Goal: Task Accomplishment & Management: Use online tool/utility

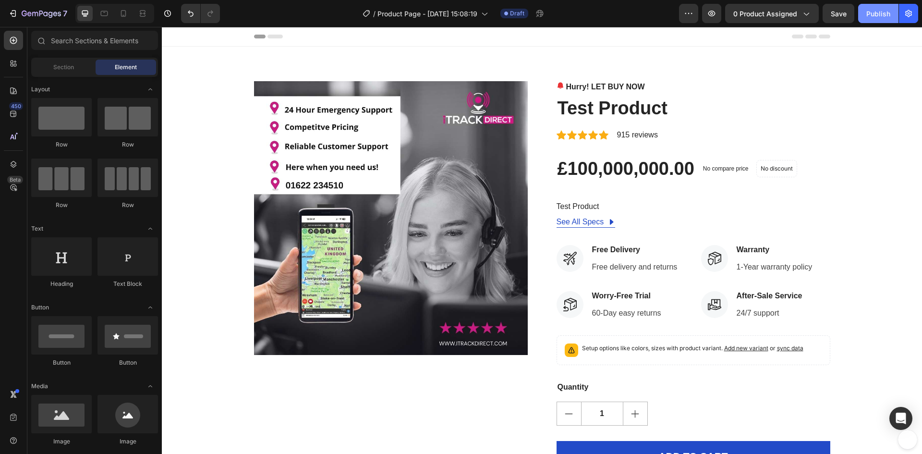
click at [874, 12] on div "Publish" at bounding box center [879, 14] width 24 height 10
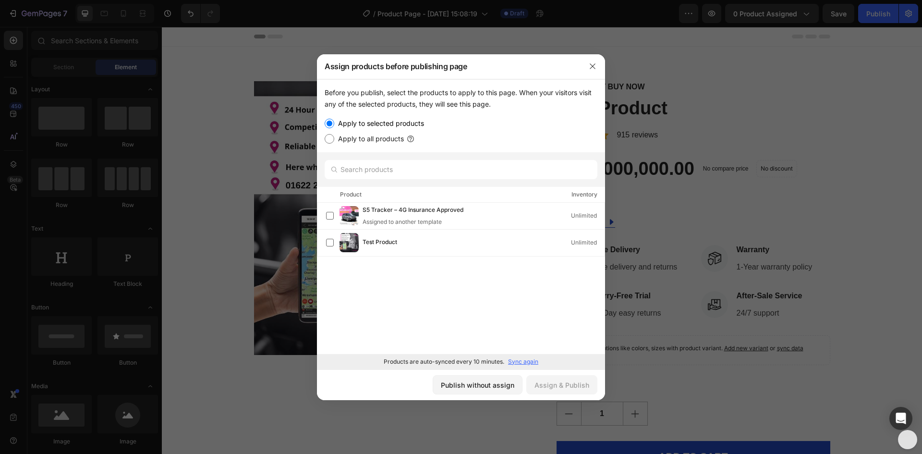
click at [331, 139] on input "Apply to all products" at bounding box center [330, 139] width 10 height 10
radio input "true"
click at [565, 385] on div "Assign & Publish" at bounding box center [562, 385] width 55 height 10
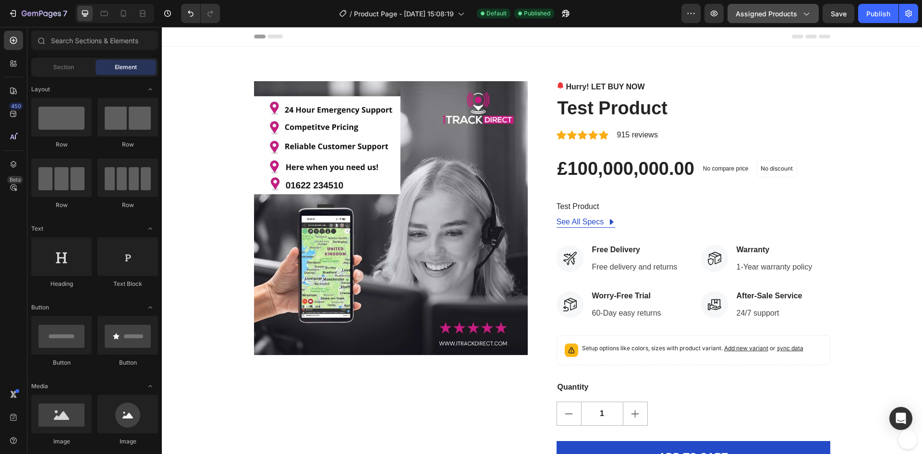
click at [785, 13] on span "Assigned Products" at bounding box center [766, 14] width 61 height 10
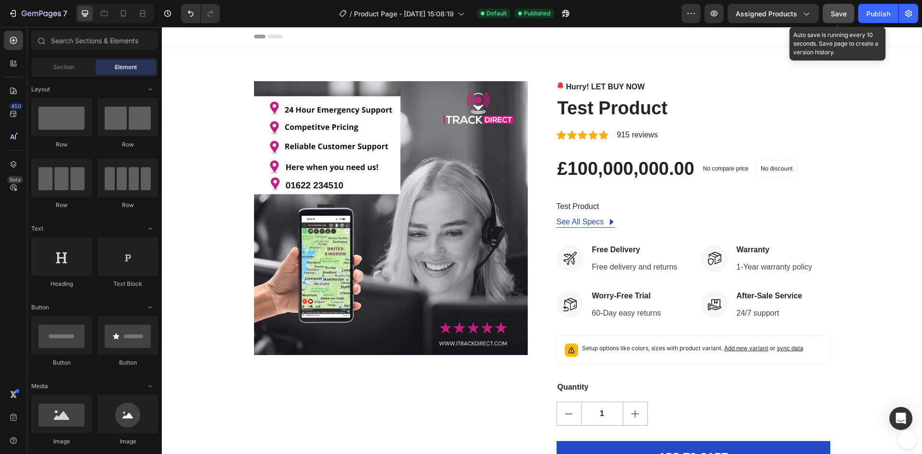
click at [833, 11] on span "Save" at bounding box center [839, 14] width 16 height 8
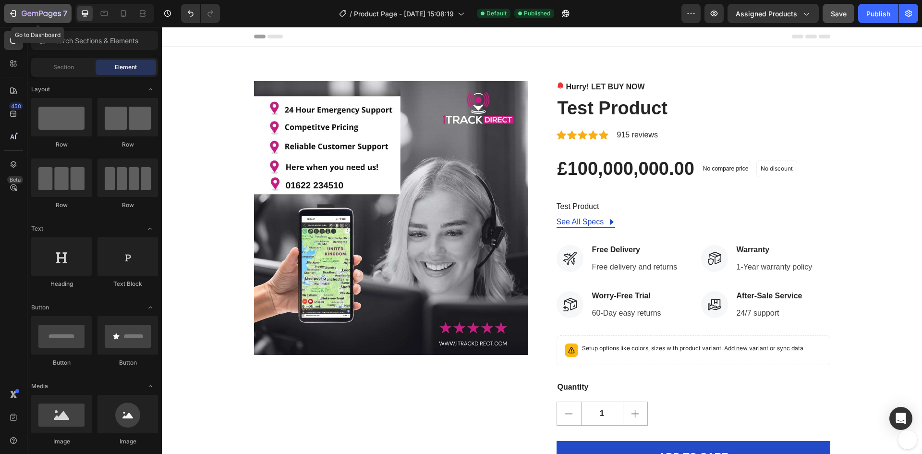
click at [15, 11] on icon "button" at bounding box center [14, 13] width 4 height 7
click at [802, 13] on icon "button" at bounding box center [806, 14] width 10 height 10
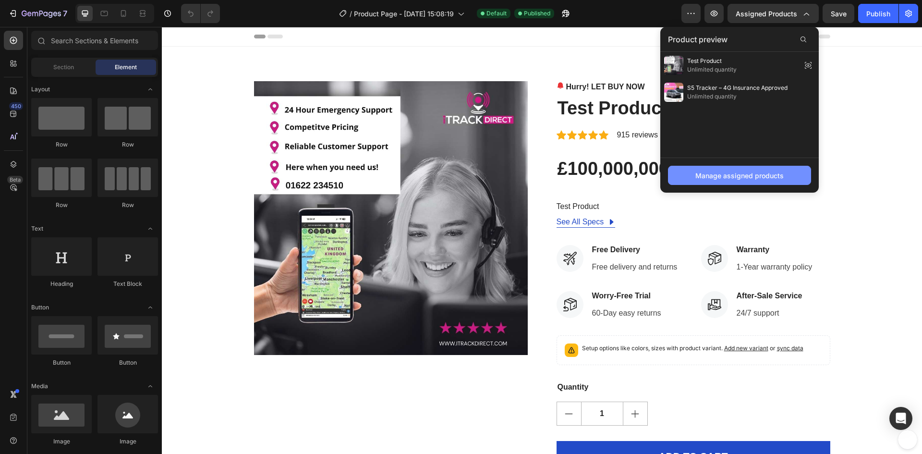
click at [736, 179] on div "Manage assigned products" at bounding box center [740, 176] width 88 height 10
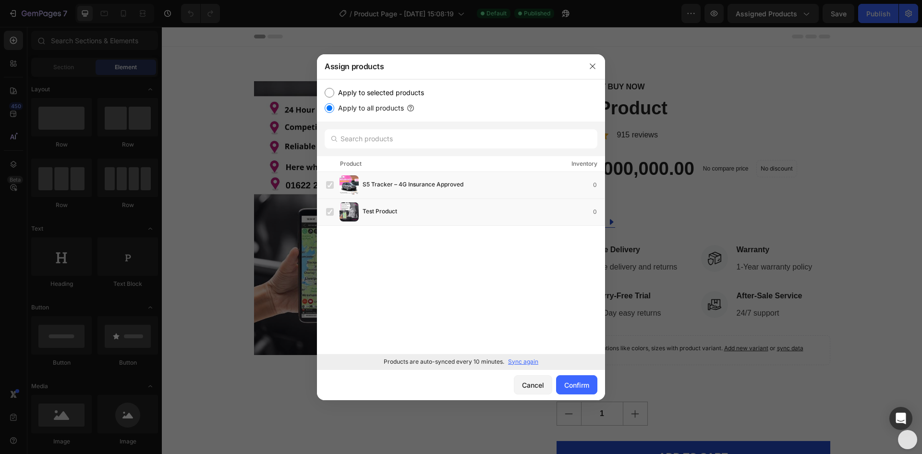
click at [531, 364] on p "Sync again" at bounding box center [523, 361] width 30 height 9
click at [580, 393] on button "Confirm" at bounding box center [576, 384] width 41 height 19
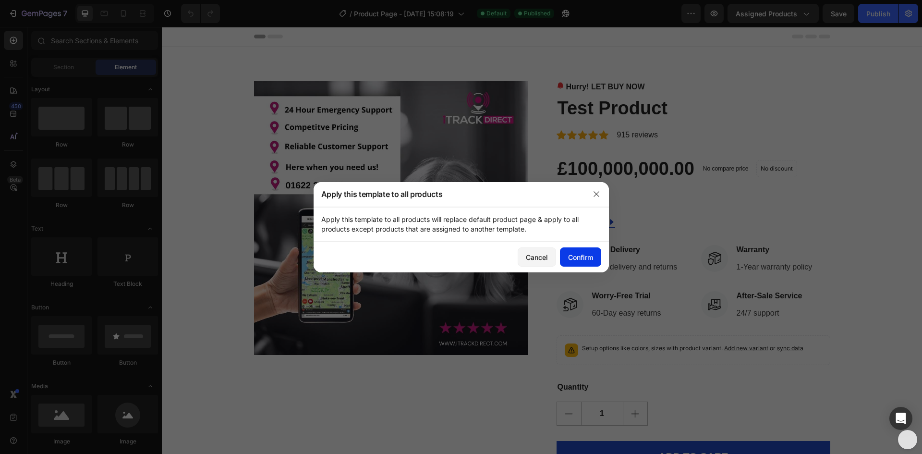
click at [582, 259] on div "Confirm" at bounding box center [580, 257] width 25 height 10
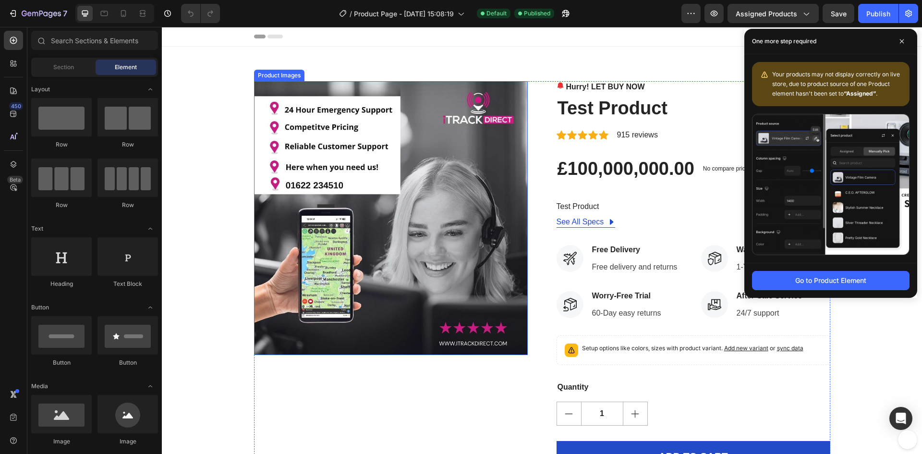
click at [372, 257] on img at bounding box center [391, 218] width 274 height 274
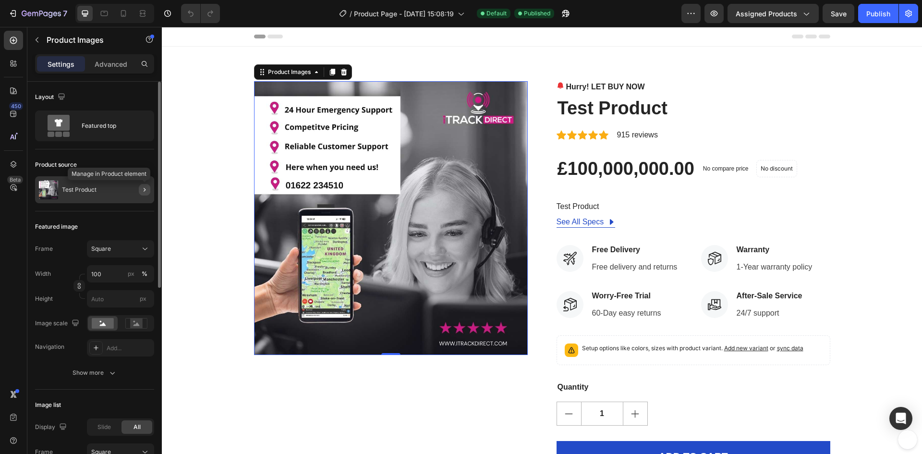
click at [141, 189] on icon "button" at bounding box center [145, 190] width 8 height 8
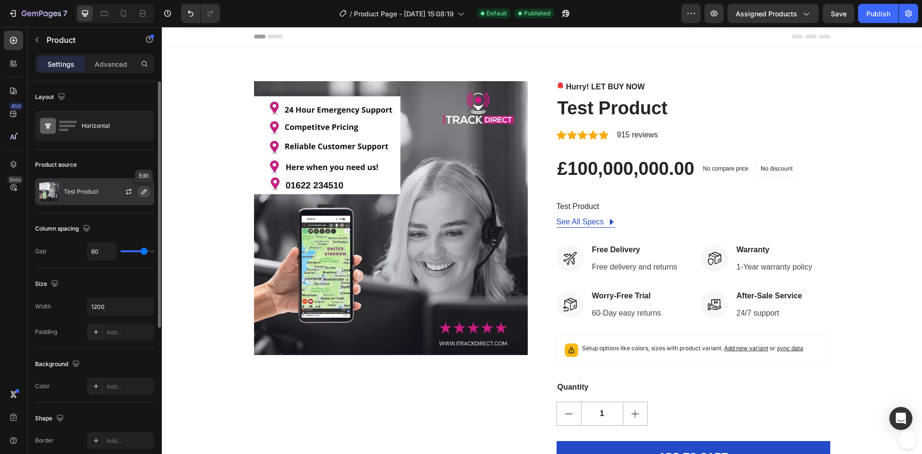
click at [142, 192] on icon "button" at bounding box center [144, 192] width 8 height 8
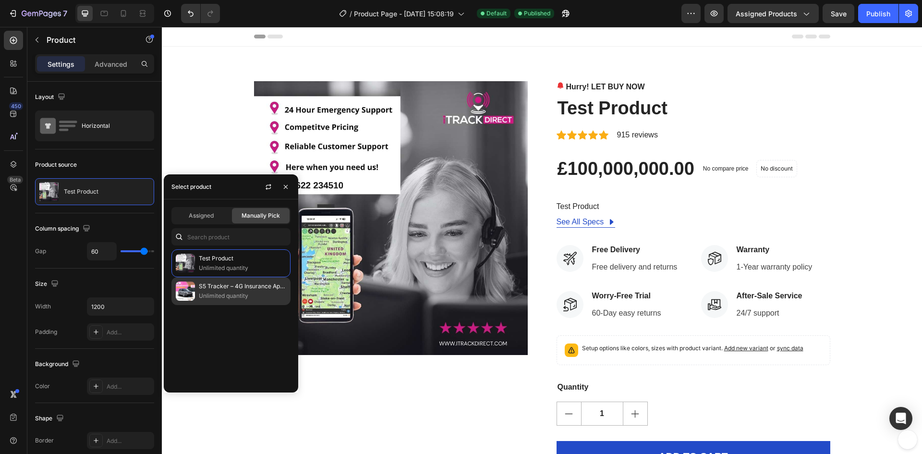
click at [218, 289] on p "S5 Tracker – 4G Insurance Approved" at bounding box center [242, 287] width 87 height 10
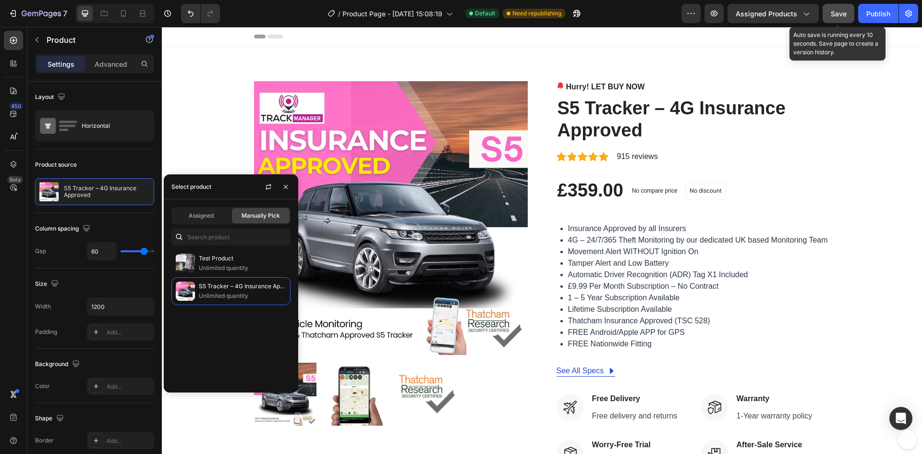
click at [843, 18] on div "Save" at bounding box center [839, 14] width 16 height 10
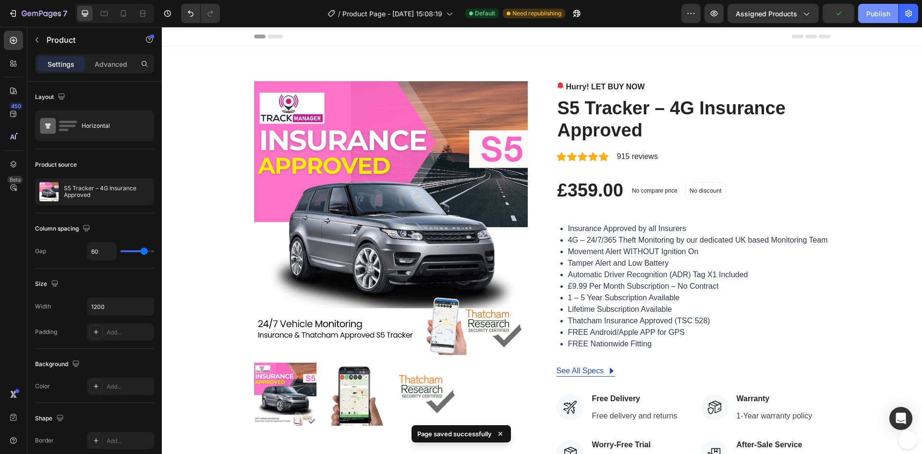
click at [880, 16] on div "Publish" at bounding box center [879, 14] width 24 height 10
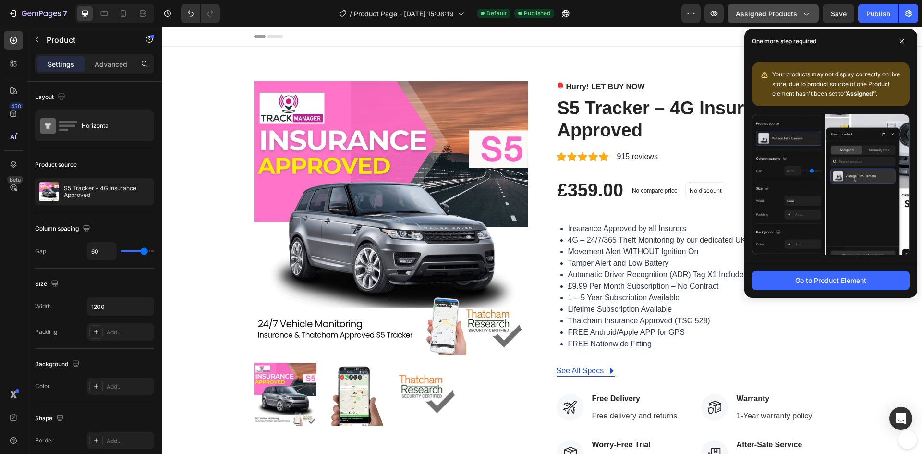
click at [786, 17] on span "Assigned Products" at bounding box center [766, 14] width 61 height 10
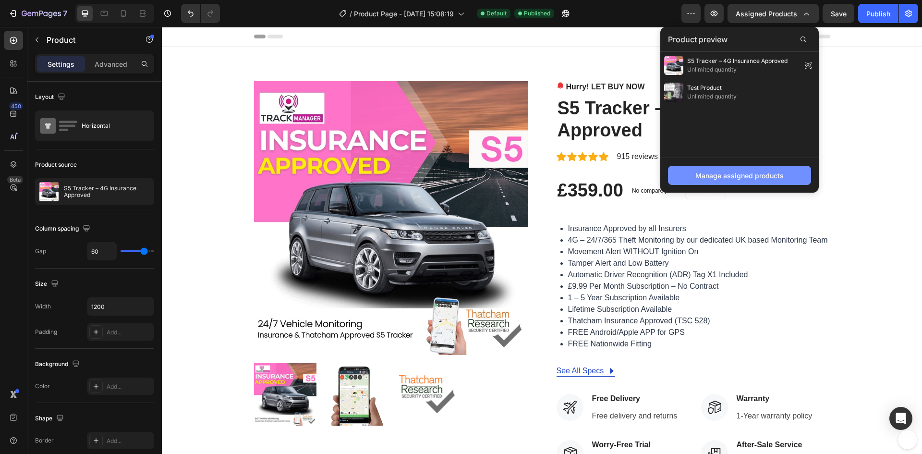
click at [769, 176] on div "Manage assigned products" at bounding box center [740, 176] width 88 height 10
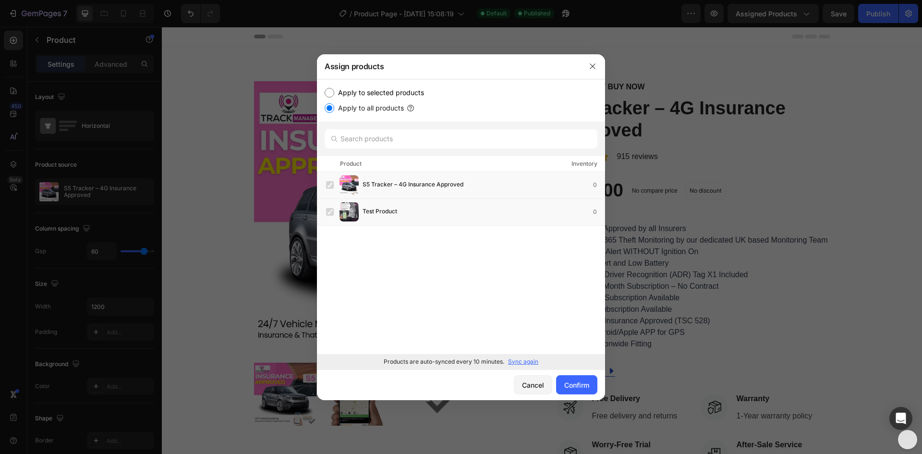
click at [331, 94] on input "Apply to selected products" at bounding box center [330, 93] width 10 height 10
radio input "true"
click at [330, 213] on label at bounding box center [330, 212] width 8 height 8
click at [568, 383] on div "Confirm" at bounding box center [576, 385] width 25 height 10
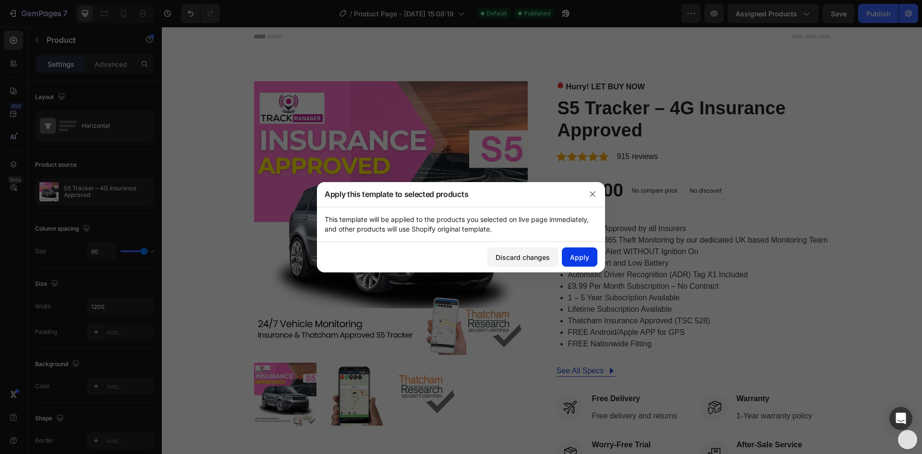
click at [575, 256] on div "Apply" at bounding box center [579, 257] width 19 height 10
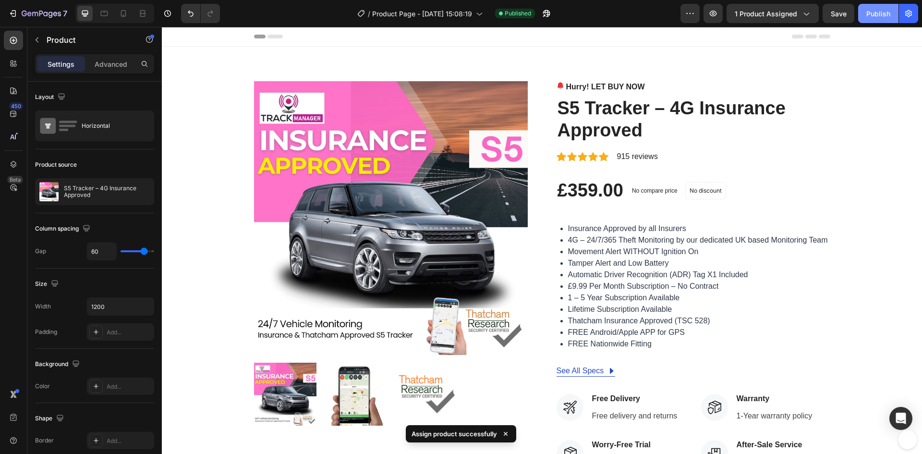
click at [877, 14] on div "Publish" at bounding box center [879, 14] width 24 height 10
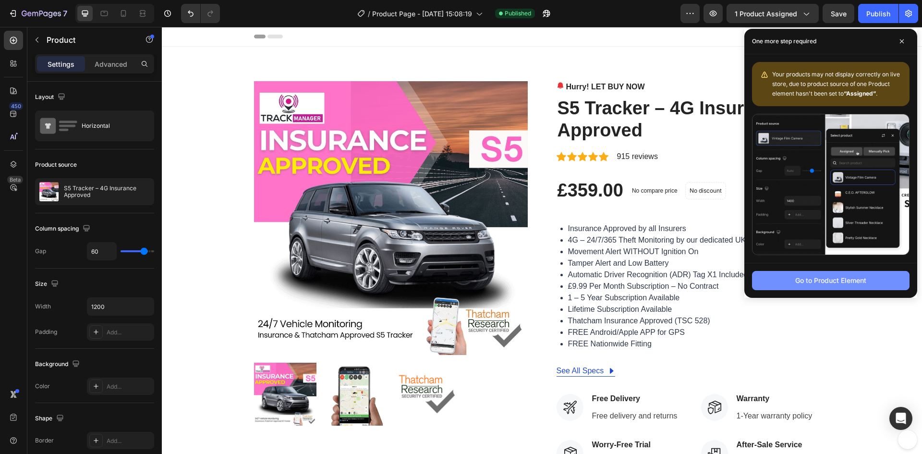
click at [850, 288] on button "Go to Product Element" at bounding box center [831, 280] width 158 height 19
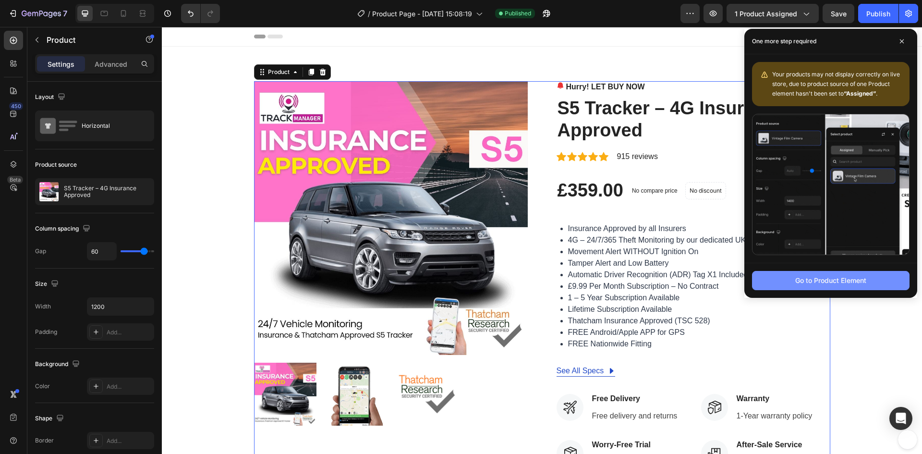
scroll to position [21, 0]
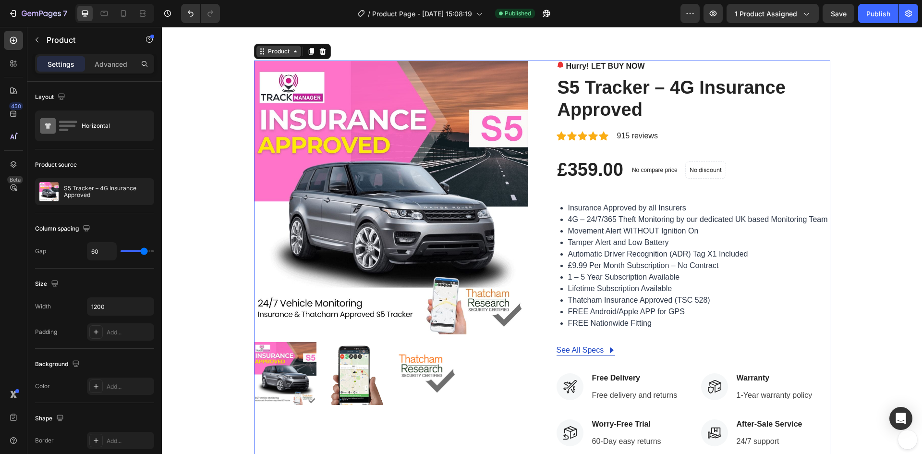
click at [289, 56] on div "Product" at bounding box center [279, 52] width 45 height 12
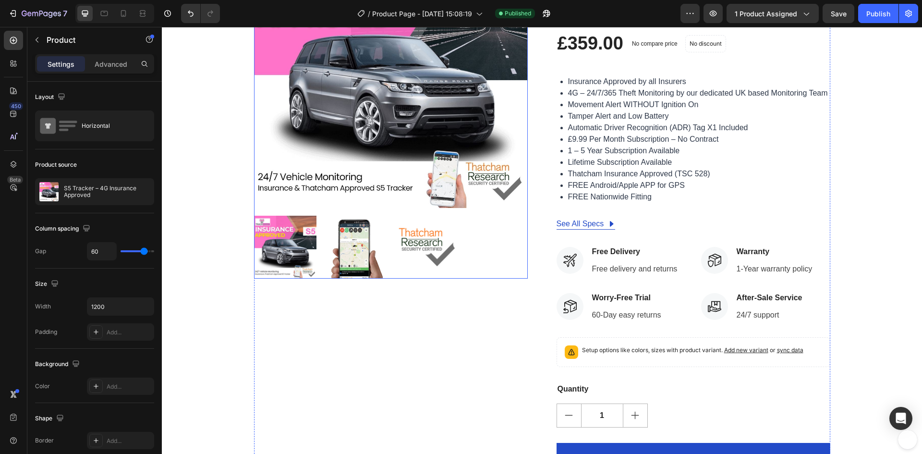
scroll to position [117, 0]
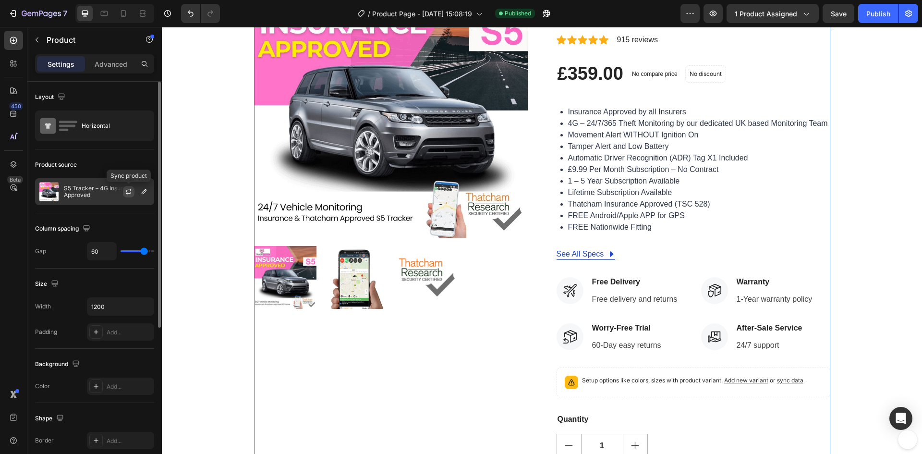
click at [130, 192] on icon "button" at bounding box center [129, 192] width 8 height 8
click at [884, 12] on div "Publish" at bounding box center [879, 14] width 24 height 10
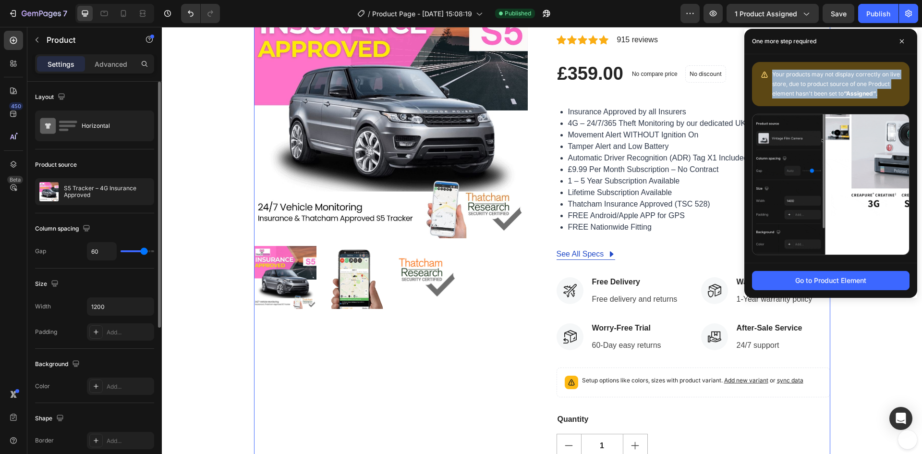
drag, startPoint x: 772, startPoint y: 72, endPoint x: 881, endPoint y: 97, distance: 111.9
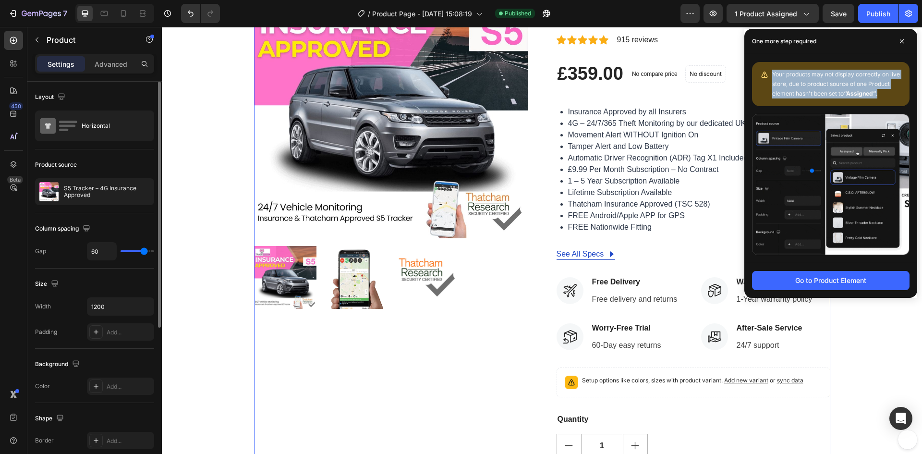
click at [881, 97] on div "Your products may not display correctly on live store, due to product source of…" at bounding box center [831, 84] width 158 height 44
click at [12, 12] on icon "button" at bounding box center [13, 14] width 10 height 10
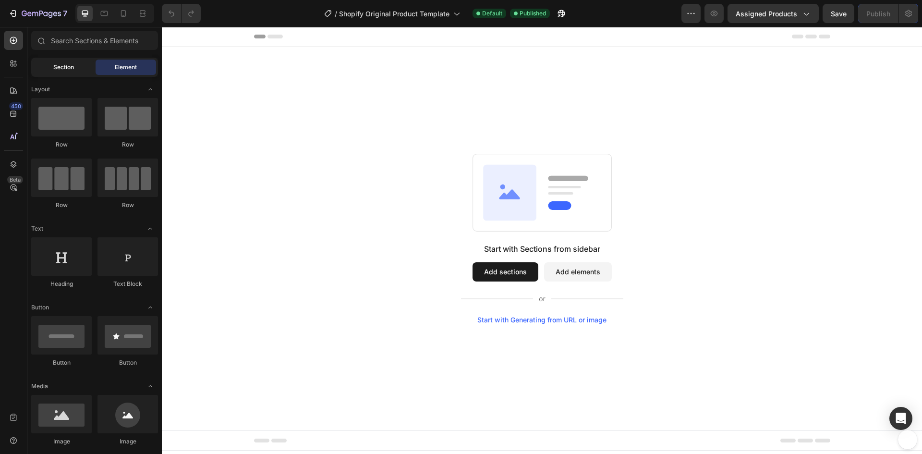
click at [61, 73] on div "Section" at bounding box center [63, 67] width 61 height 15
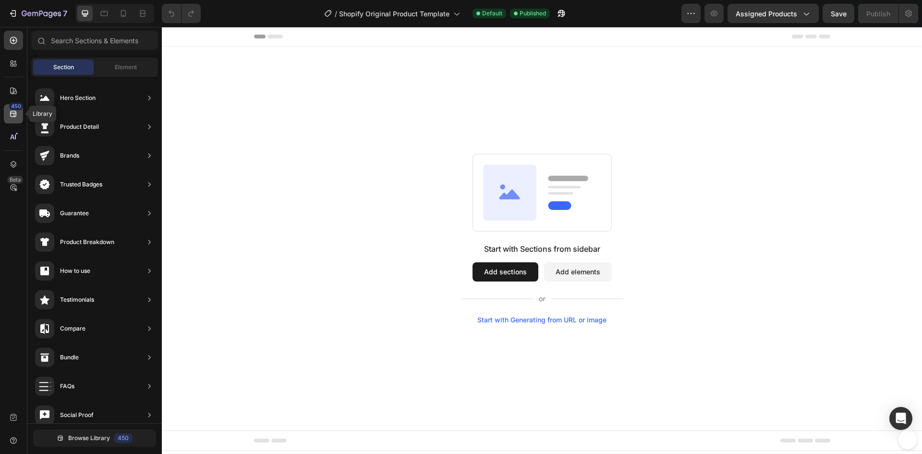
click at [13, 115] on icon at bounding box center [14, 114] width 10 height 10
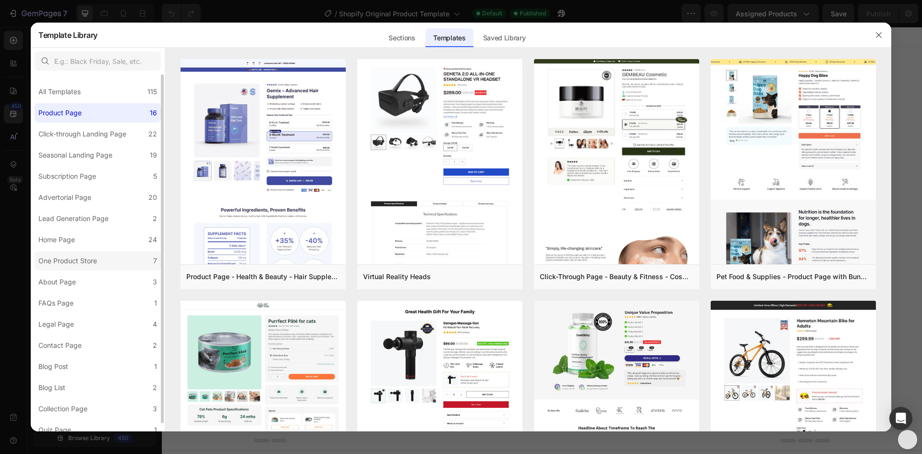
click at [87, 256] on div "One Product Store" at bounding box center [67, 261] width 59 height 12
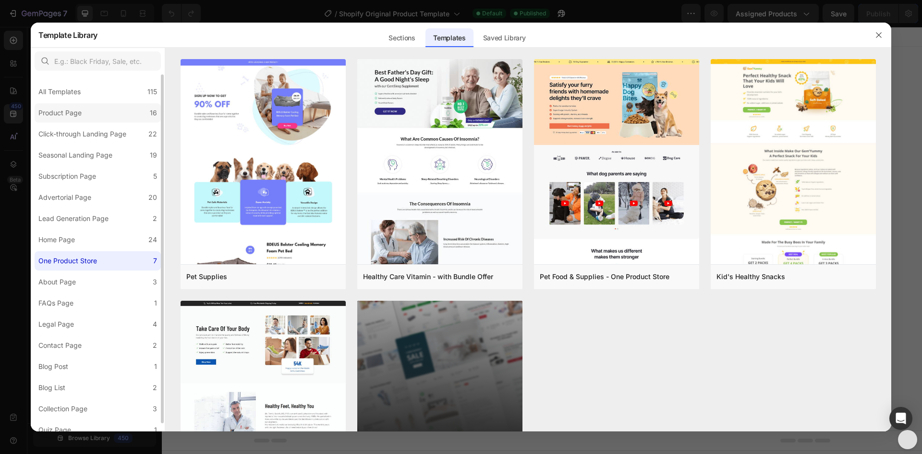
click at [67, 112] on div "Product Page" at bounding box center [59, 113] width 43 height 12
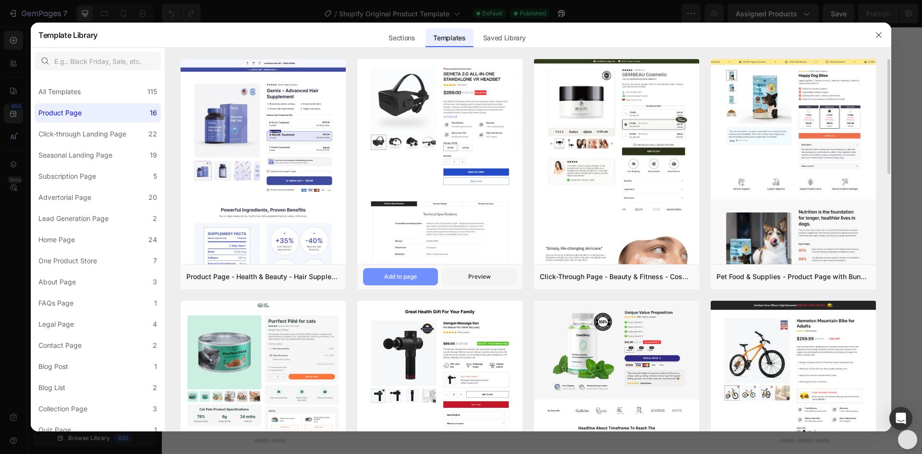
click at [389, 273] on div "Add to page" at bounding box center [400, 276] width 33 height 9
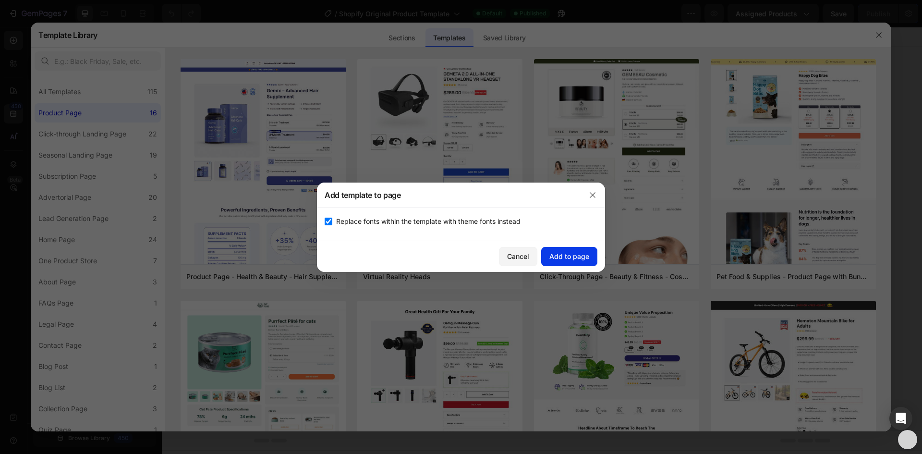
click at [565, 258] on div "Add to page" at bounding box center [570, 256] width 40 height 10
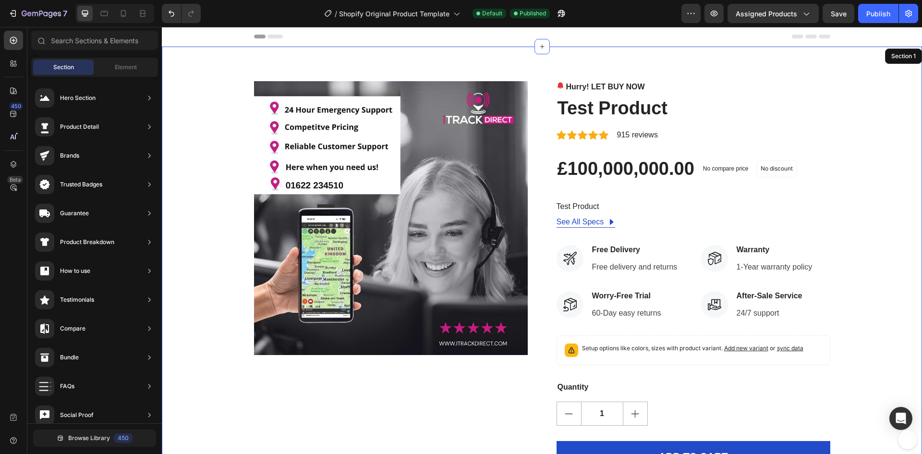
scroll to position [20, 0]
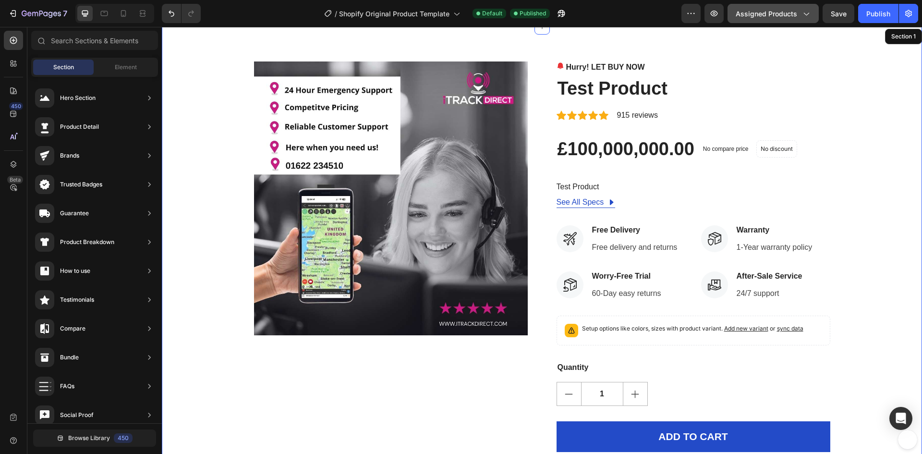
click at [809, 20] on button "Assigned Products" at bounding box center [773, 13] width 91 height 19
click at [886, 12] on div "Publish" at bounding box center [879, 14] width 24 height 10
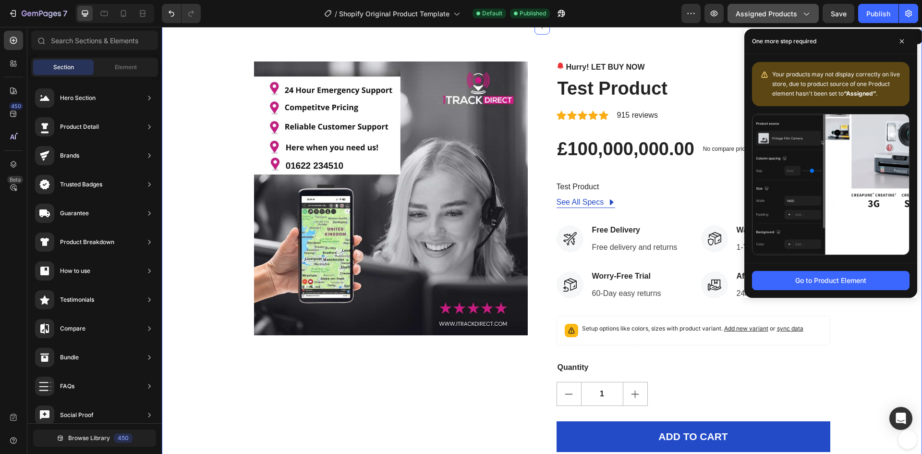
click at [793, 15] on span "Assigned Products" at bounding box center [766, 14] width 61 height 10
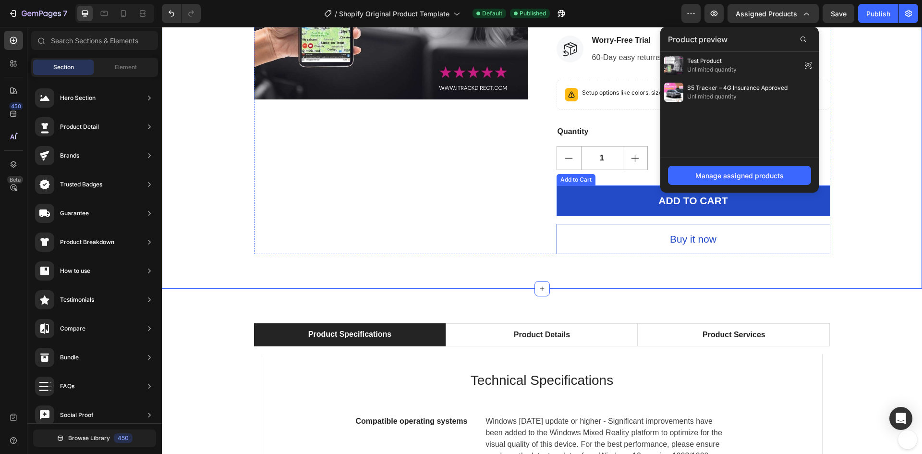
scroll to position [260, 0]
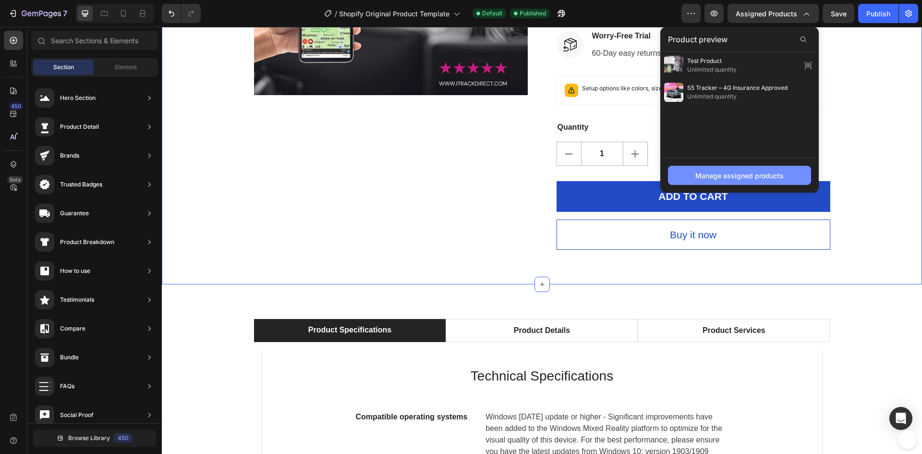
click at [711, 174] on div "Manage assigned products" at bounding box center [740, 176] width 88 height 10
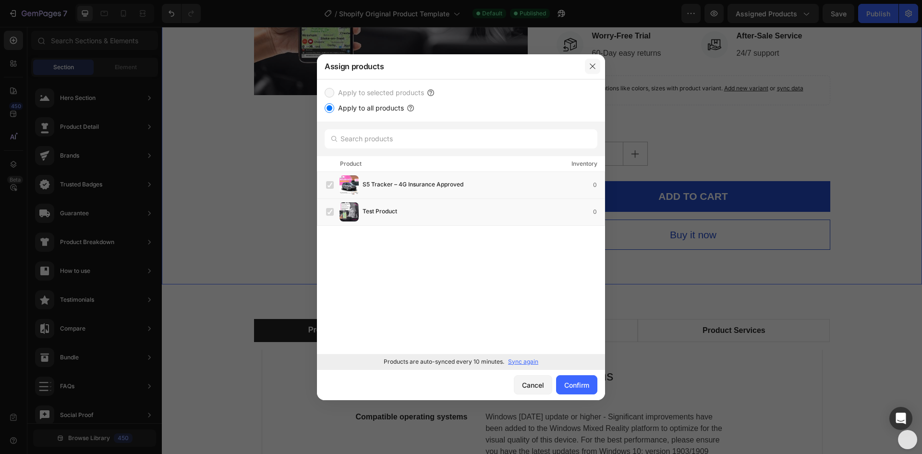
click at [596, 68] on icon "button" at bounding box center [593, 66] width 8 height 8
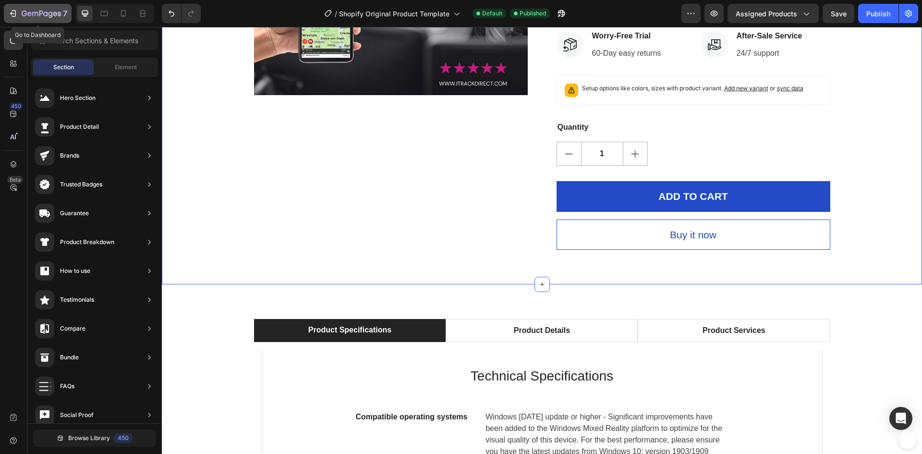
click at [10, 18] on icon "button" at bounding box center [13, 14] width 10 height 10
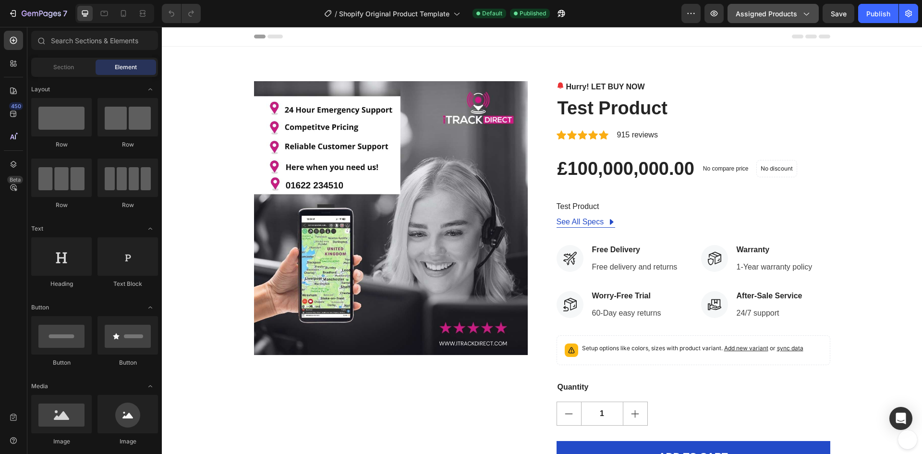
click at [779, 15] on span "Assigned Products" at bounding box center [766, 14] width 61 height 10
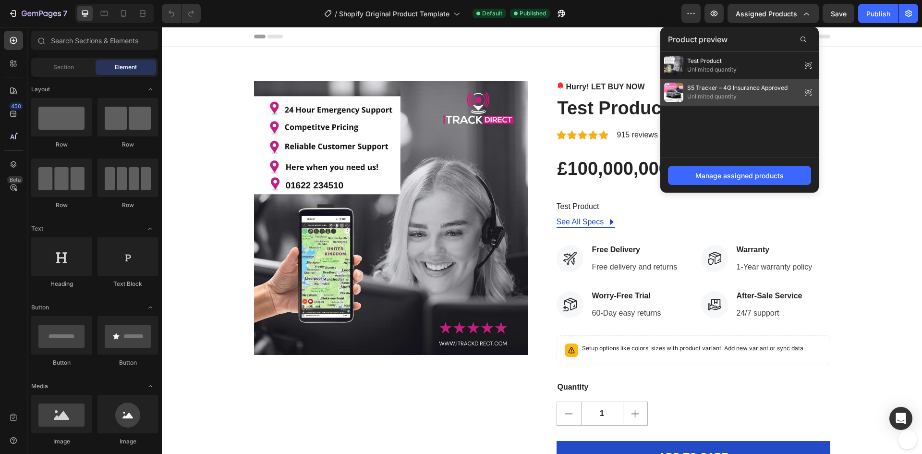
click at [782, 90] on span "S5 Tracker – 4G Insurance Approved" at bounding box center [737, 88] width 100 height 9
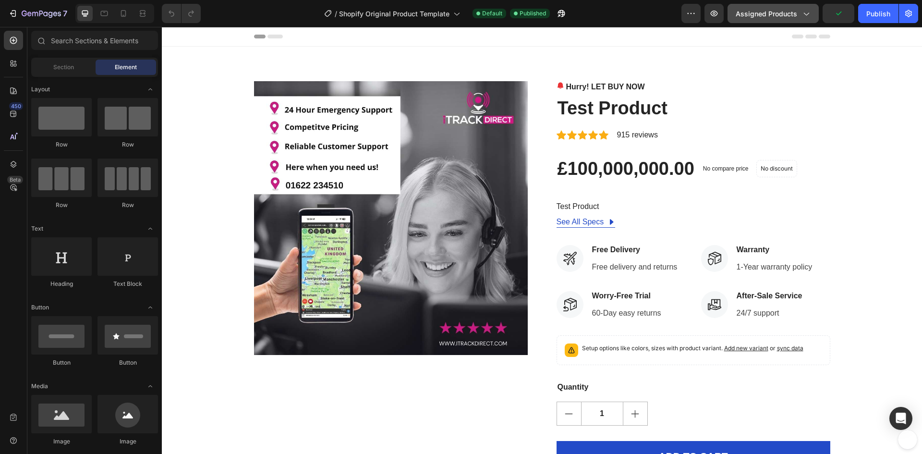
click at [799, 16] on div "Assigned Products" at bounding box center [773, 14] width 75 height 10
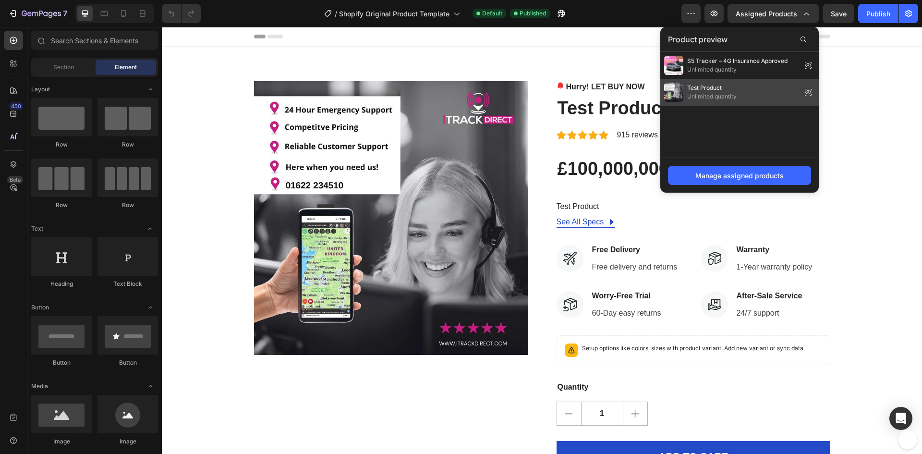
click at [809, 91] on icon at bounding box center [808, 92] width 13 height 13
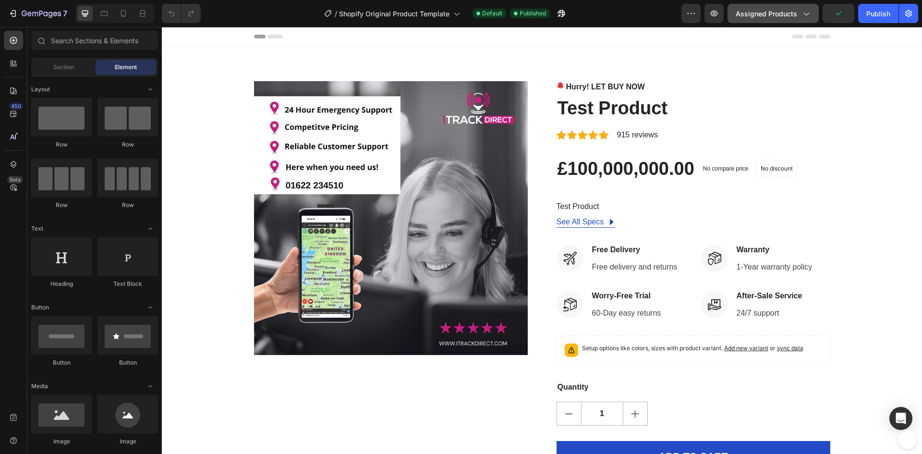
click at [795, 15] on span "Assigned Products" at bounding box center [766, 14] width 61 height 10
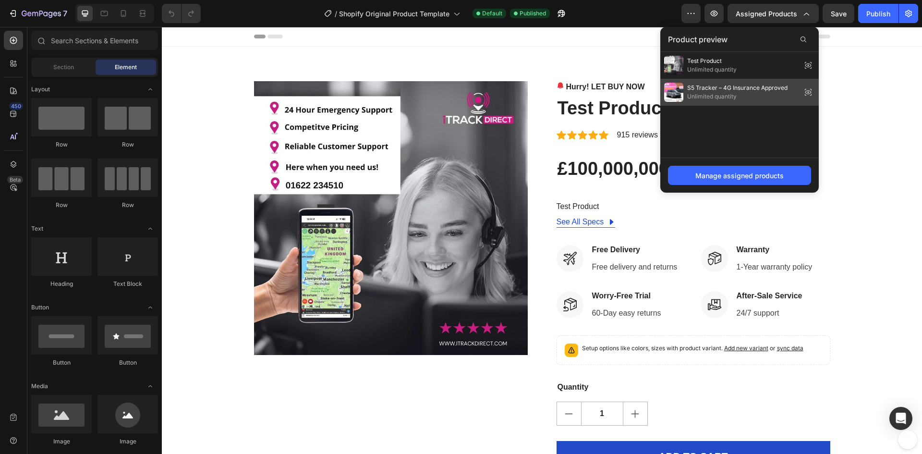
click at [802, 87] on icon at bounding box center [808, 92] width 13 height 13
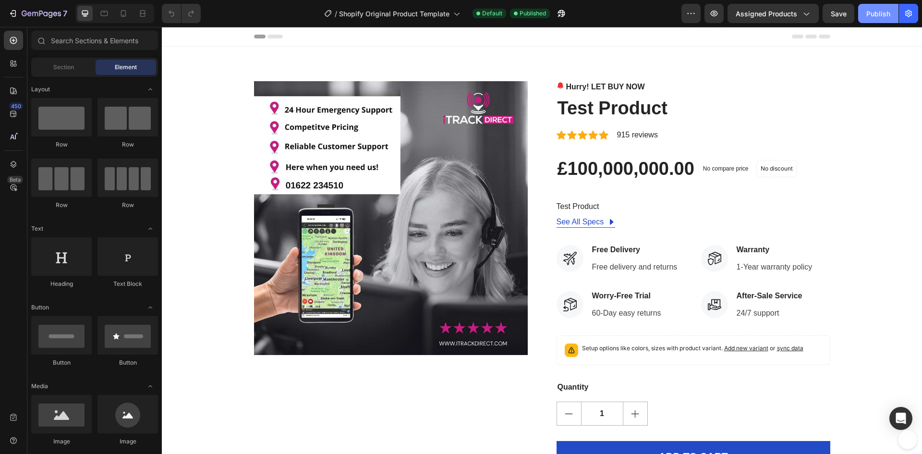
click at [877, 13] on div "Publish" at bounding box center [879, 14] width 24 height 10
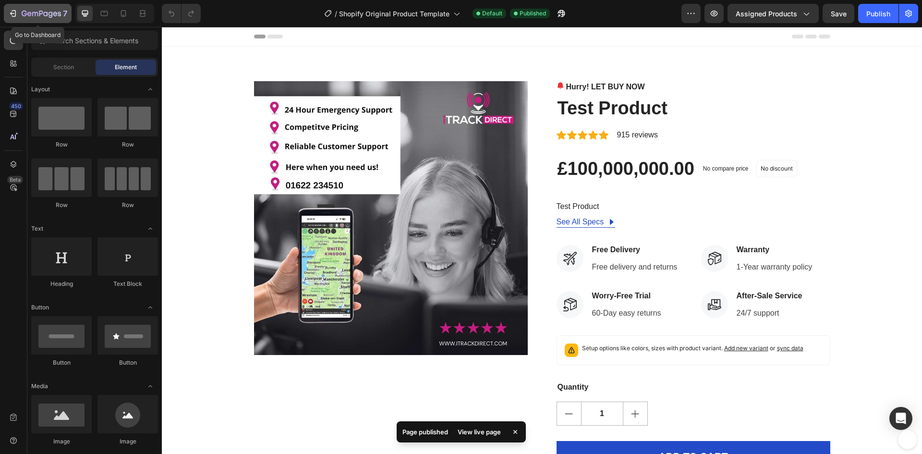
click at [18, 14] on div "7" at bounding box center [37, 14] width 59 height 12
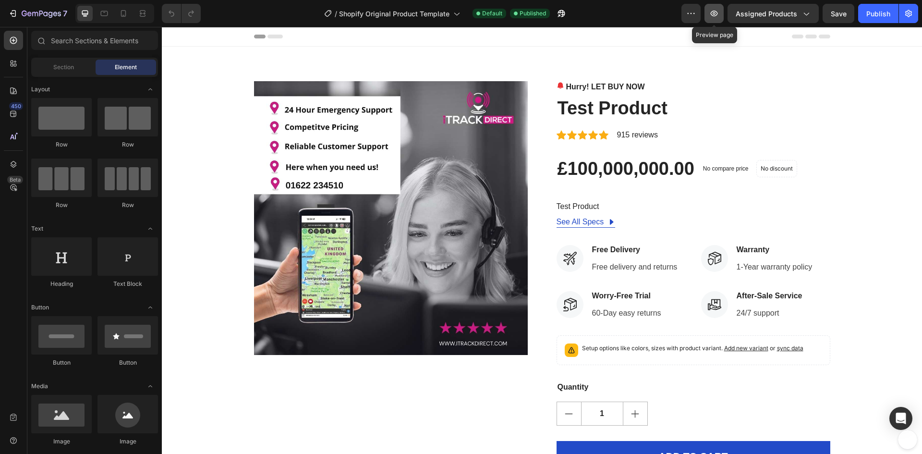
click at [716, 13] on icon "button" at bounding box center [715, 14] width 10 height 10
click at [875, 12] on div "Publish" at bounding box center [879, 14] width 24 height 10
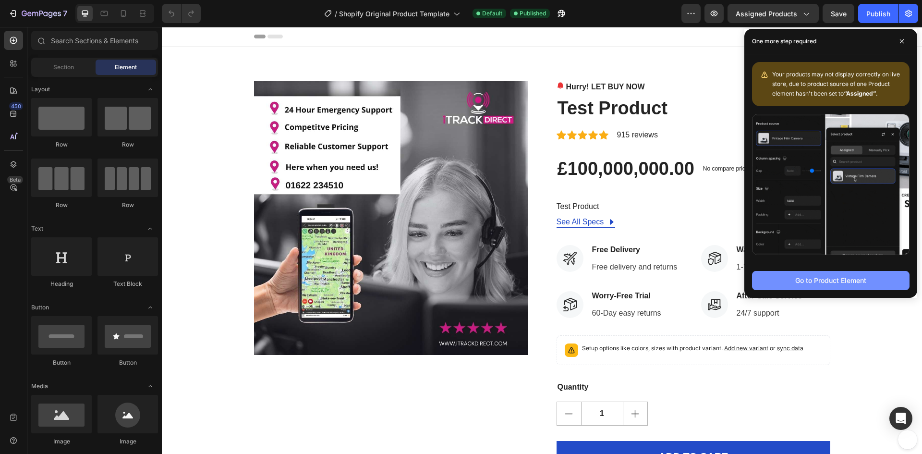
click at [831, 282] on div "Go to Product Element" at bounding box center [831, 280] width 71 height 10
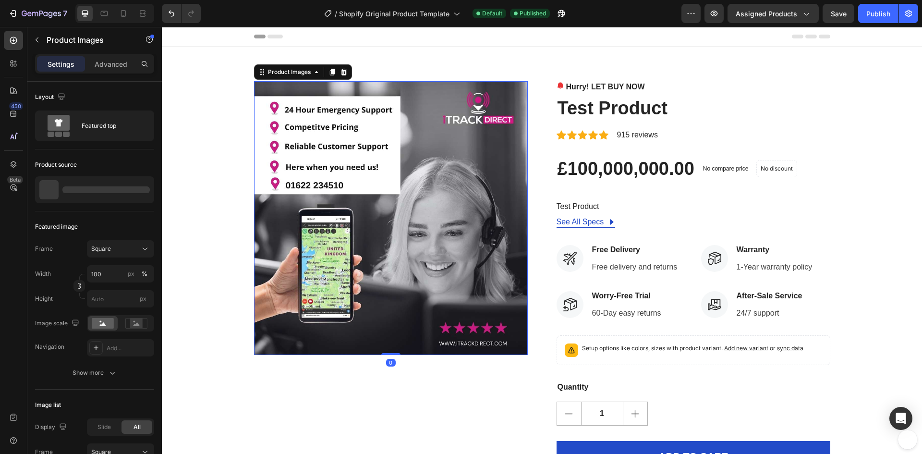
click at [395, 167] on img at bounding box center [391, 218] width 274 height 274
click at [341, 72] on icon at bounding box center [344, 72] width 6 height 7
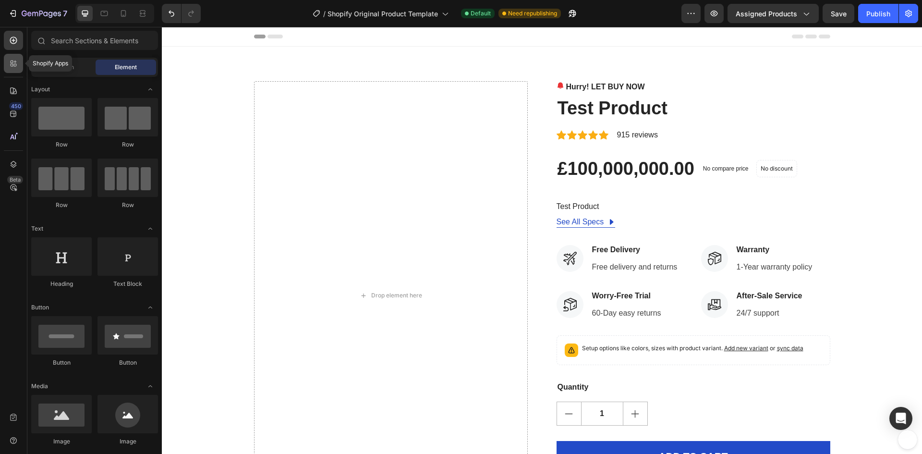
click at [10, 66] on icon at bounding box center [14, 64] width 10 height 10
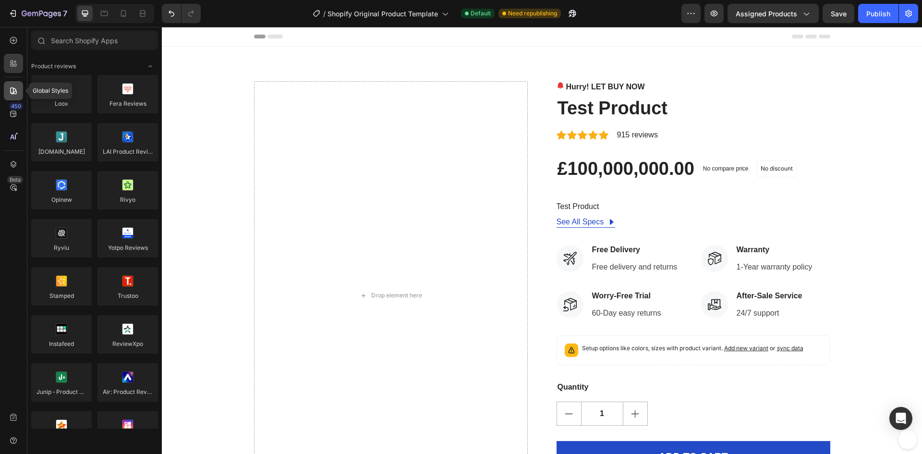
click at [9, 96] on div at bounding box center [13, 90] width 19 height 19
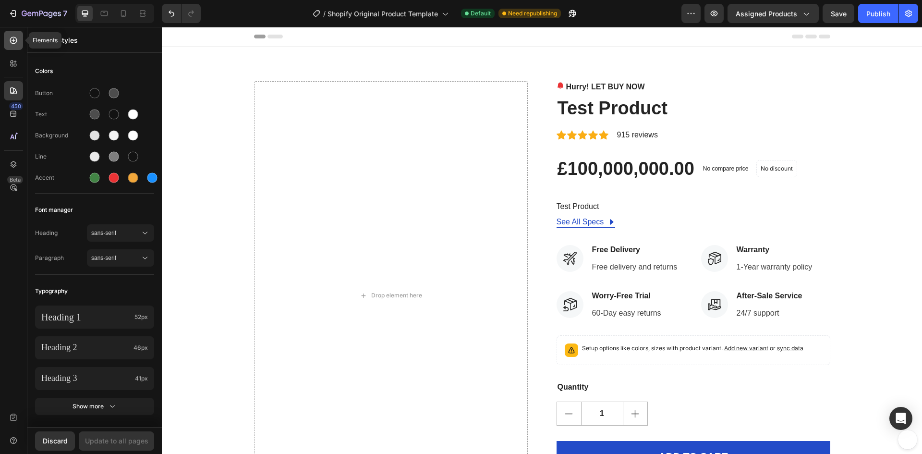
click at [8, 37] on div at bounding box center [13, 40] width 19 height 19
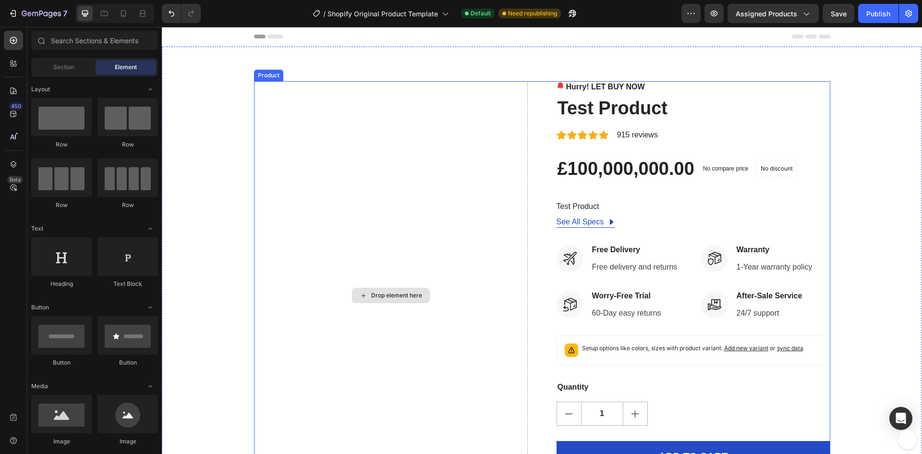
click at [304, 143] on div "Drop element here" at bounding box center [391, 295] width 274 height 429
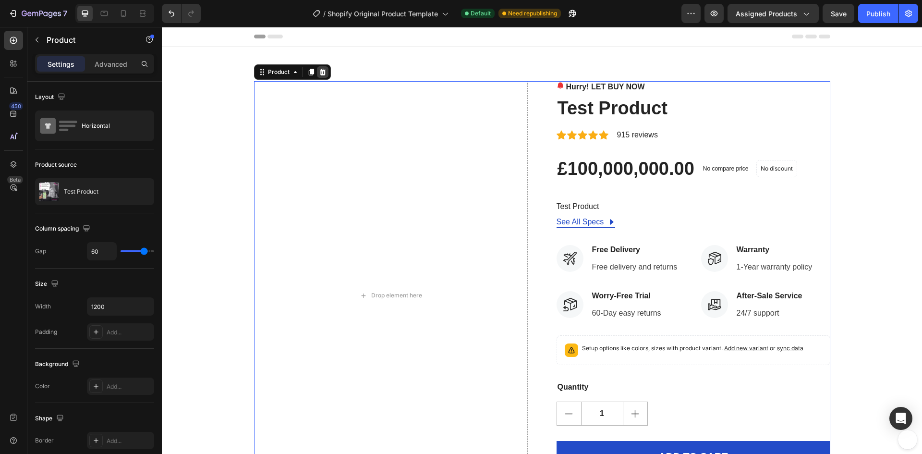
click at [319, 73] on icon at bounding box center [323, 72] width 8 height 8
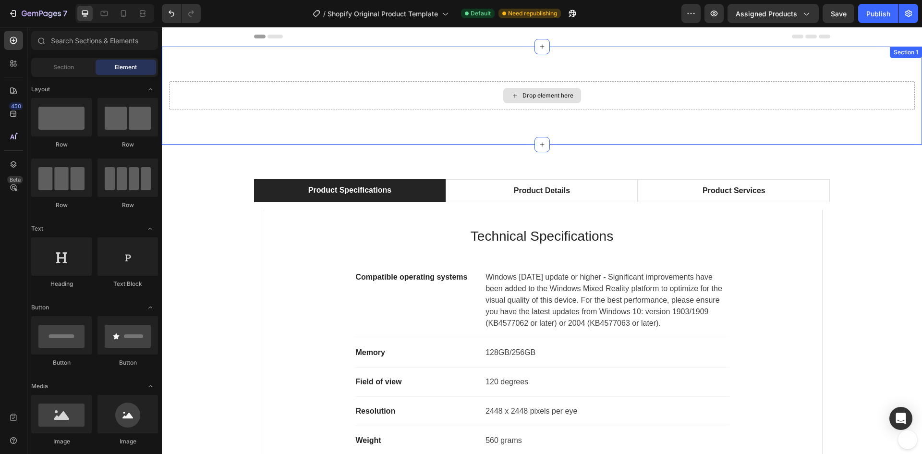
click at [523, 94] on div "Drop element here" at bounding box center [548, 96] width 51 height 8
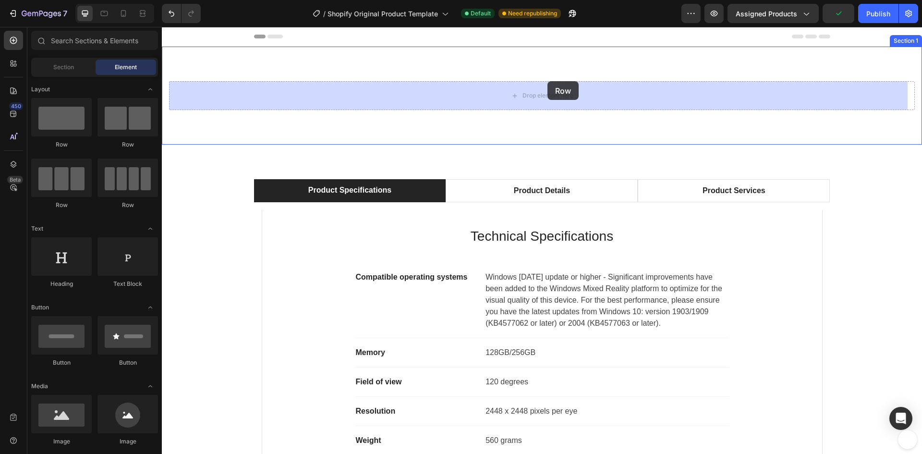
drag, startPoint x: 288, startPoint y: 147, endPoint x: 548, endPoint y: 81, distance: 267.7
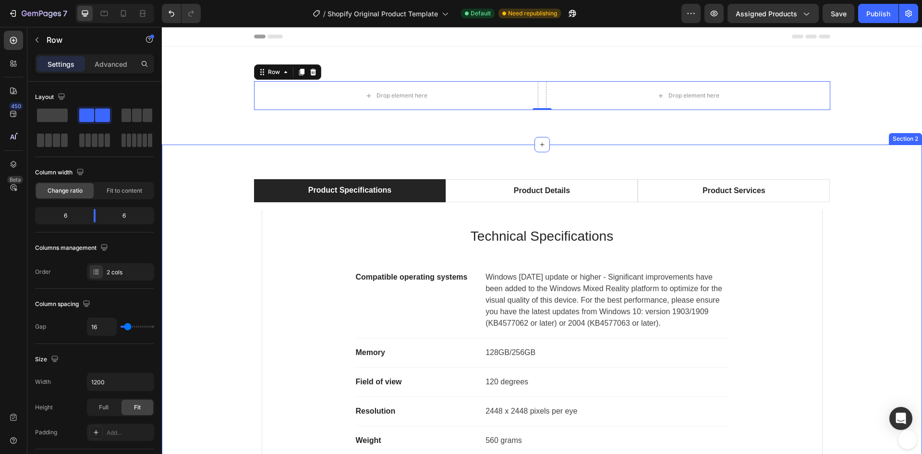
click at [407, 163] on div "Product Specifications Product Details Product Services Technical Specification…" at bounding box center [542, 358] width 760 height 427
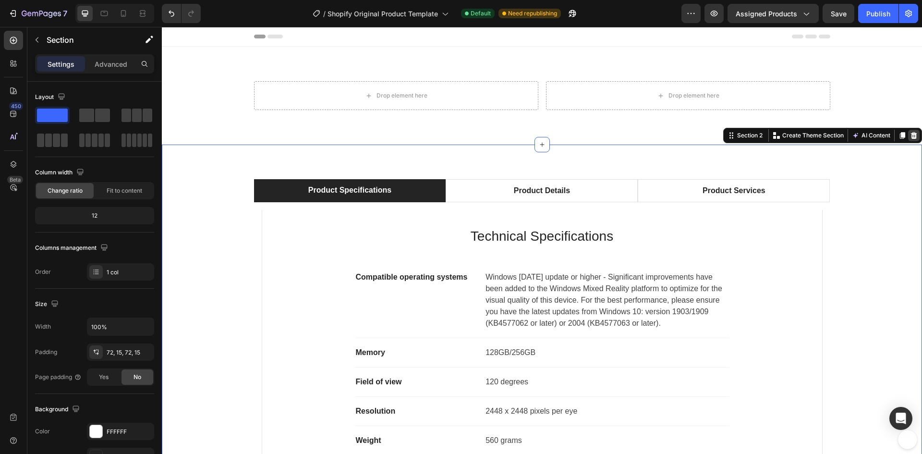
click at [911, 137] on icon at bounding box center [914, 135] width 6 height 7
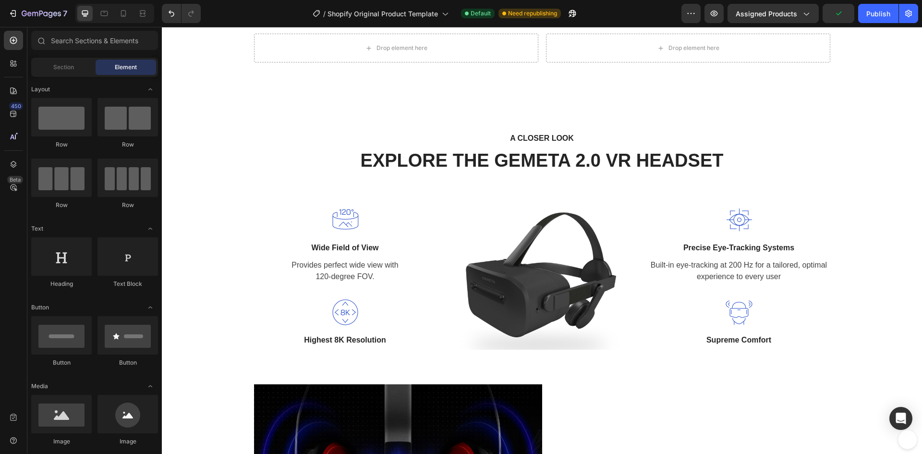
scroll to position [48, 0]
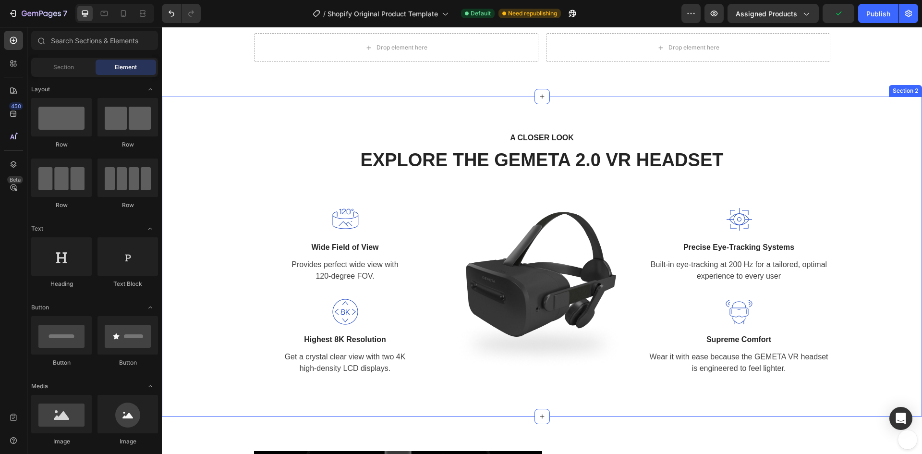
click at [291, 132] on div "A CLOSER LOOK Text block EXPLORE THE GEMETA 2.0 VR HEADSET Heading Row Image Wi…" at bounding box center [542, 256] width 746 height 251
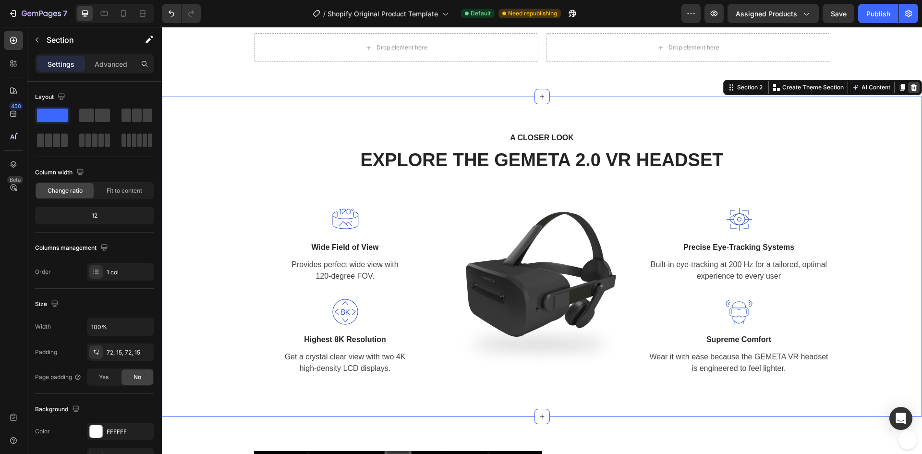
click at [911, 91] on icon at bounding box center [914, 87] width 6 height 7
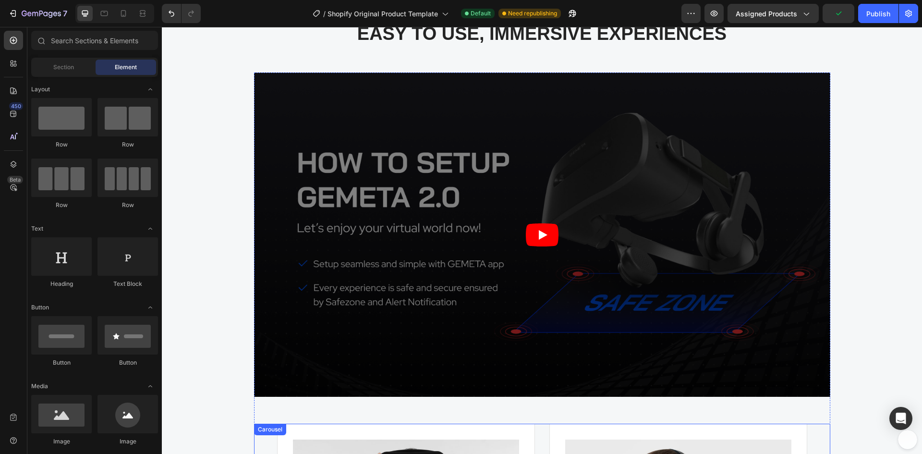
scroll to position [721, 0]
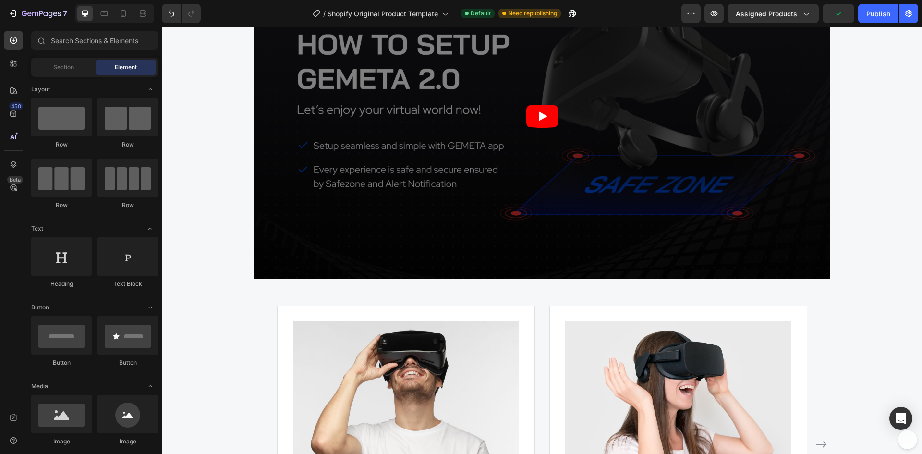
click at [204, 139] on div "WHY CHOOSE US Text block EASY TO USE, IMMERSIVE EXPERIENCES Heading Video Image…" at bounding box center [542, 235] width 760 height 766
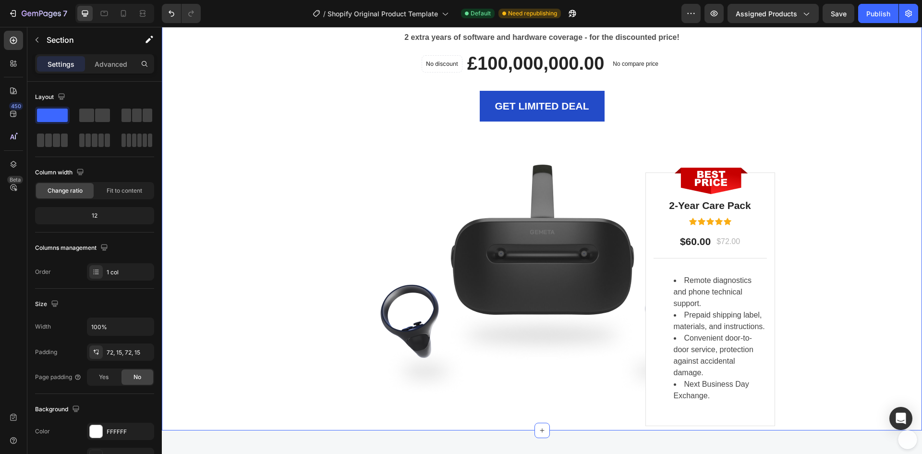
click at [203, 147] on div "LIMITED TIME DEAL Text block PLAY WORRY-FREE WITH OUR EXTENDED WARRANTY Heading…" at bounding box center [542, 141] width 760 height 579
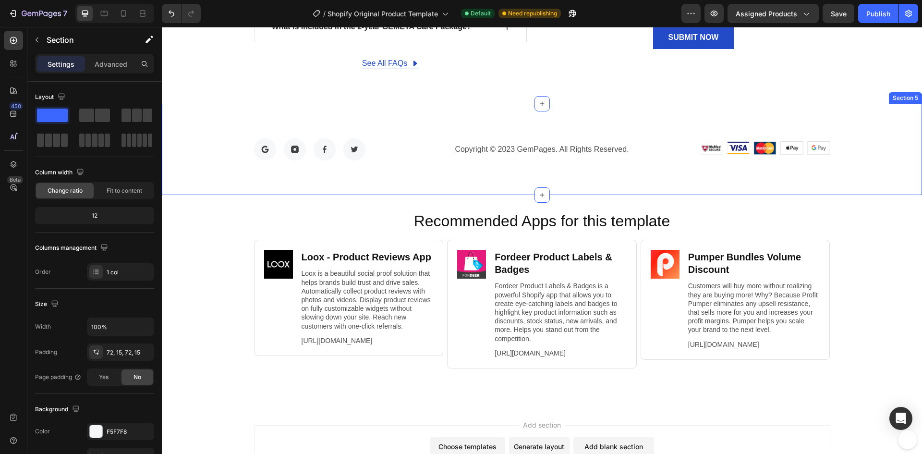
scroll to position [1673, 0]
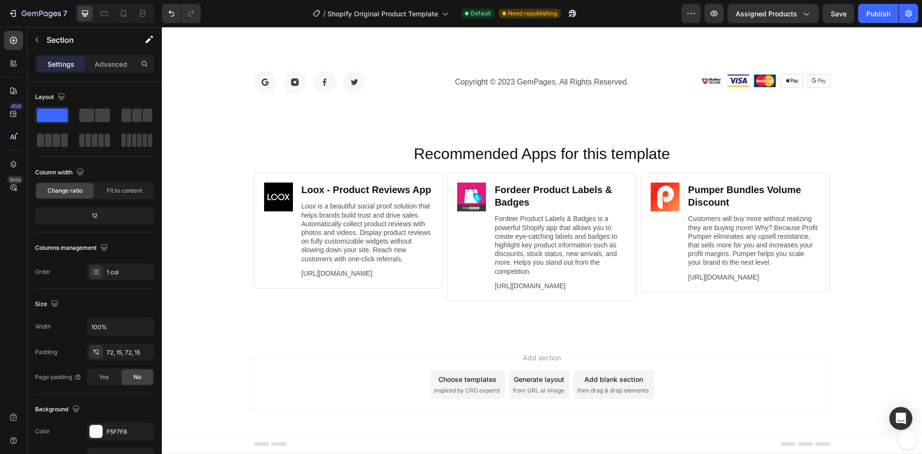
click at [234, 386] on div "Add section Choose templates inspired by CRO experts Generate layout from URL o…" at bounding box center [542, 386] width 760 height 95
click at [219, 302] on div "Recommended Apps for this template Heading Image Loox ‑ Product Reviews App Hea…" at bounding box center [542, 233] width 760 height 180
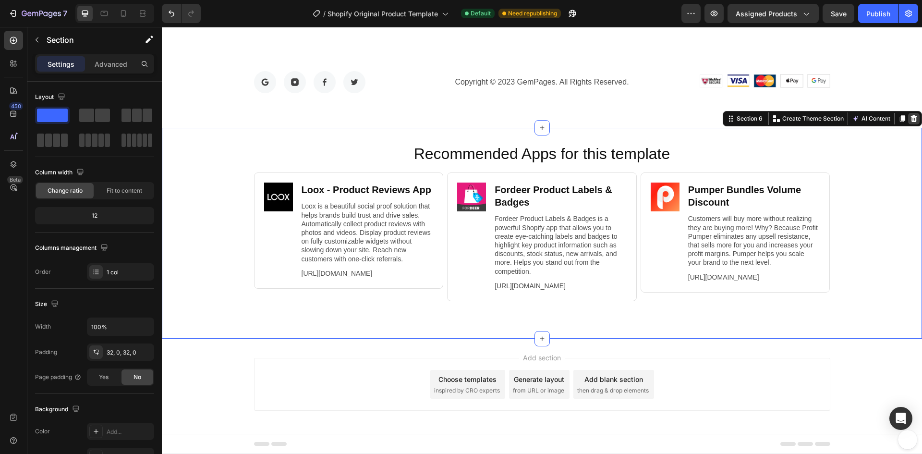
click at [911, 115] on icon at bounding box center [914, 118] width 6 height 7
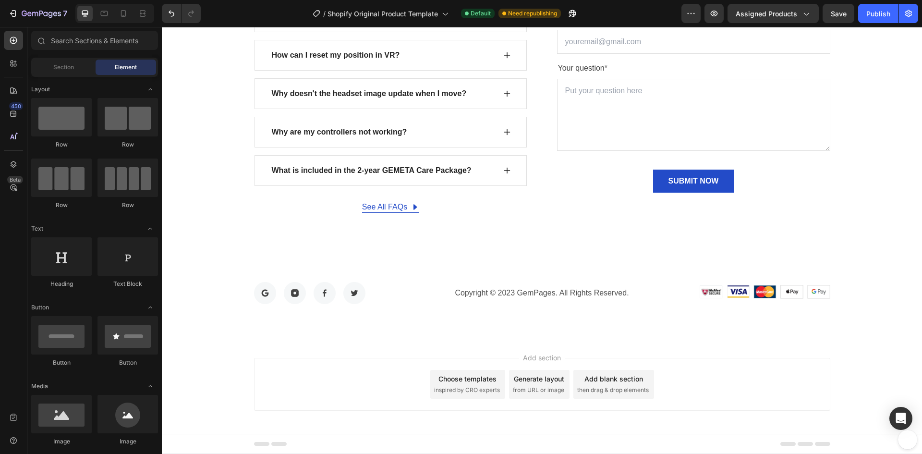
click at [315, 357] on div "Add section Choose templates inspired by CRO experts Generate layout from URL o…" at bounding box center [542, 386] width 760 height 95
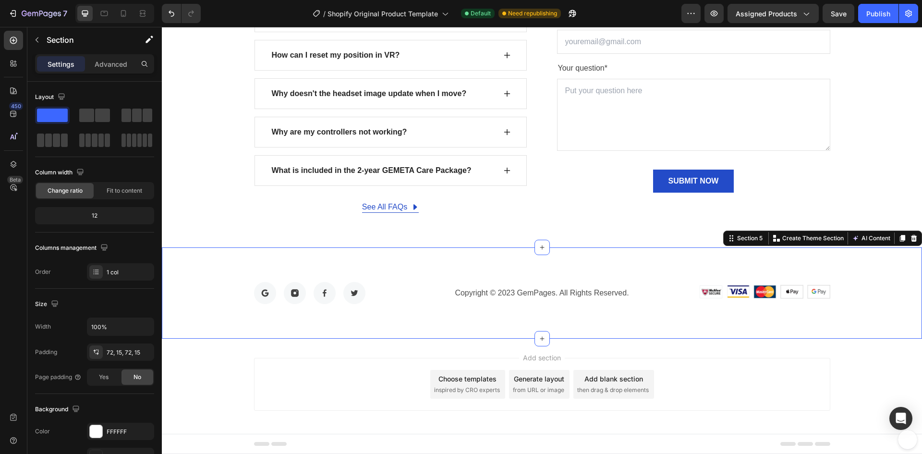
click at [184, 273] on div "Image Image Image Image Row Copyright © 2023 GemPages. All Rights Reserved. Tex…" at bounding box center [542, 292] width 760 height 91
click at [910, 238] on icon at bounding box center [914, 238] width 8 height 8
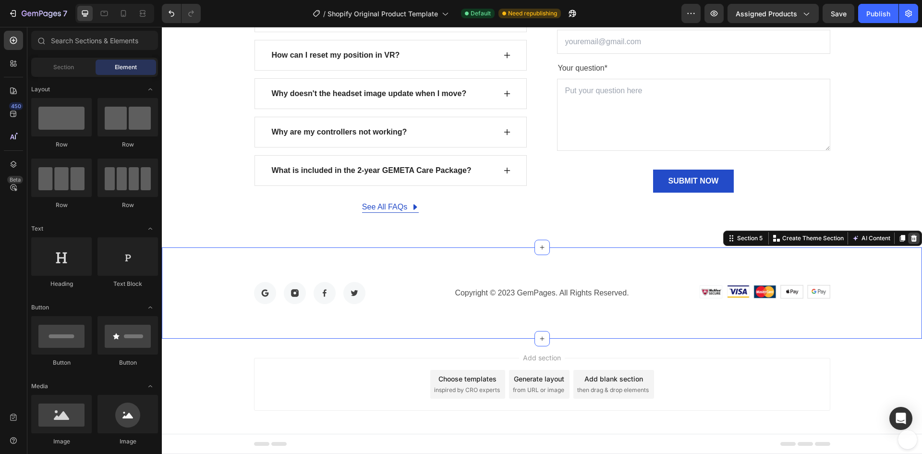
scroll to position [1362, 0]
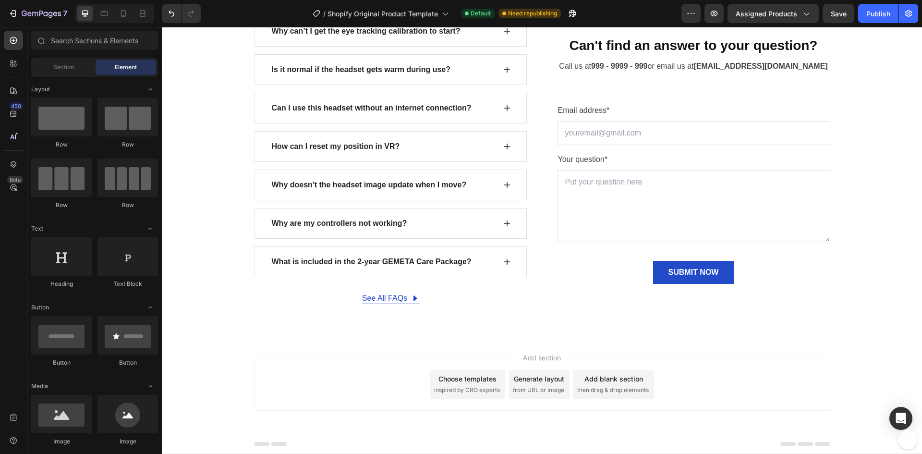
click at [210, 404] on div "Add section Choose templates inspired by CRO experts Generate layout from URL o…" at bounding box center [542, 386] width 760 height 95
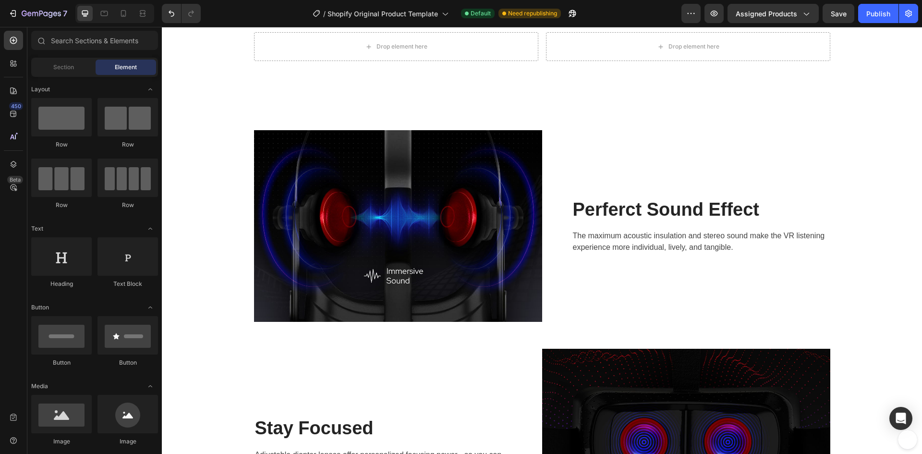
scroll to position [0, 0]
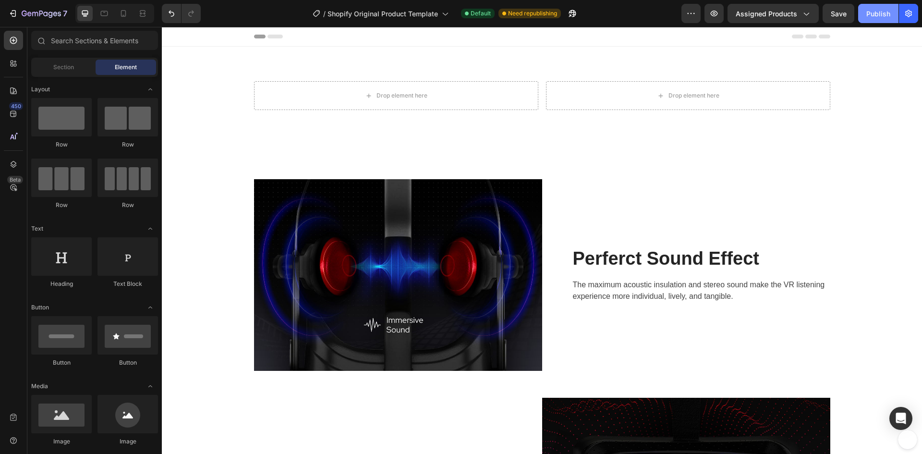
click at [879, 13] on div "Publish" at bounding box center [879, 14] width 24 height 10
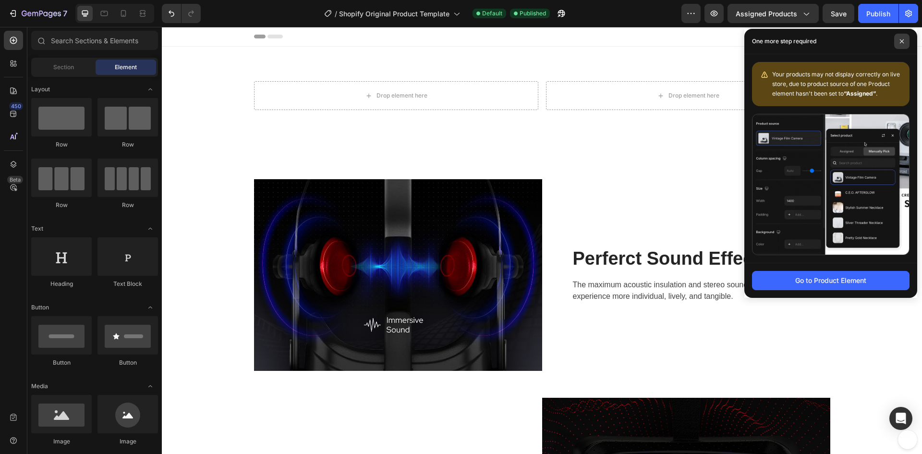
click at [898, 40] on span at bounding box center [901, 41] width 15 height 15
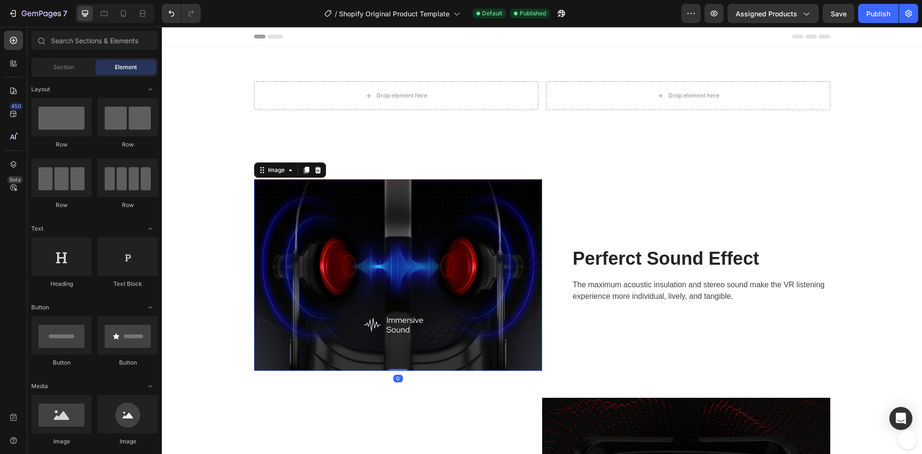
click at [476, 251] on img at bounding box center [398, 275] width 288 height 192
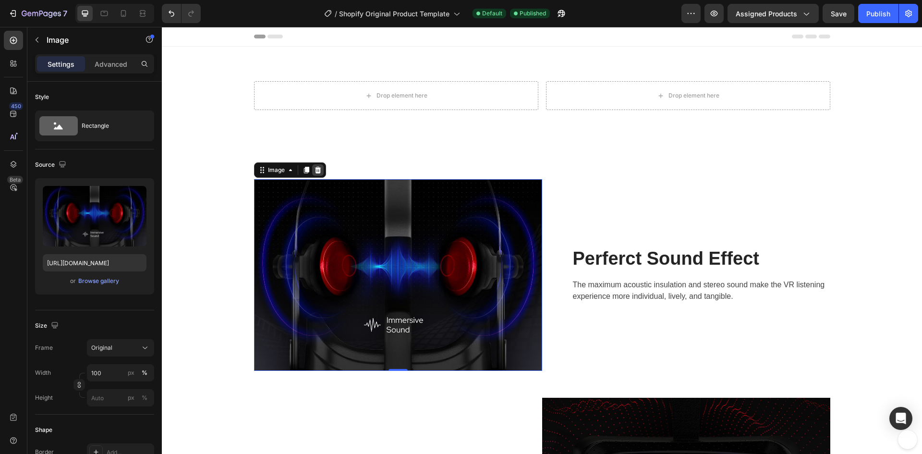
click at [315, 170] on icon at bounding box center [318, 170] width 8 height 8
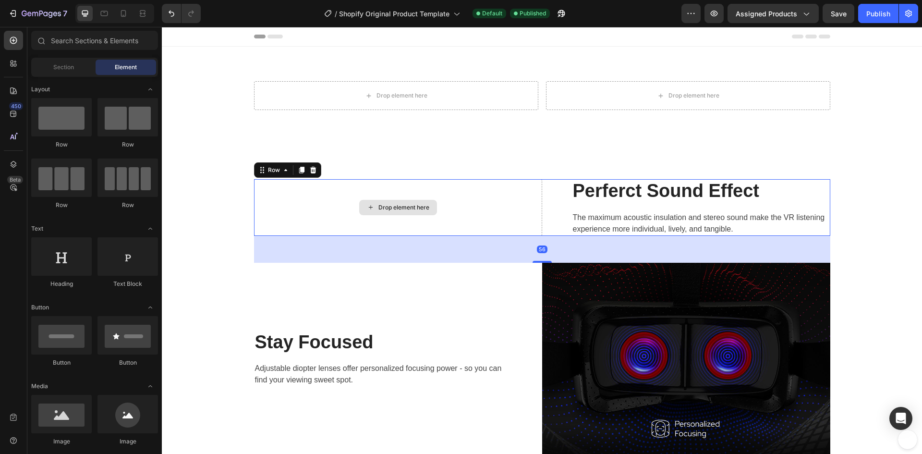
click at [321, 211] on div "Drop element here" at bounding box center [398, 207] width 288 height 57
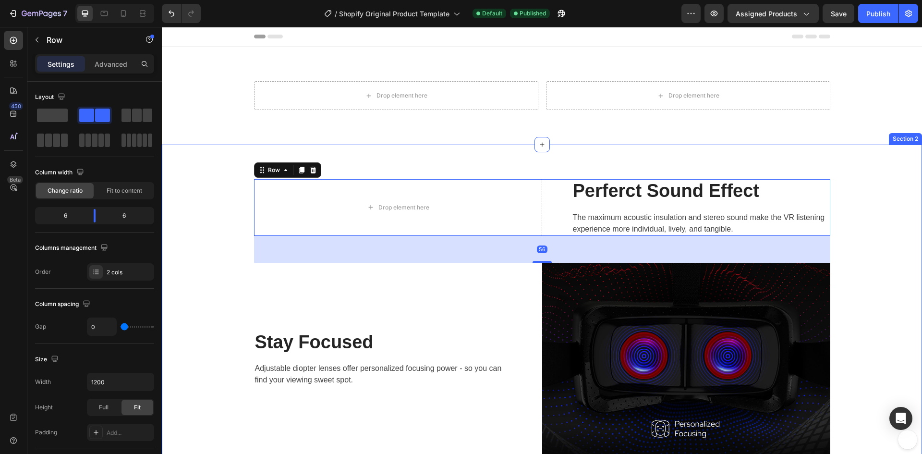
click at [307, 160] on div "Drop element here Perferct Sound Effect Heading The maximum acoustic insulation…" at bounding box center [542, 359] width 760 height 428
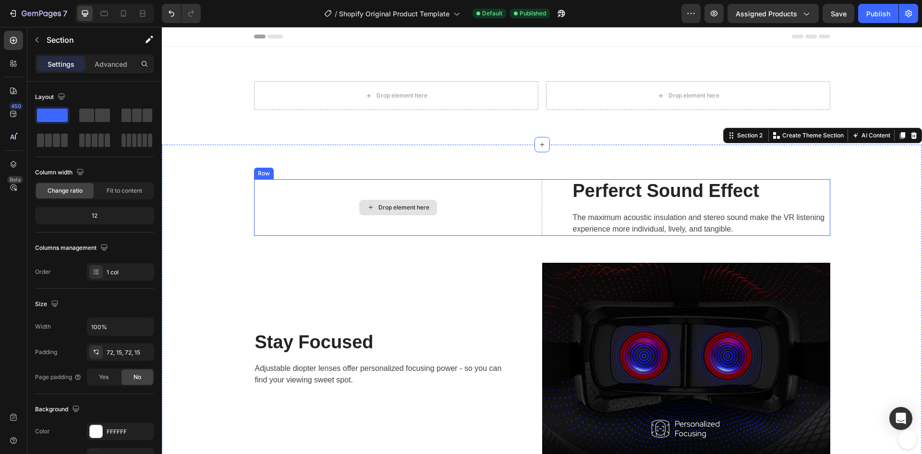
click at [318, 190] on div "Drop element here" at bounding box center [398, 207] width 288 height 57
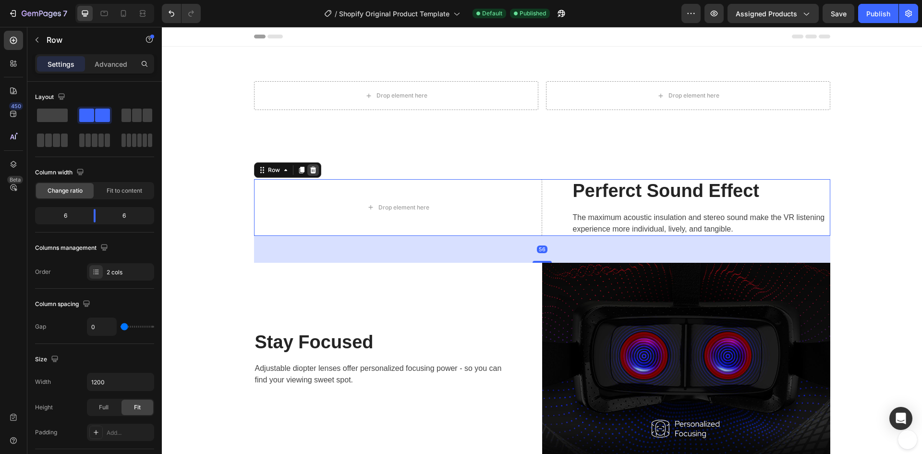
click at [310, 171] on icon at bounding box center [313, 170] width 8 height 8
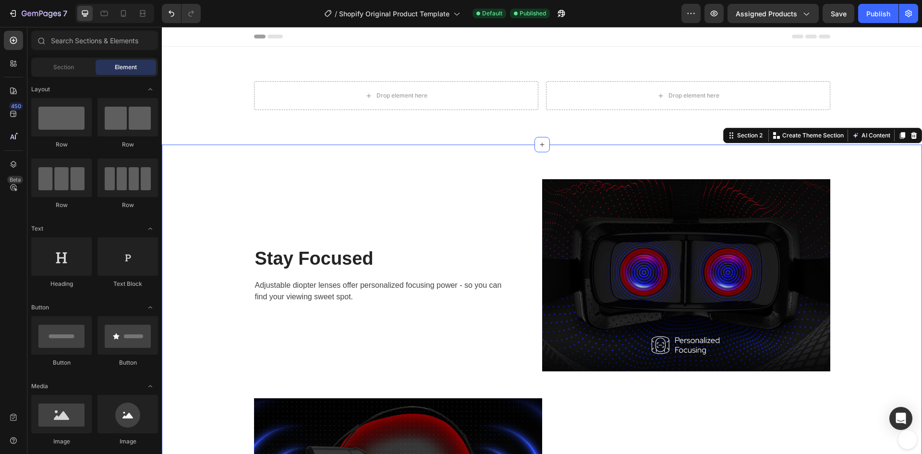
click at [310, 171] on div "Stay Focused Heading Adjustable diopter lenses offer personalized focusing powe…" at bounding box center [542, 385] width 760 height 480
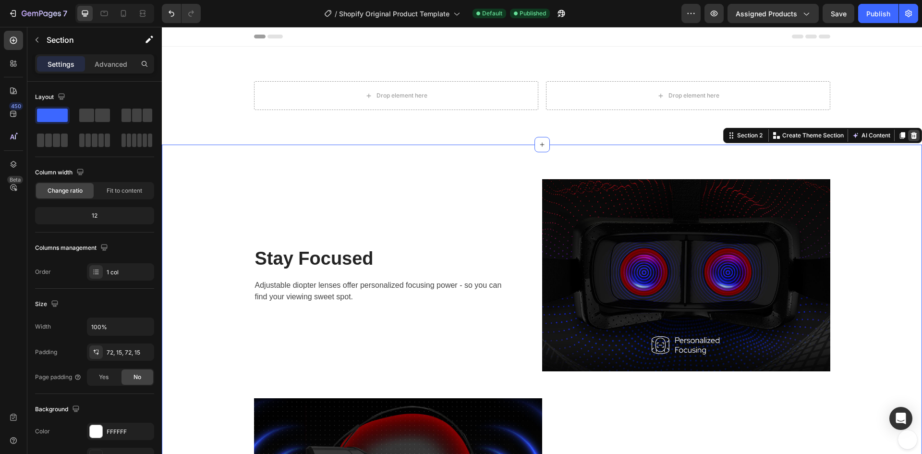
click at [910, 135] on icon at bounding box center [914, 136] width 8 height 8
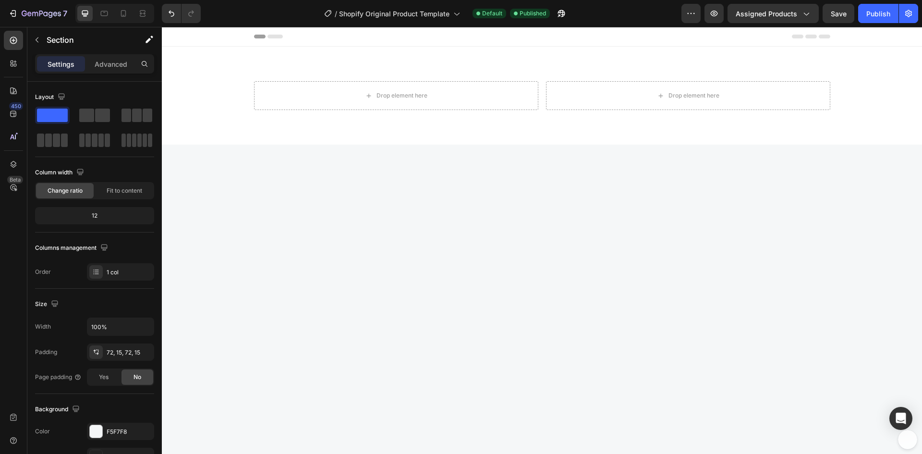
click at [357, 248] on div at bounding box center [542, 361] width 760 height 432
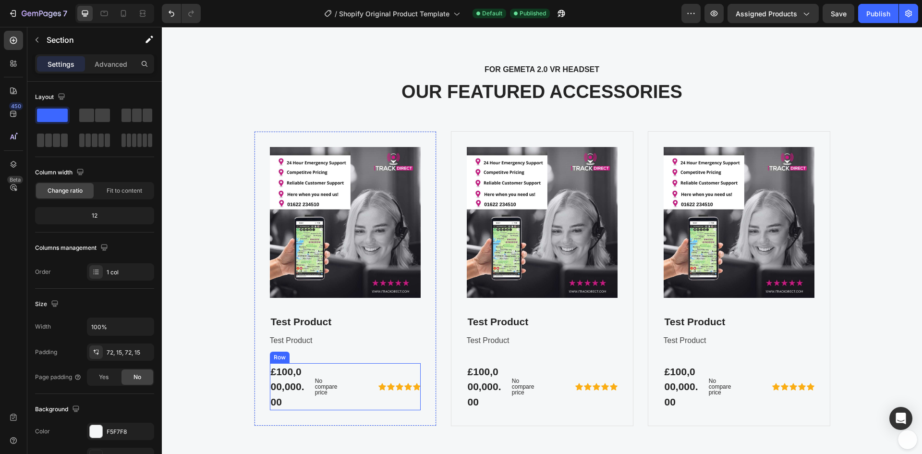
scroll to position [96, 0]
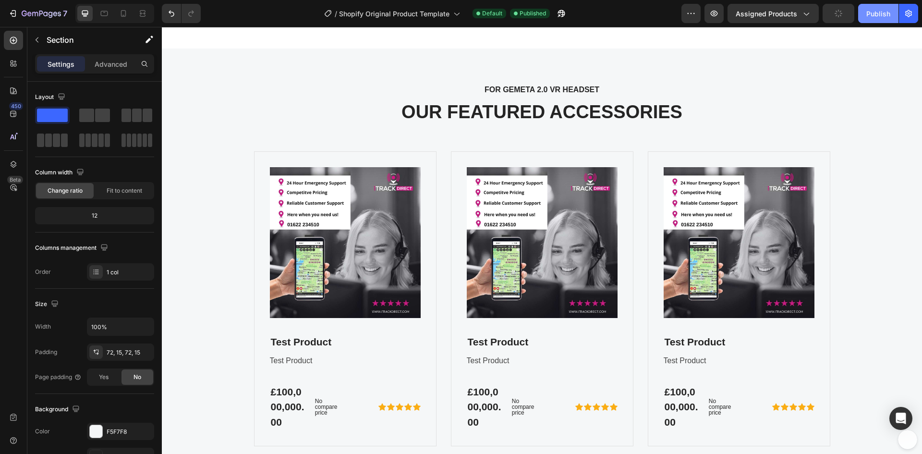
click at [876, 10] on div "Publish" at bounding box center [879, 14] width 24 height 10
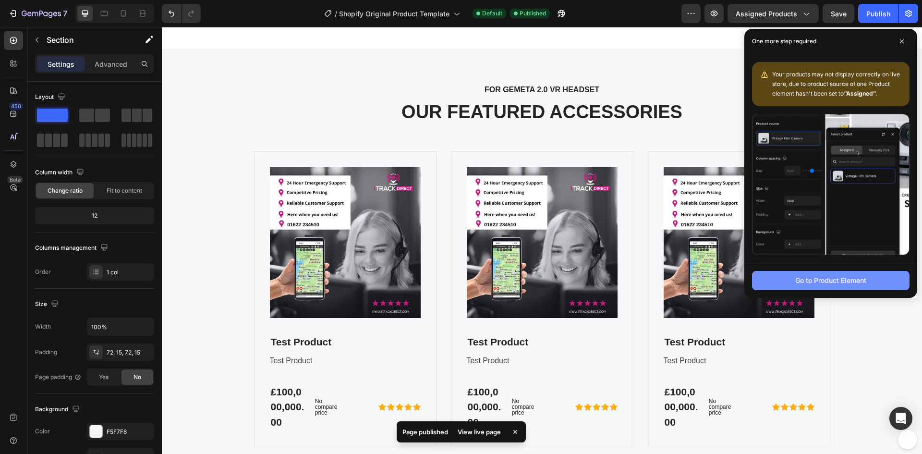
click at [868, 282] on button "Go to Product Element" at bounding box center [831, 280] width 158 height 19
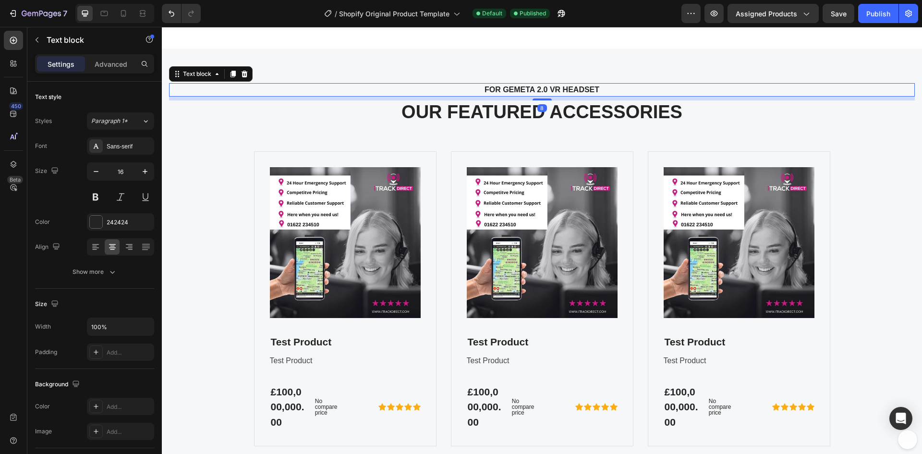
click at [309, 86] on p "FOR GEMETA 2.0 VR HEADSET" at bounding box center [542, 90] width 729 height 12
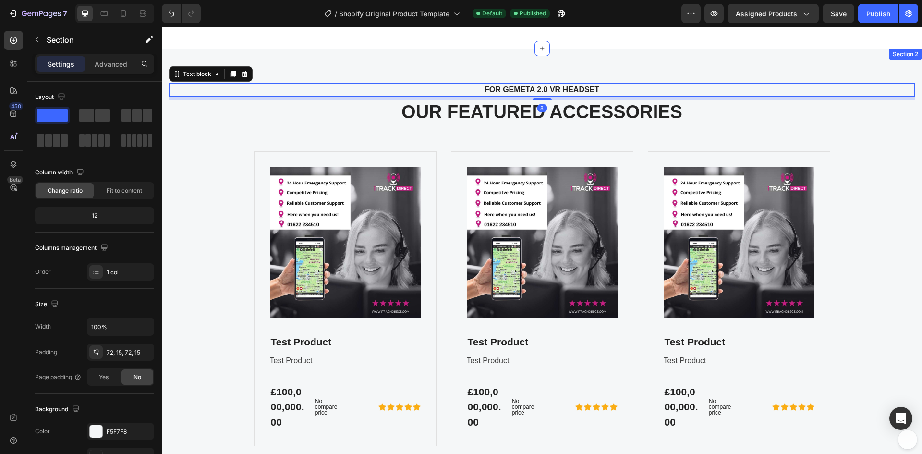
click at [296, 62] on div "FOR GEMETA 2.0 VR HEADSET Text block 8 OUR FEATURED ACCESSORIES Heading Product…" at bounding box center [542, 265] width 760 height 432
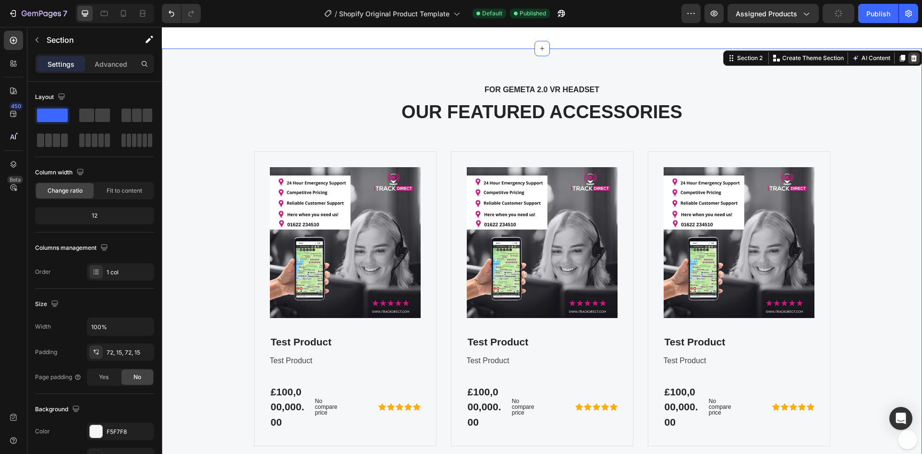
click at [908, 62] on div at bounding box center [914, 58] width 12 height 12
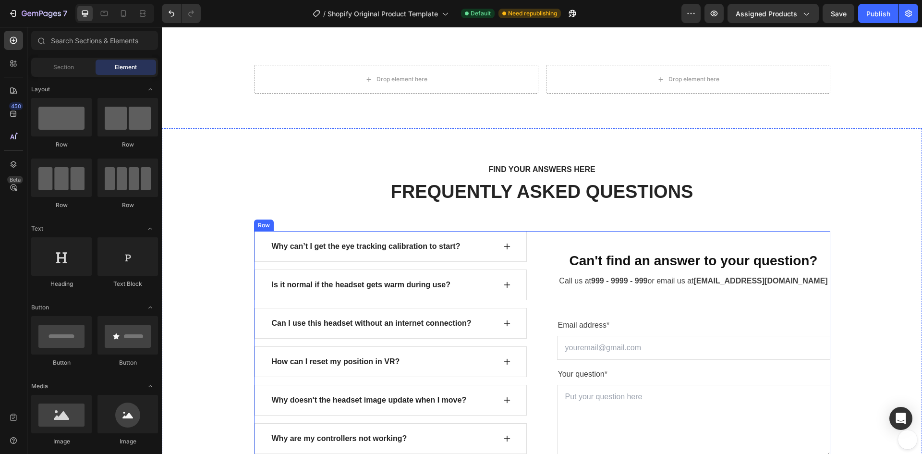
scroll to position [0, 0]
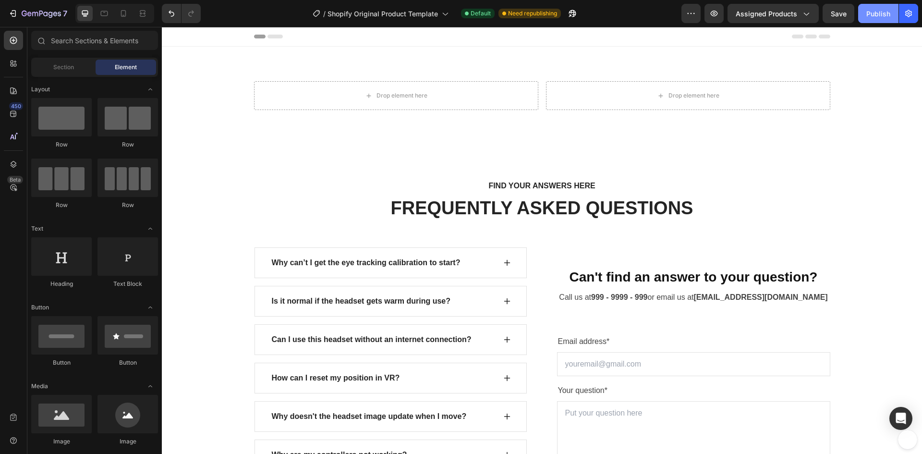
click at [872, 13] on div "Publish" at bounding box center [879, 14] width 24 height 10
click at [10, 112] on icon at bounding box center [14, 114] width 10 height 10
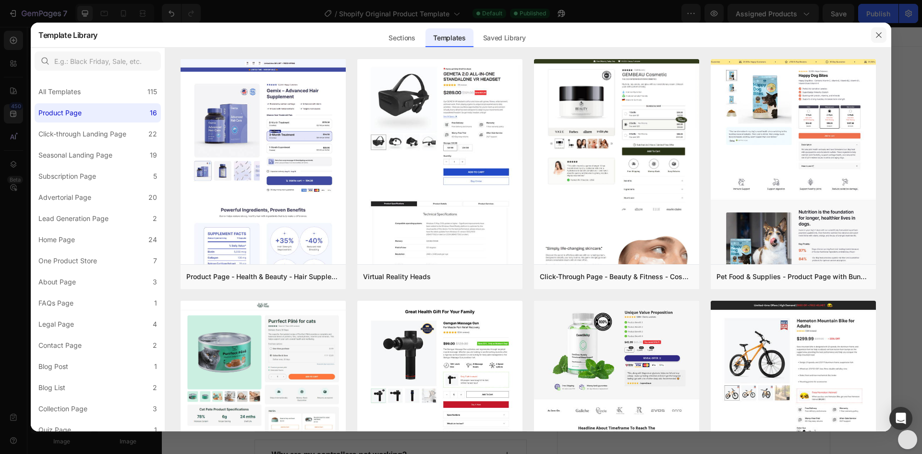
click at [881, 34] on icon "button" at bounding box center [878, 34] width 5 height 5
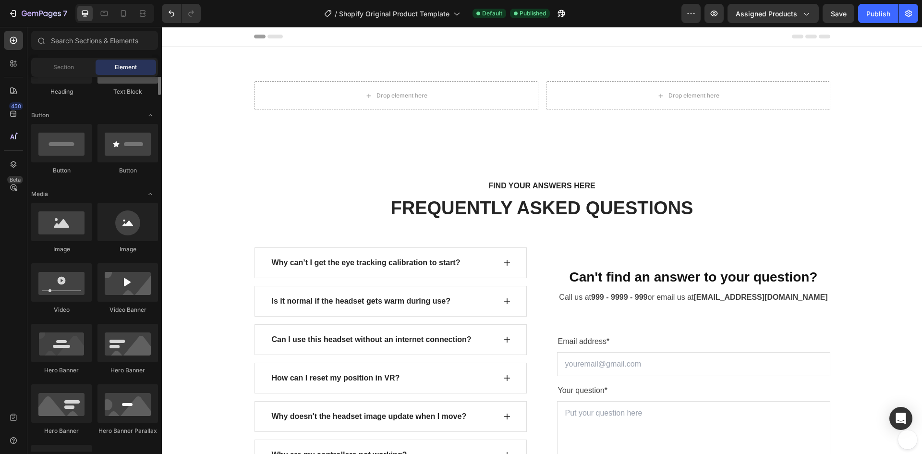
scroll to position [144, 0]
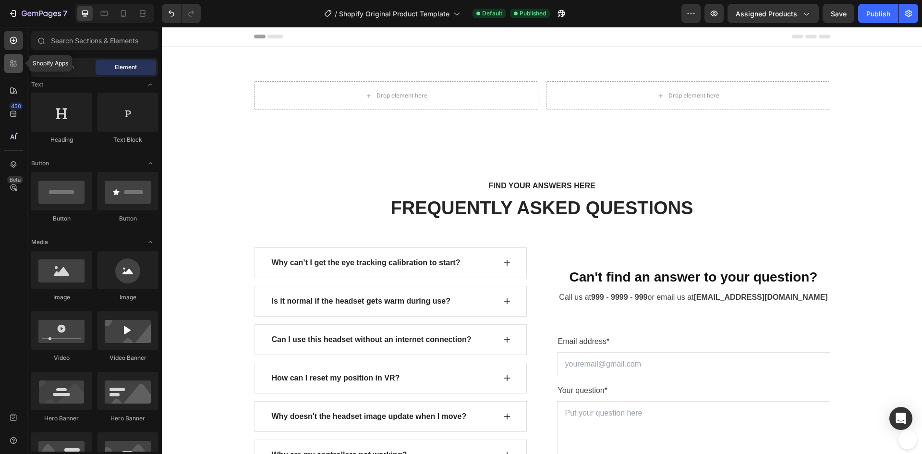
click at [14, 64] on icon at bounding box center [15, 65] width 3 height 3
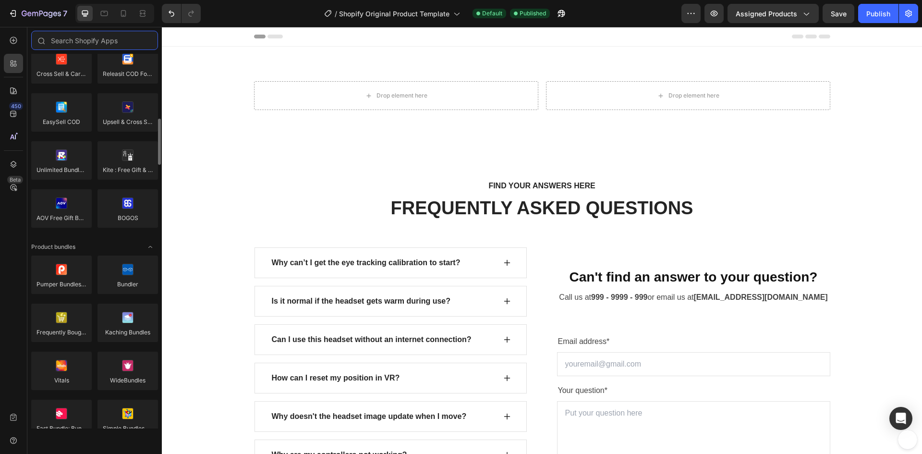
scroll to position [336, 0]
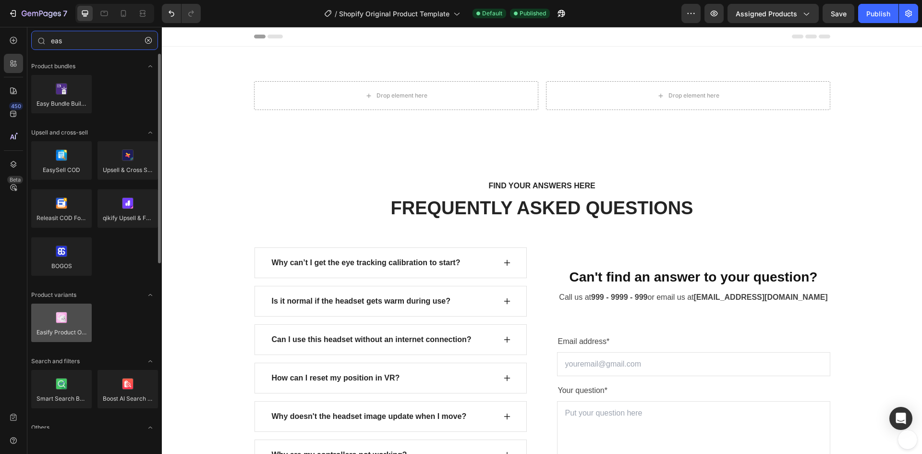
type input "eas"
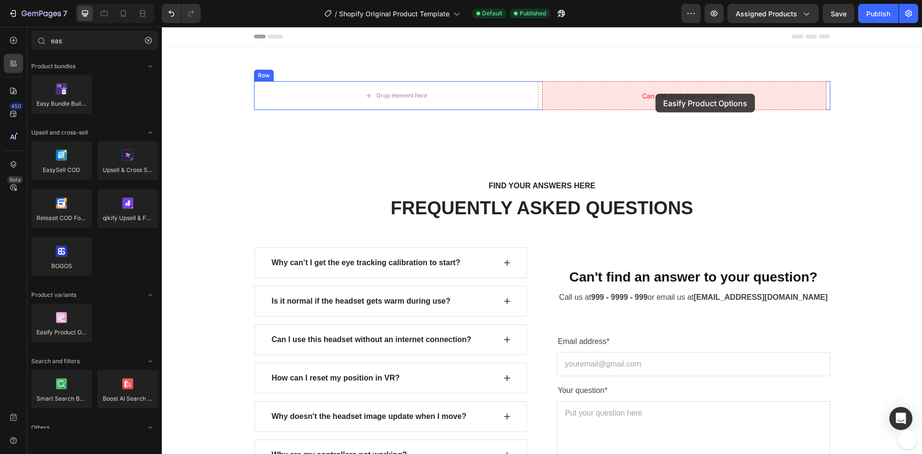
drag, startPoint x: 220, startPoint y: 356, endPoint x: 656, endPoint y: 94, distance: 508.6
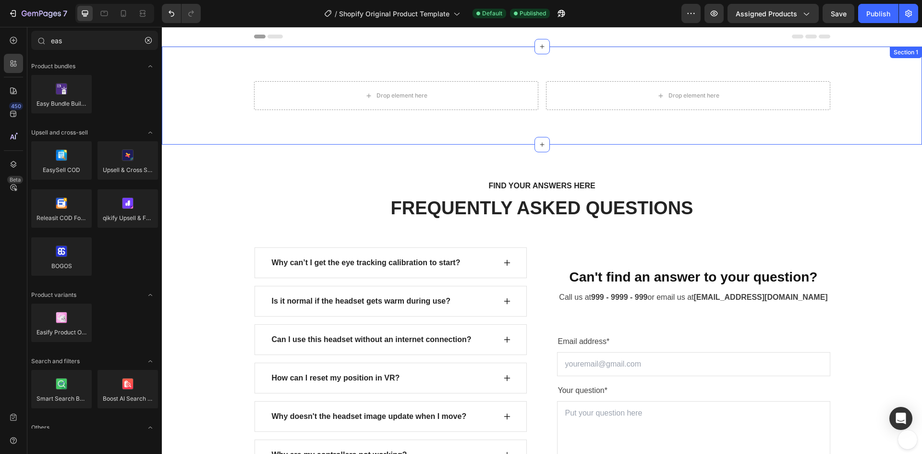
click at [483, 68] on div "Drop element here Drop element here Row Section 1" at bounding box center [542, 96] width 760 height 98
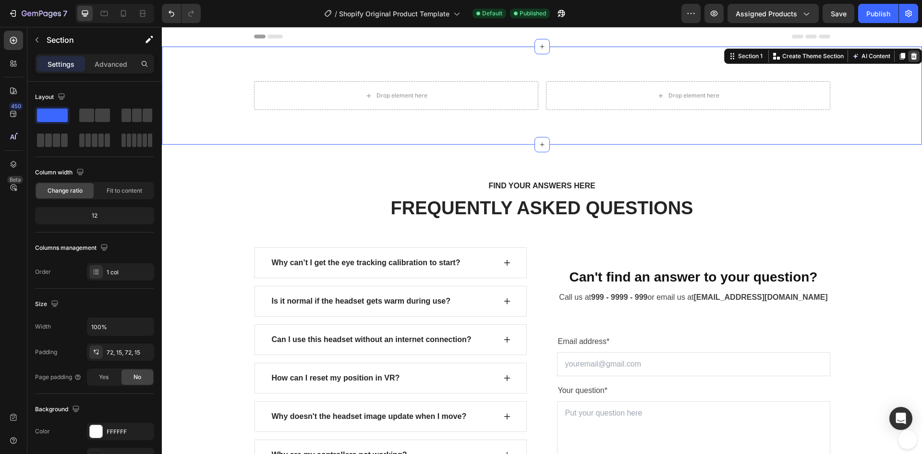
click at [911, 56] on icon at bounding box center [914, 56] width 6 height 7
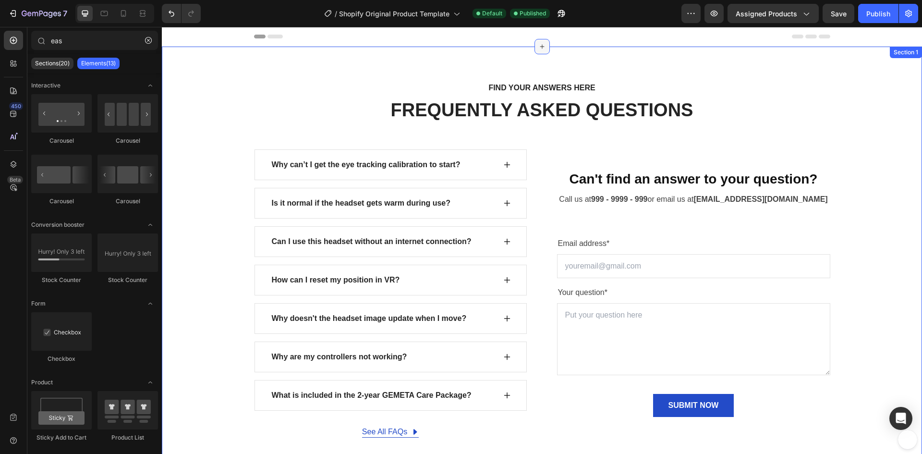
click at [539, 46] on icon at bounding box center [543, 47] width 8 height 8
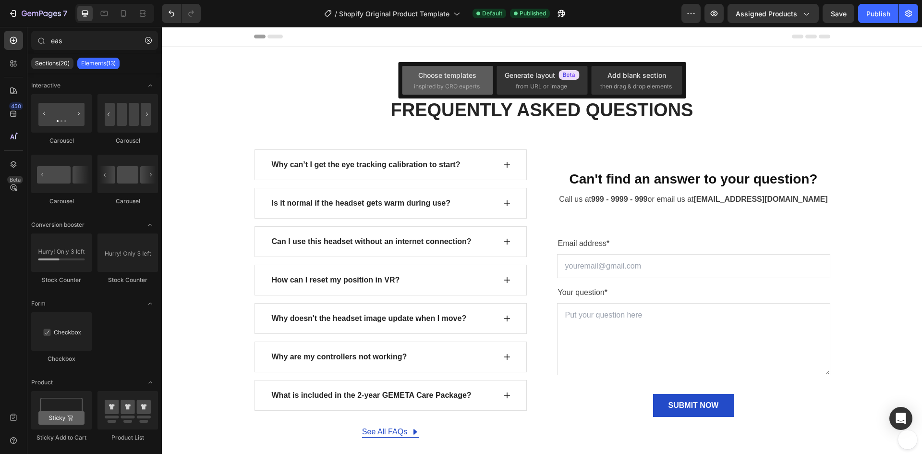
click at [442, 78] on div "Choose templates" at bounding box center [447, 75] width 58 height 10
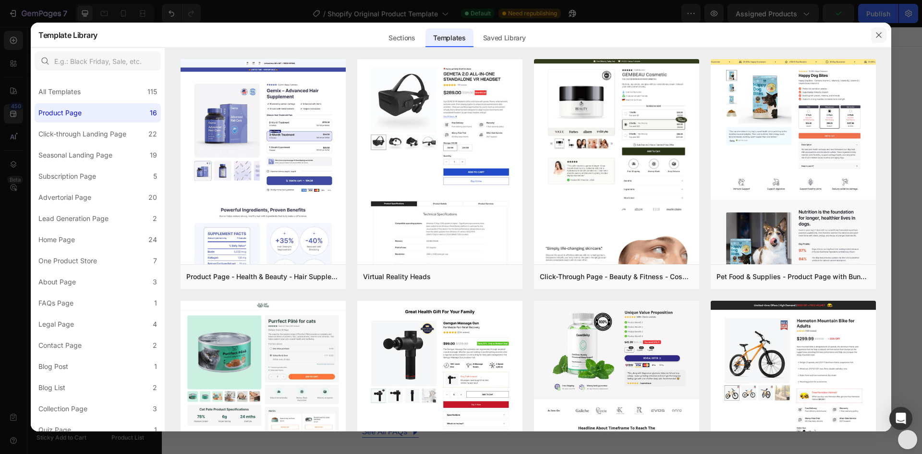
click at [874, 36] on button "button" at bounding box center [878, 34] width 15 height 15
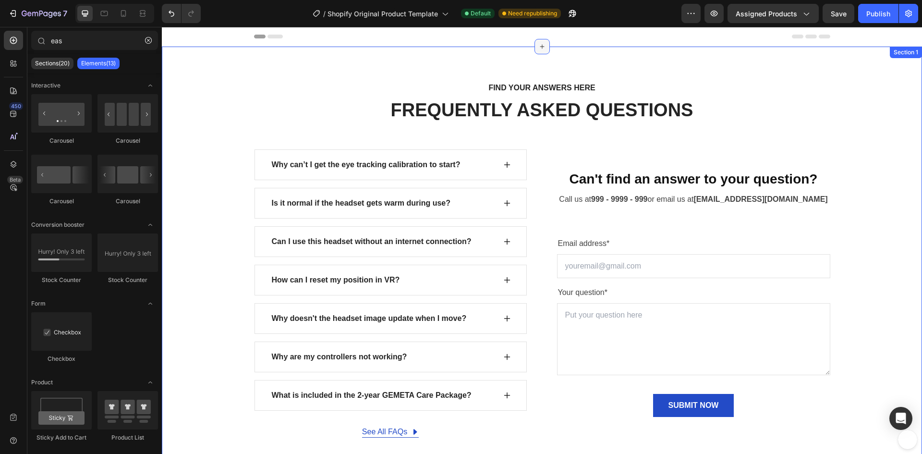
click at [539, 43] on icon at bounding box center [543, 47] width 8 height 8
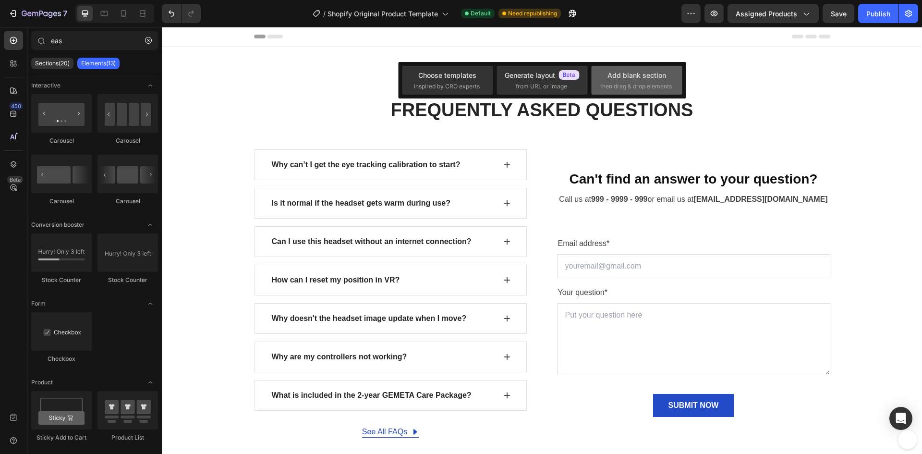
click at [638, 75] on div "Add blank section" at bounding box center [637, 75] width 59 height 10
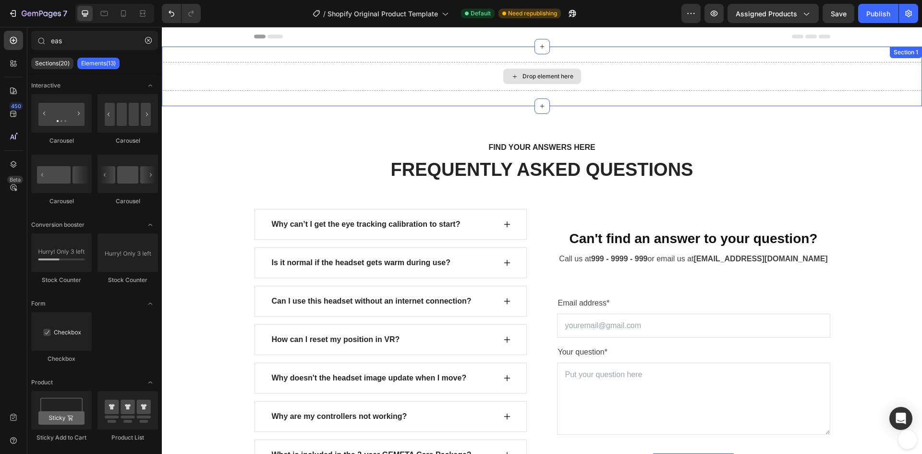
click at [541, 76] on div "Drop element here" at bounding box center [548, 77] width 51 height 8
click at [54, 61] on p "Sections(20)" at bounding box center [52, 64] width 35 height 8
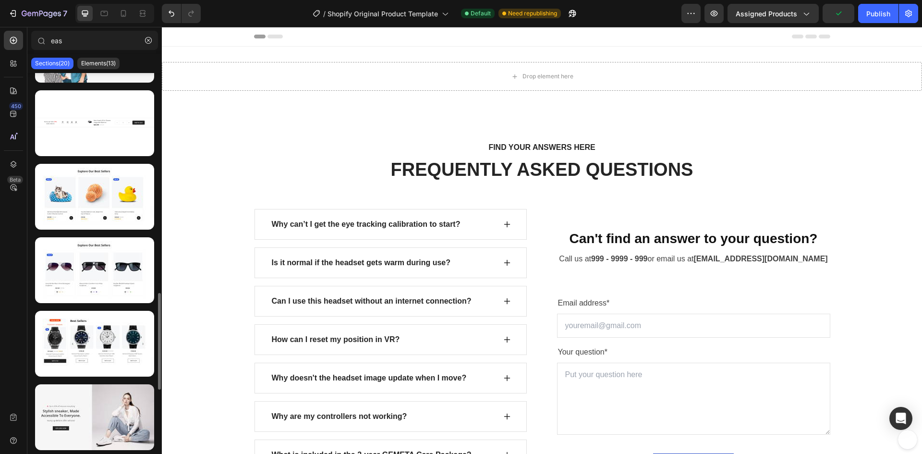
scroll to position [897, 0]
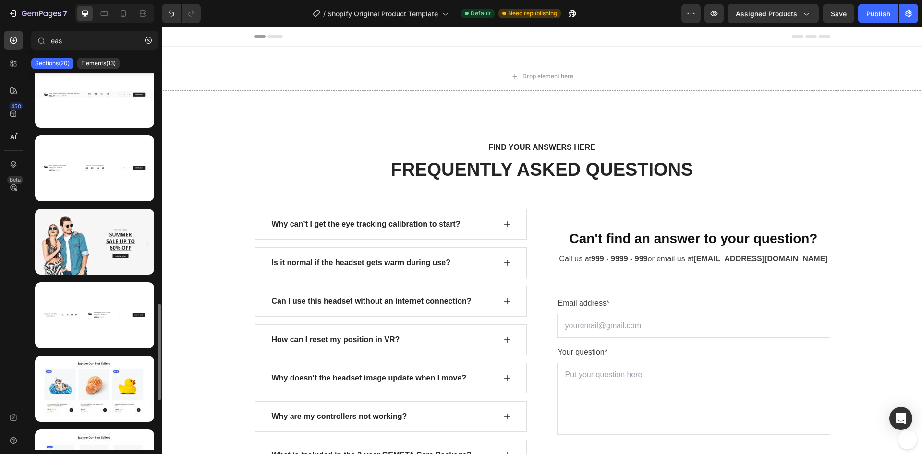
click at [106, 71] on div "Sections(20) Elements(13)" at bounding box center [94, 63] width 135 height 19
click at [105, 68] on div "Elements(13)" at bounding box center [98, 64] width 42 height 12
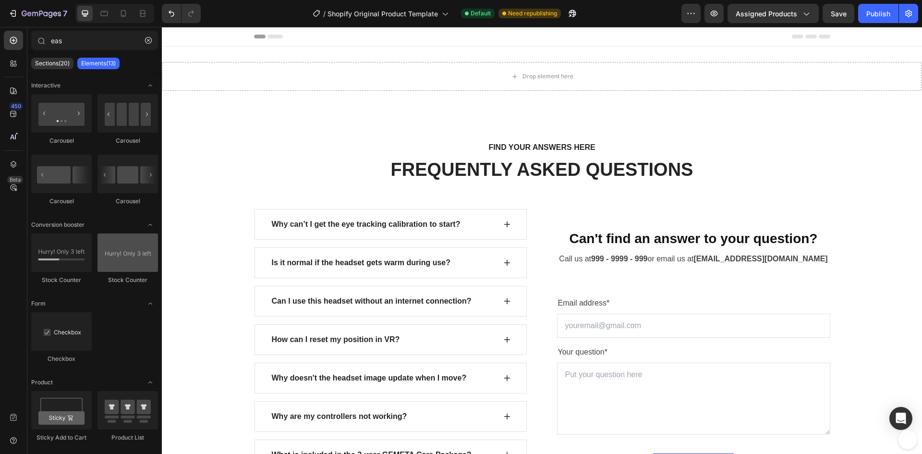
scroll to position [192, 0]
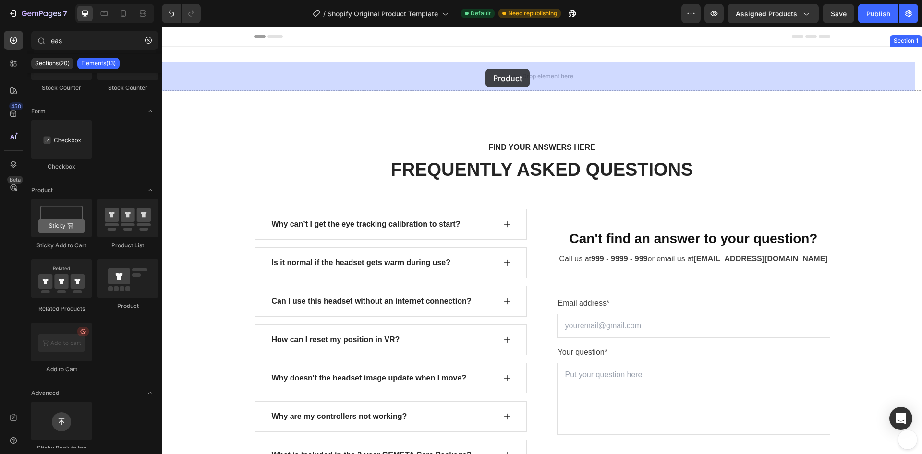
drag, startPoint x: 285, startPoint y: 311, endPoint x: 486, endPoint y: 69, distance: 314.2
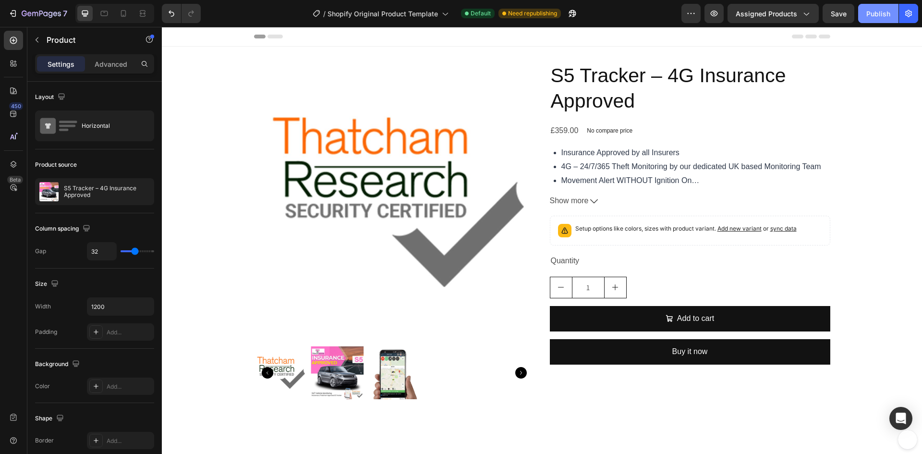
click at [881, 11] on div "Publish" at bounding box center [879, 14] width 24 height 10
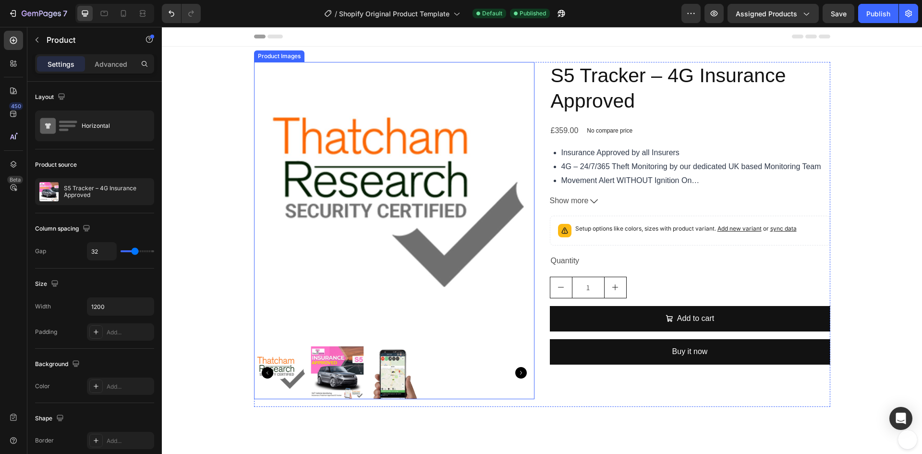
click at [267, 372] on icon "Carousel Back Arrow" at bounding box center [268, 373] width 12 height 12
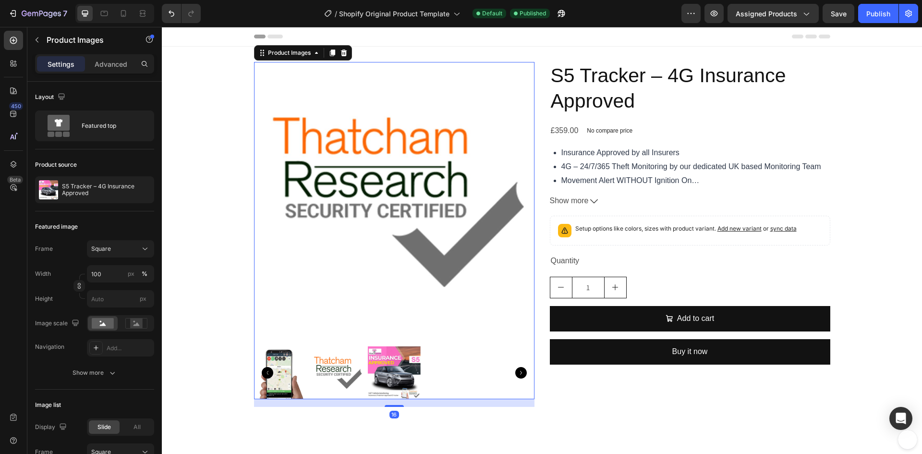
click at [267, 372] on icon "Carousel Back Arrow" at bounding box center [268, 373] width 12 height 12
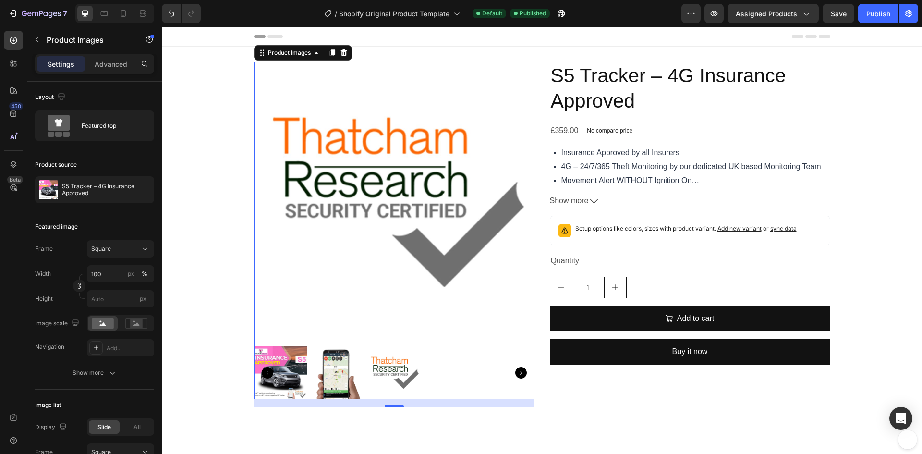
click at [280, 374] on img at bounding box center [280, 372] width 53 height 53
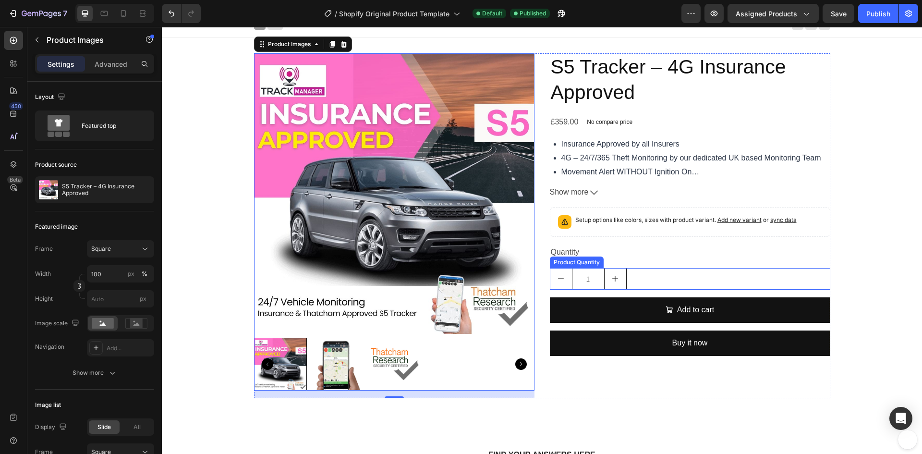
scroll to position [0, 0]
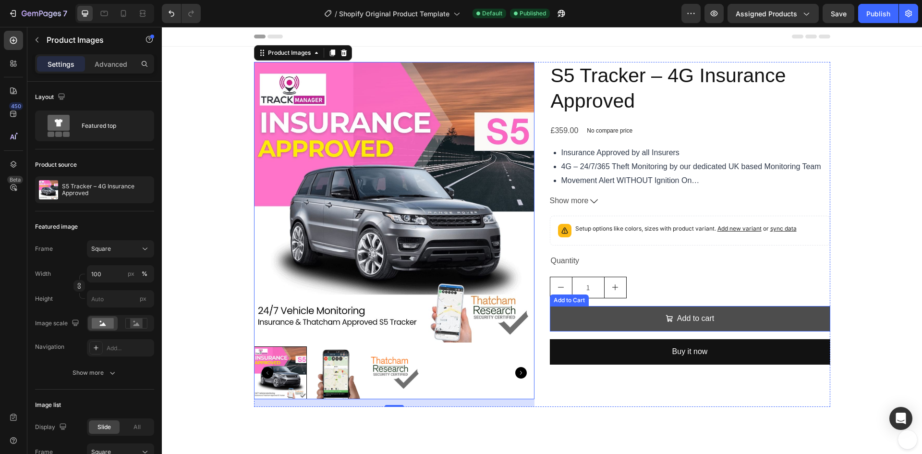
click at [645, 320] on button "Add to cart" at bounding box center [690, 318] width 281 height 25
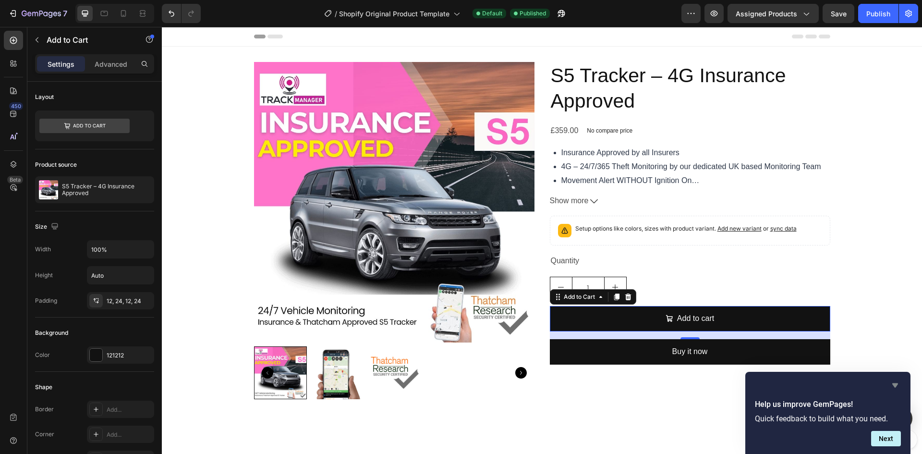
click at [895, 385] on icon "Hide survey" at bounding box center [896, 385] width 6 height 4
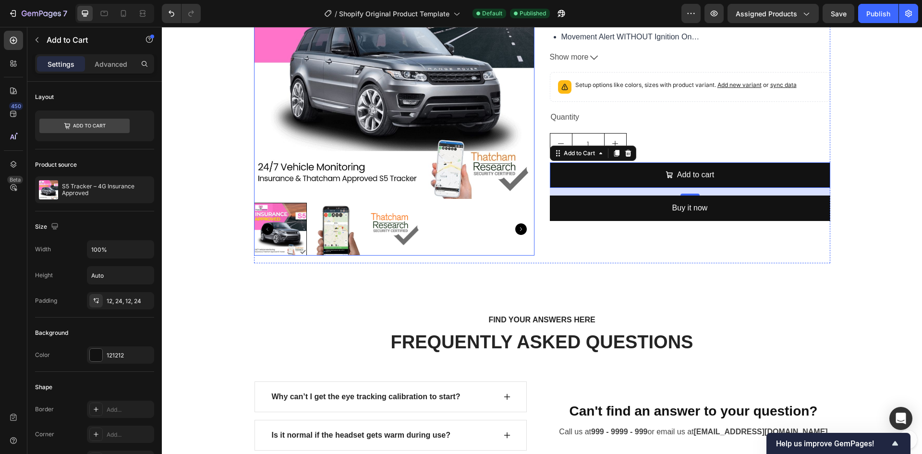
scroll to position [144, 0]
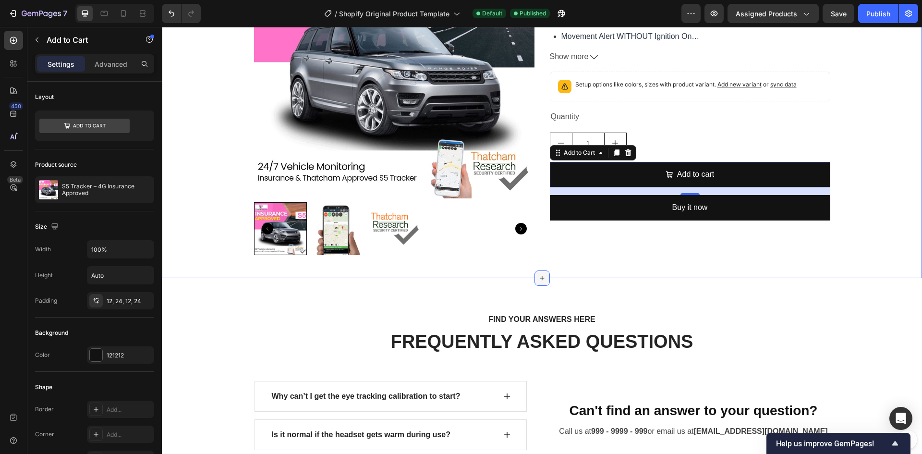
click at [539, 277] on icon at bounding box center [543, 278] width 8 height 8
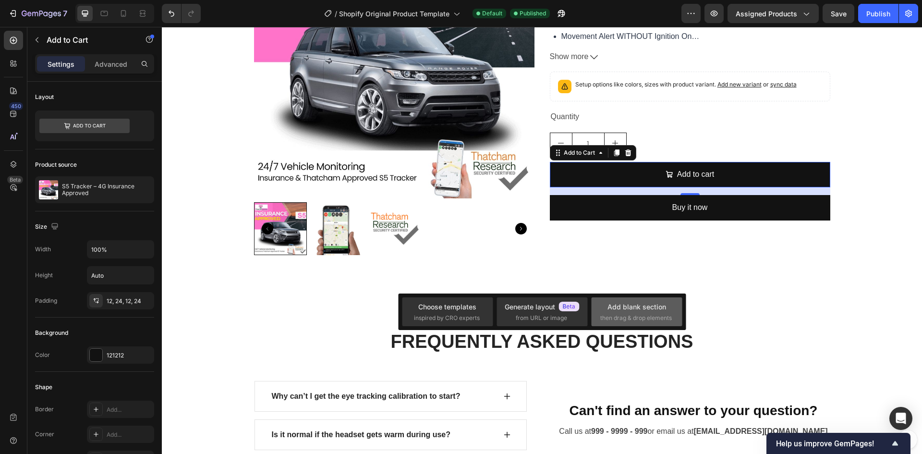
click at [626, 310] on div "Add blank section" at bounding box center [637, 307] width 59 height 10
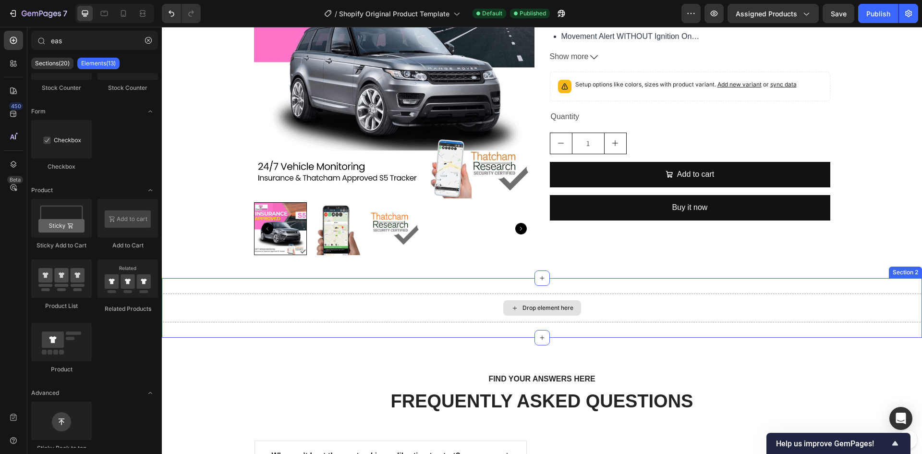
click at [541, 308] on div "Drop element here" at bounding box center [548, 308] width 51 height 8
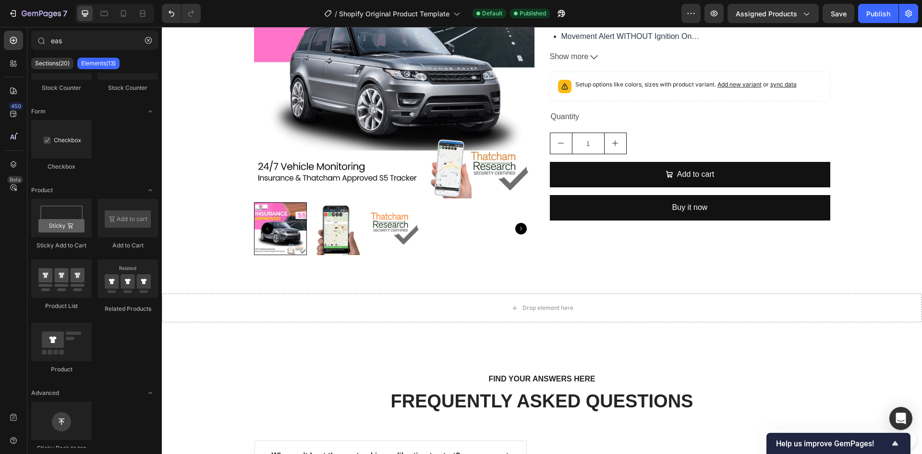
click at [50, 70] on div "Sections(20) Elements(13)" at bounding box center [94, 63] width 135 height 19
click at [48, 68] on div "Sections(20)" at bounding box center [52, 64] width 42 height 12
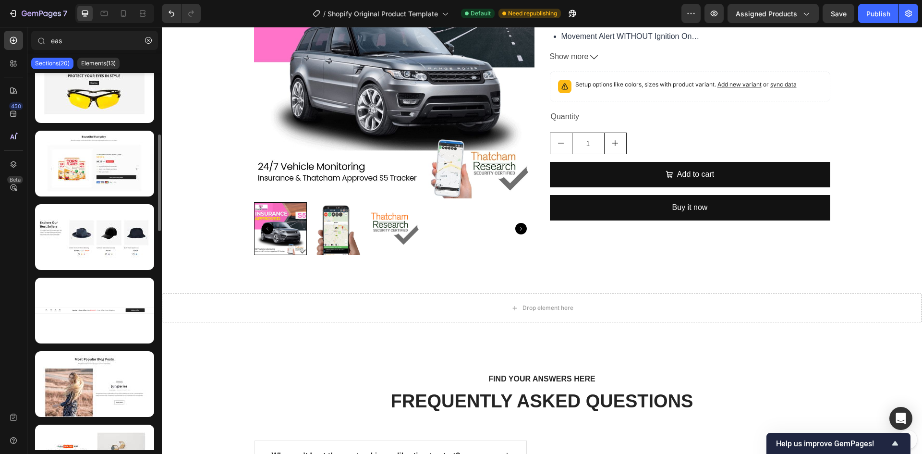
scroll to position [288, 0]
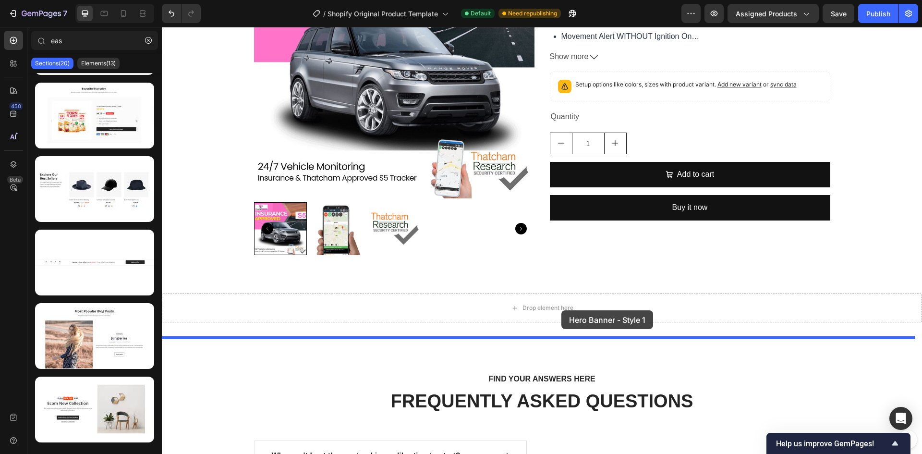
drag, startPoint x: 260, startPoint y: 448, endPoint x: 562, endPoint y: 310, distance: 331.7
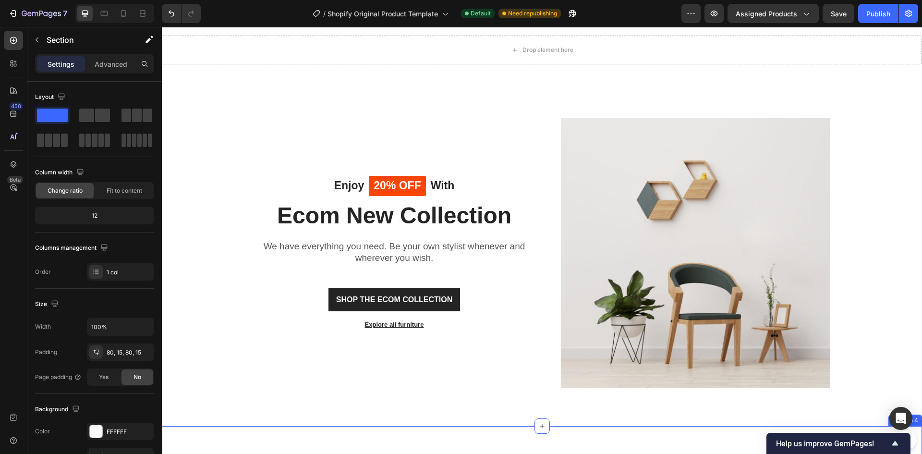
scroll to position [325, 0]
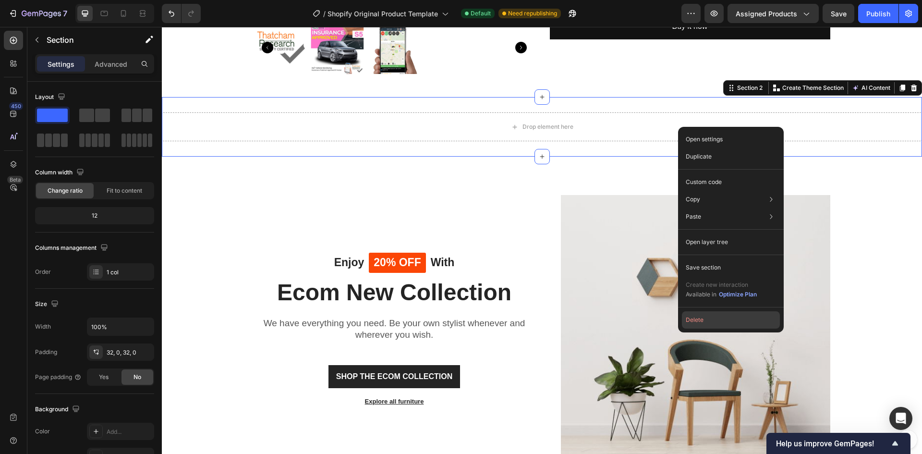
click at [732, 320] on button "Delete" at bounding box center [731, 319] width 98 height 17
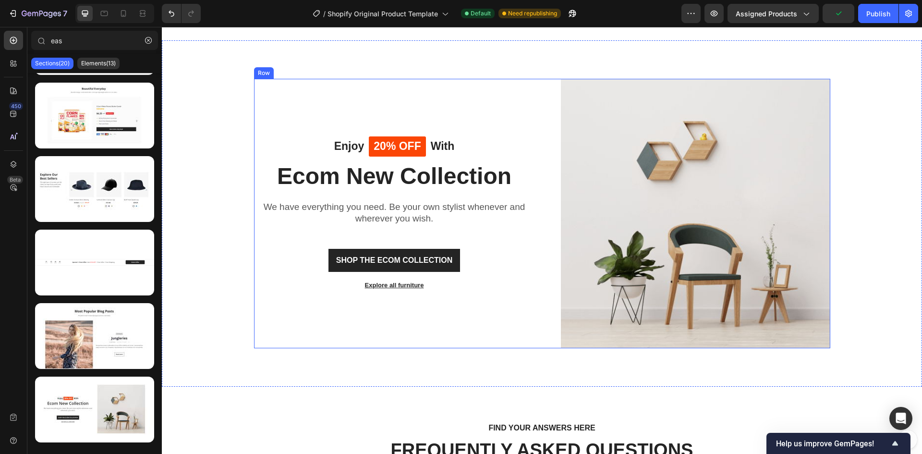
scroll to position [421, 0]
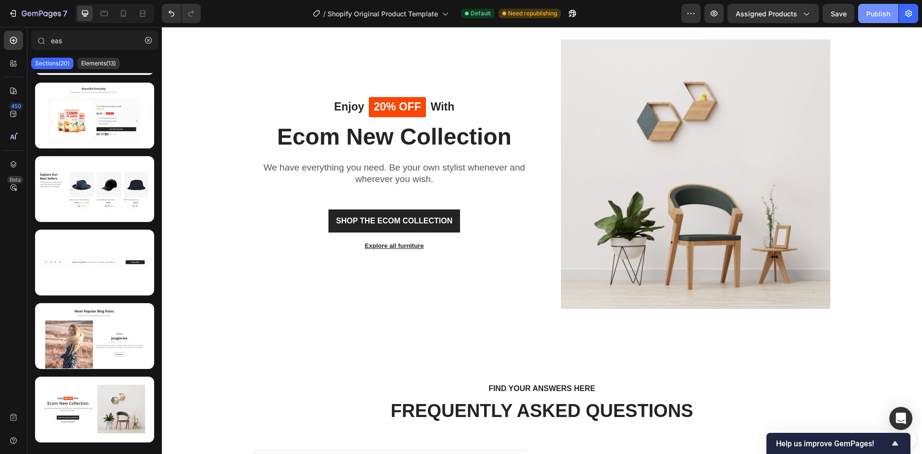
click at [878, 13] on div "Publish" at bounding box center [879, 14] width 24 height 10
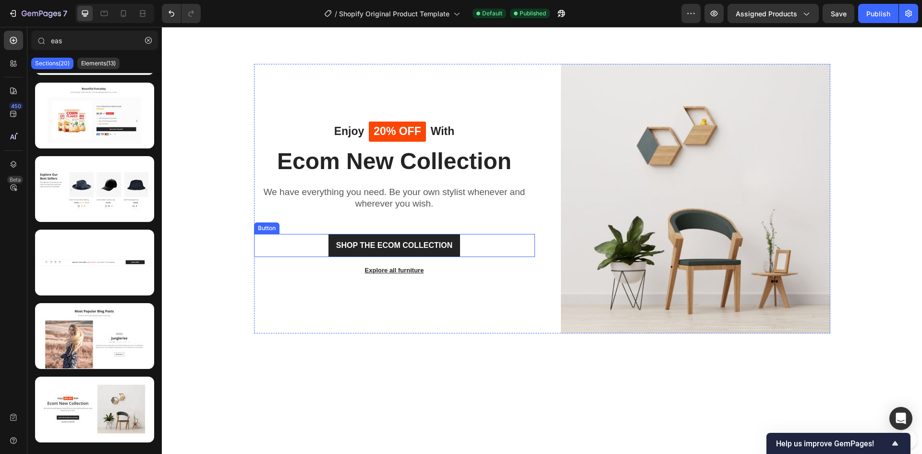
scroll to position [277, 0]
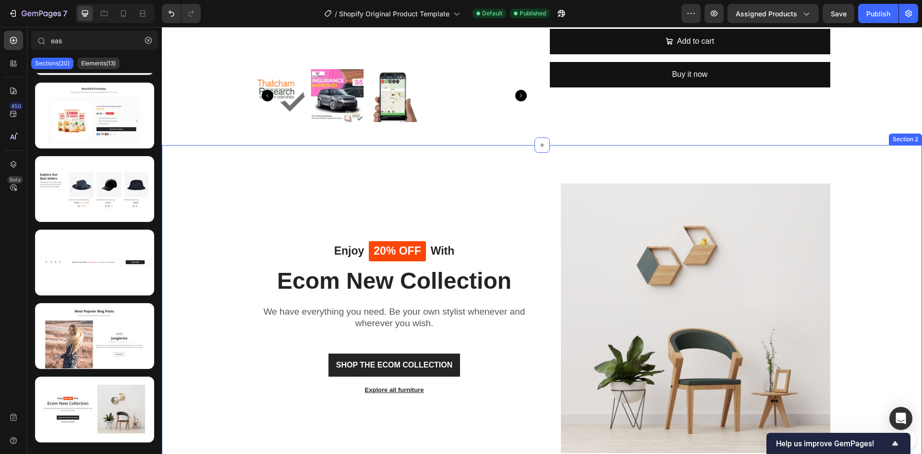
click at [209, 243] on div "Enjoy Text block 20% OFF Text block Row With Text block Row Ecom New Collection…" at bounding box center [542, 318] width 746 height 269
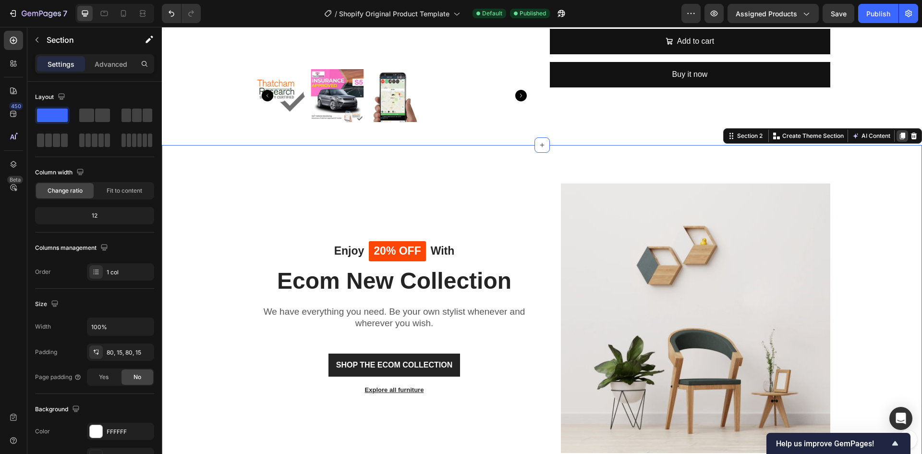
click at [900, 135] on icon at bounding box center [902, 136] width 5 height 7
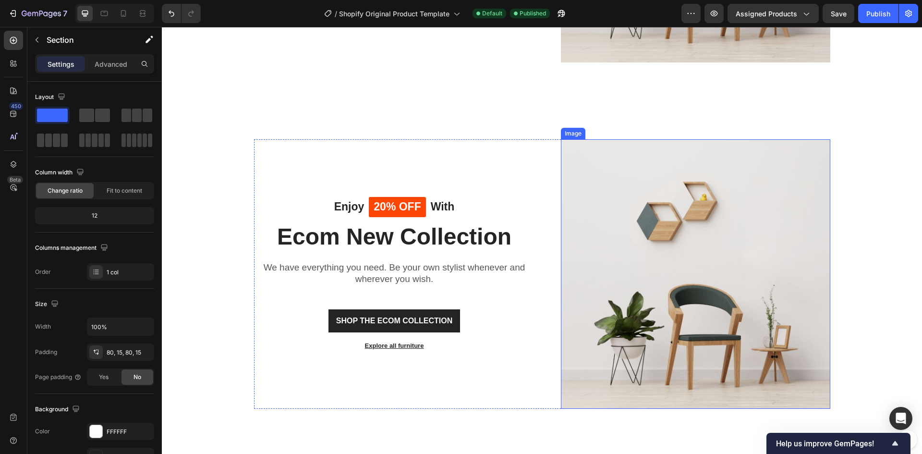
scroll to position [708, 0]
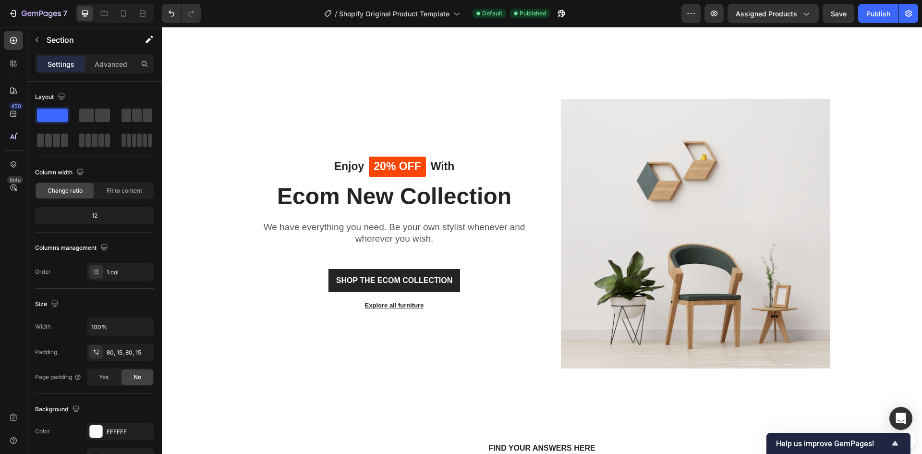
click at [214, 188] on div "Enjoy Text block 20% OFF Text block Row With Text block Row Ecom New Collection…" at bounding box center [542, 233] width 746 height 269
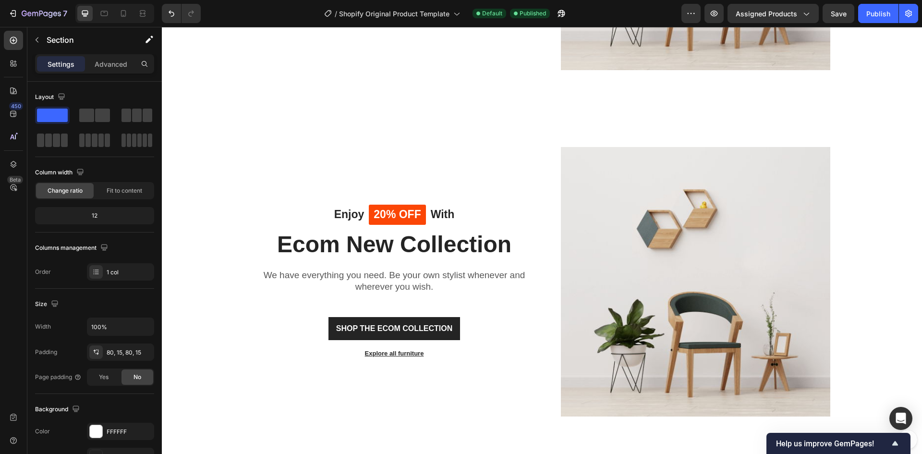
scroll to position [612, 0]
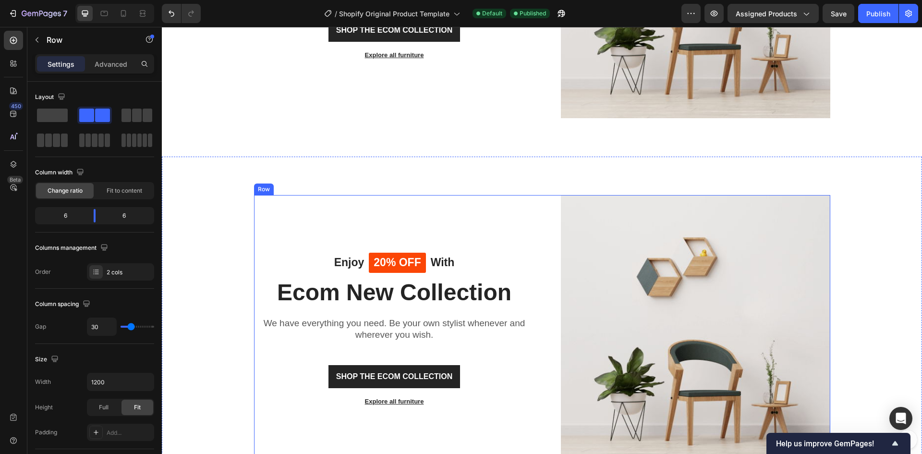
click at [398, 215] on div "Enjoy Text block 20% OFF Text block Row With Text block Row Ecom New Collection…" at bounding box center [394, 329] width 281 height 269
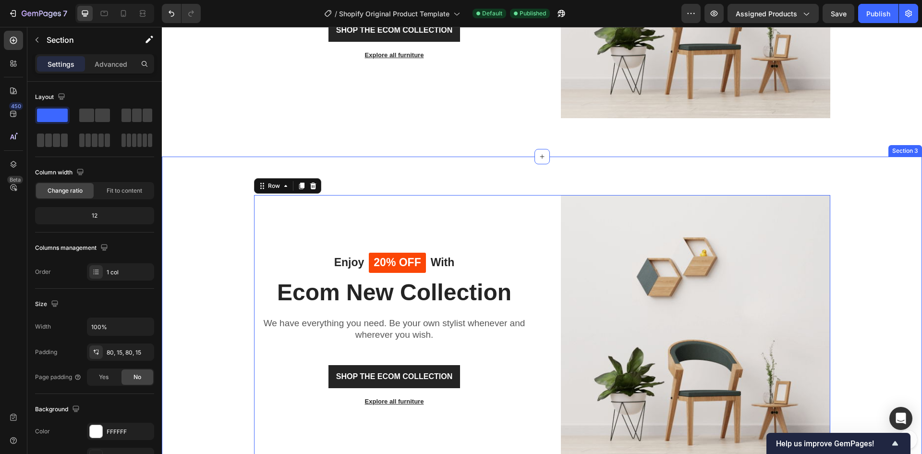
click at [226, 222] on div "Enjoy Text block 20% OFF Text block Row With Text block Row Ecom New Collection…" at bounding box center [542, 329] width 746 height 269
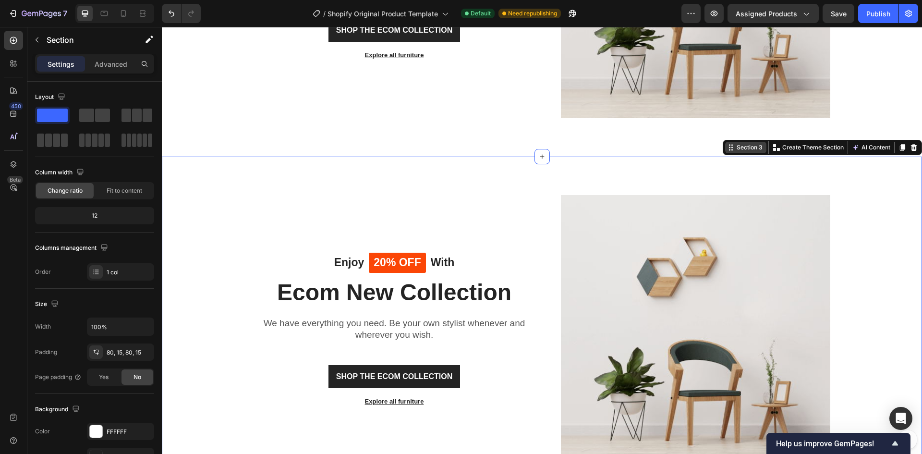
click at [727, 147] on icon at bounding box center [731, 148] width 8 height 8
click at [720, 255] on img at bounding box center [695, 329] width 269 height 269
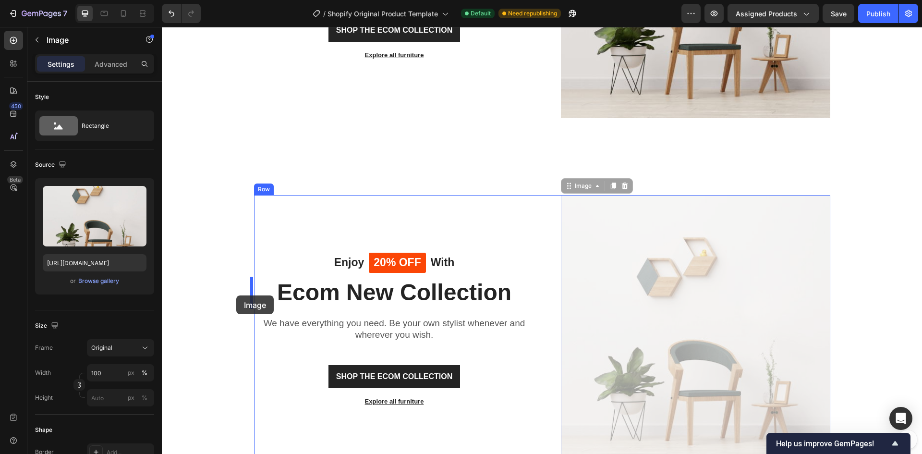
drag, startPoint x: 567, startPoint y: 187, endPoint x: 236, endPoint y: 295, distance: 348.2
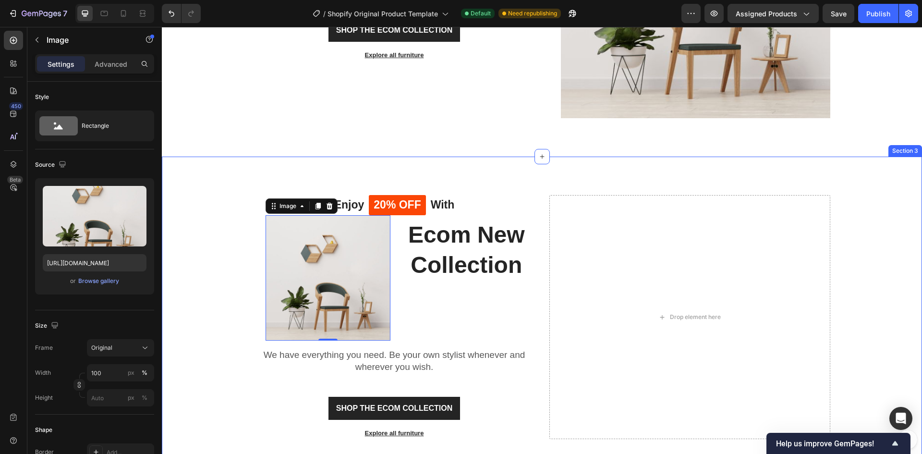
click at [493, 171] on div "Enjoy Text block 20% OFF Text block Row With Text block Row Image 0 Ecom New Co…" at bounding box center [542, 317] width 760 height 320
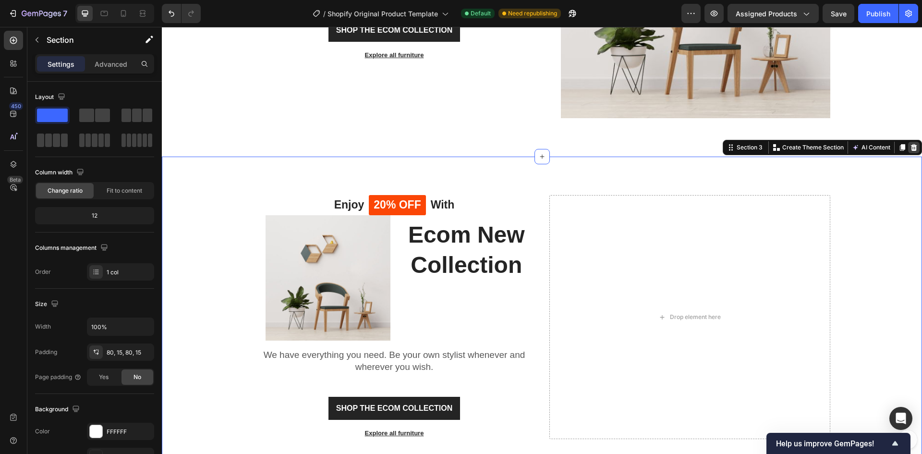
click at [911, 147] on icon at bounding box center [914, 147] width 6 height 7
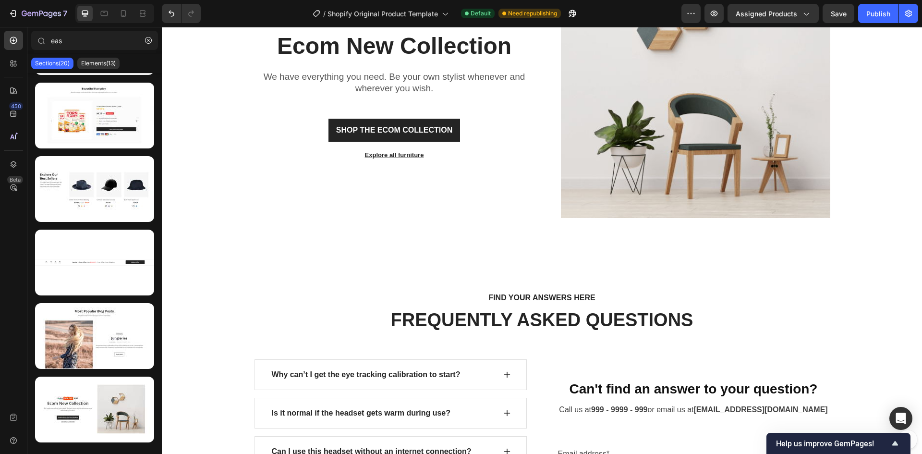
scroll to position [516, 0]
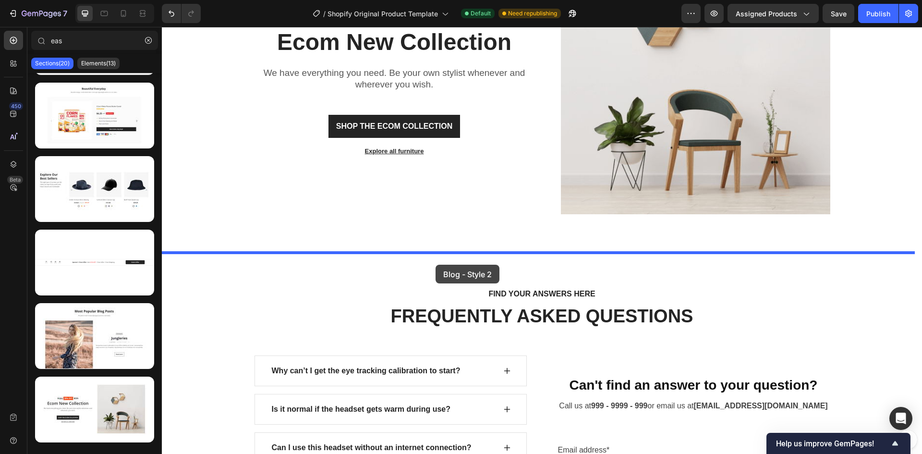
drag, startPoint x: 233, startPoint y: 355, endPoint x: 436, endPoint y: 265, distance: 222.1
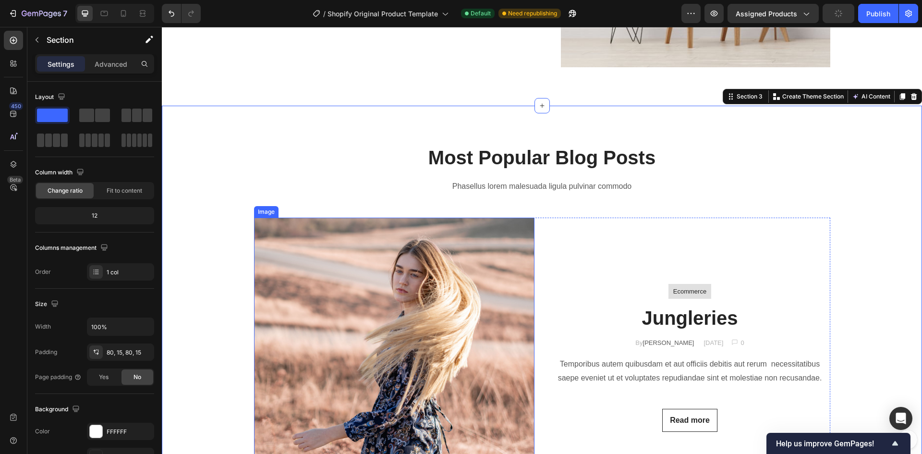
scroll to position [660, 0]
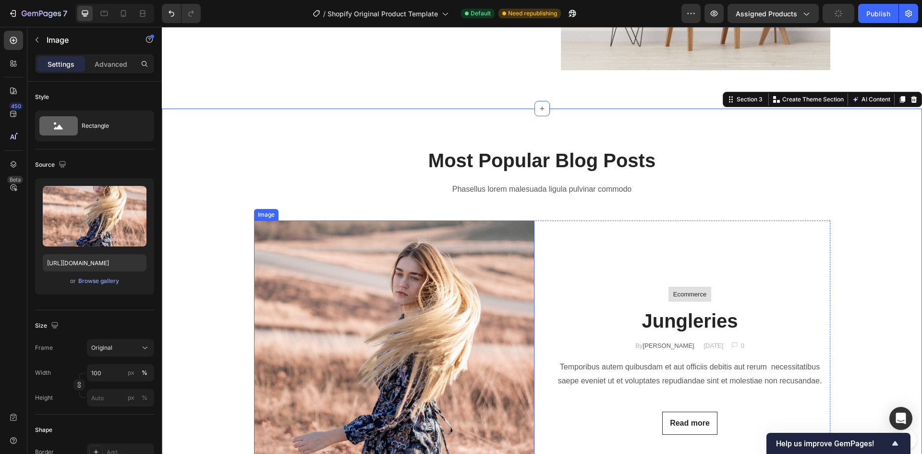
click at [386, 301] on img at bounding box center [394, 360] width 281 height 281
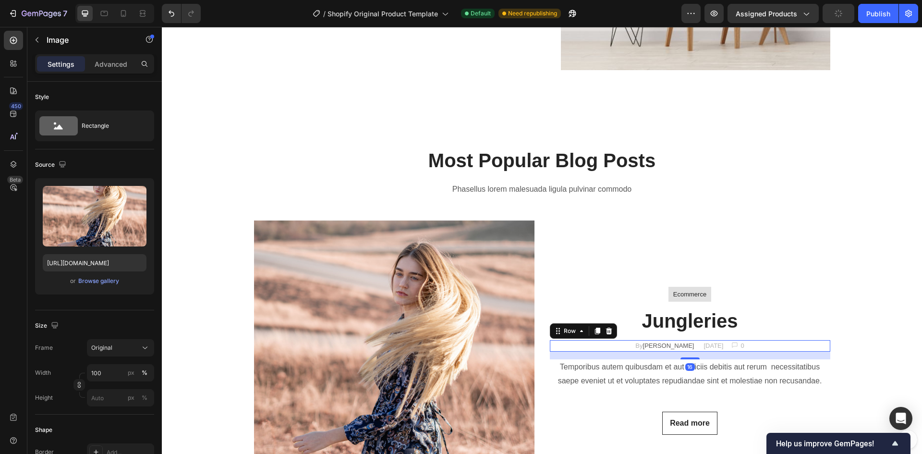
click at [584, 344] on div "By [PERSON_NAME] Text block [DATE] Text block Image 0 Text block Row Row 16" at bounding box center [690, 346] width 281 height 12
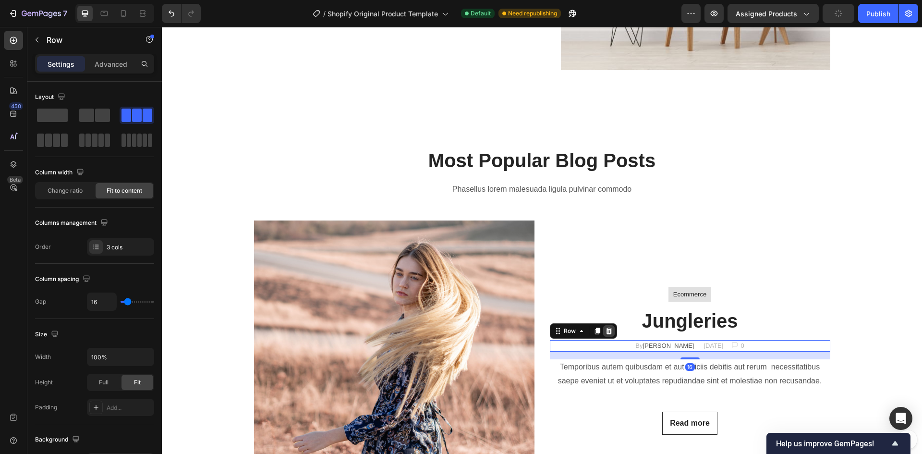
click at [605, 328] on icon at bounding box center [609, 331] width 8 height 8
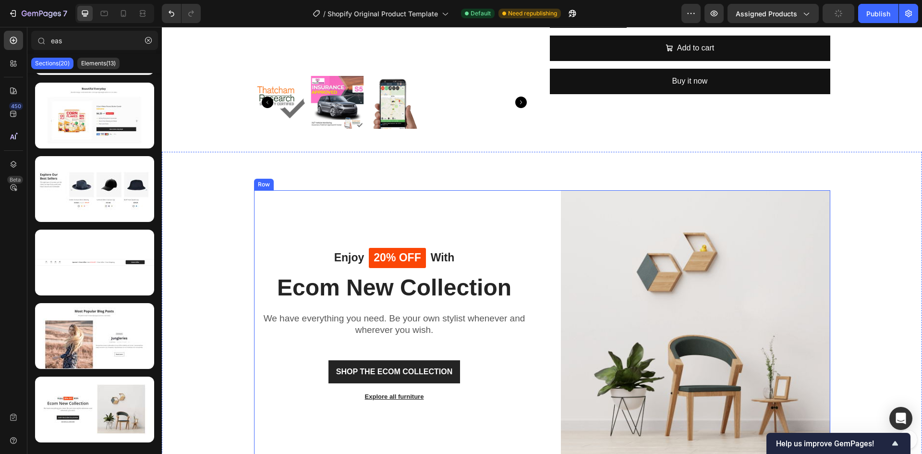
scroll to position [276, 0]
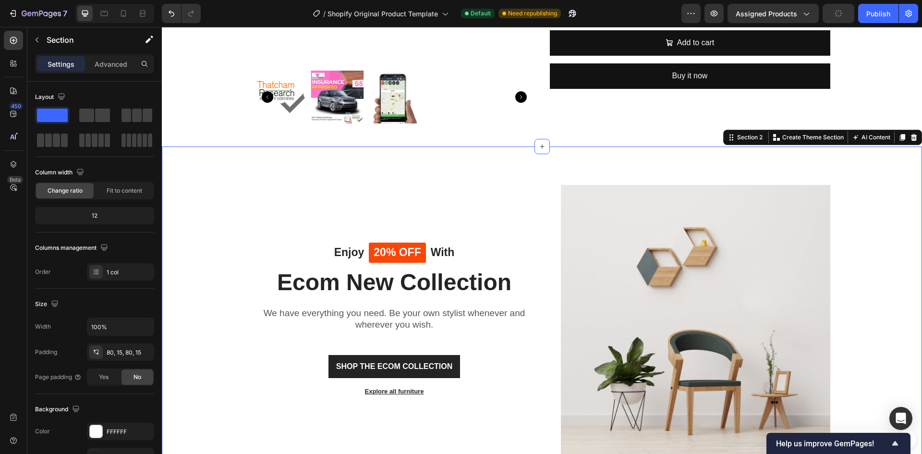
click at [220, 243] on div "Enjoy Text block 20% OFF Text block Row With Text block Row Ecom New Collection…" at bounding box center [542, 319] width 746 height 269
click at [911, 136] on icon at bounding box center [914, 137] width 6 height 7
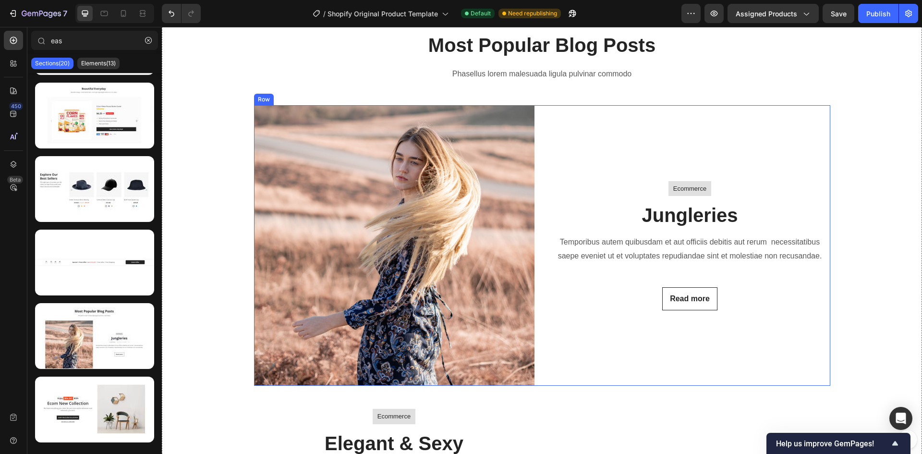
scroll to position [420, 0]
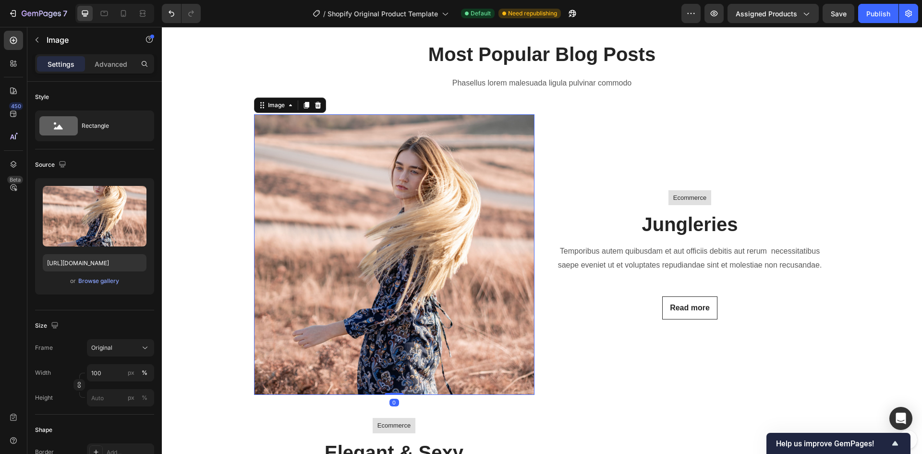
click at [431, 244] on img at bounding box center [394, 254] width 281 height 281
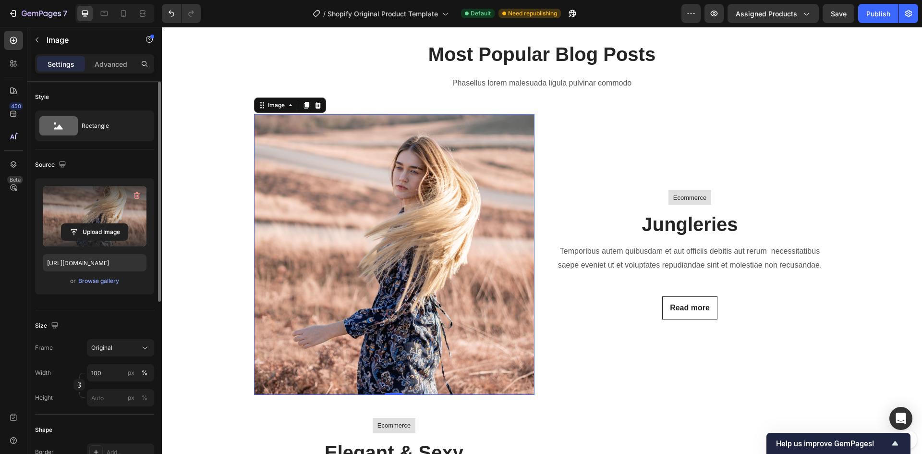
click at [90, 194] on label at bounding box center [95, 216] width 104 height 61
click at [90, 224] on input "file" at bounding box center [94, 232] width 66 height 16
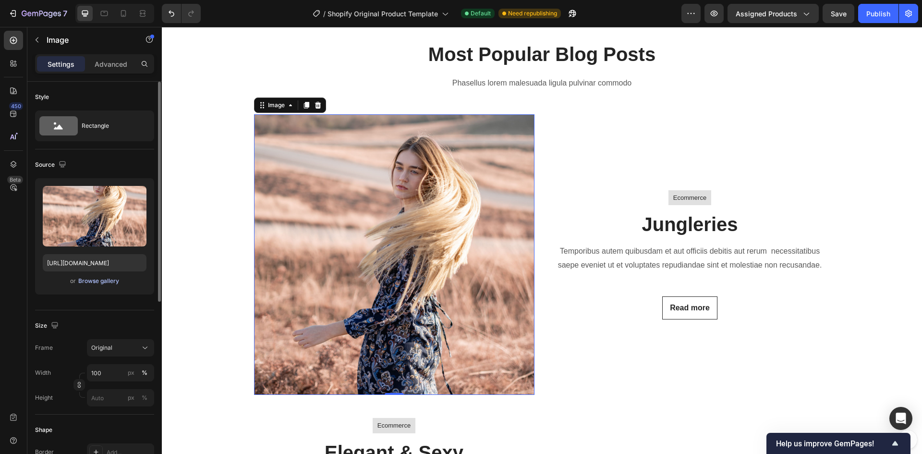
click at [83, 277] on div "Browse gallery" at bounding box center [98, 281] width 41 height 9
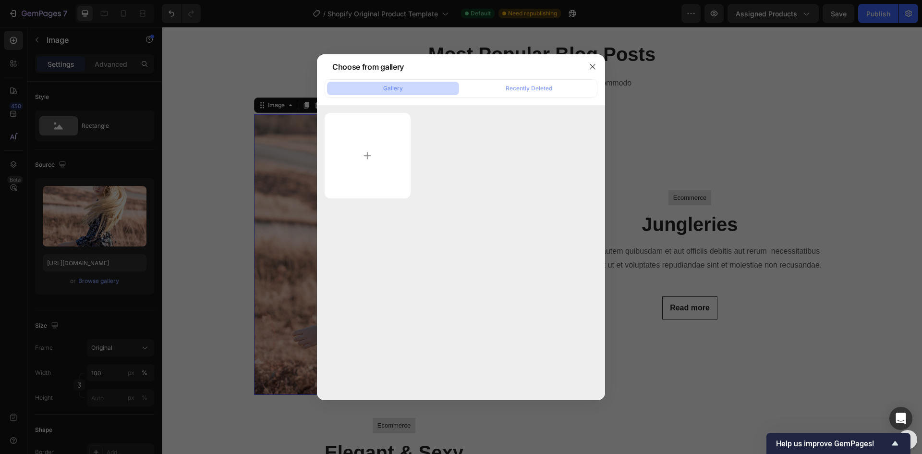
click at [464, 213] on div at bounding box center [461, 252] width 288 height 295
click at [369, 153] on input "file" at bounding box center [368, 156] width 86 height 86
click at [589, 66] on icon "button" at bounding box center [593, 67] width 8 height 8
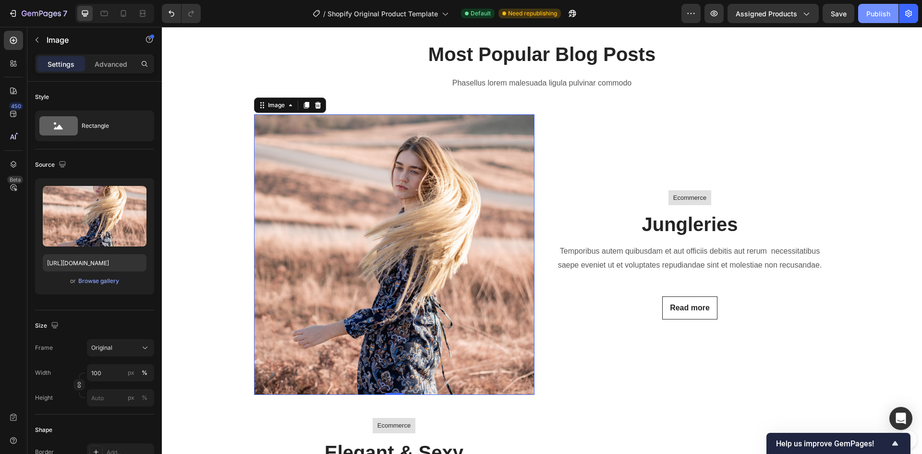
click at [875, 16] on div "Publish" at bounding box center [879, 14] width 24 height 10
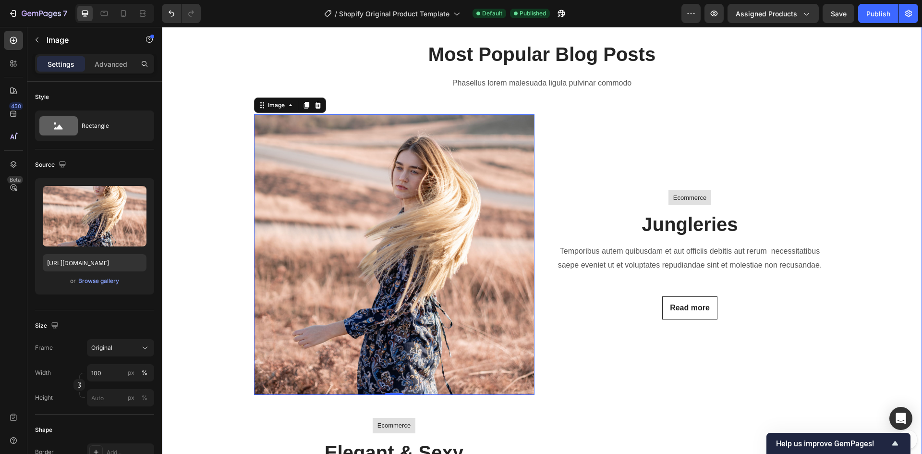
click at [210, 196] on div "Most Popular Blog Posts Heading Phasellus lorem malesuada ligula pulvinar commo…" at bounding box center [542, 303] width 746 height 525
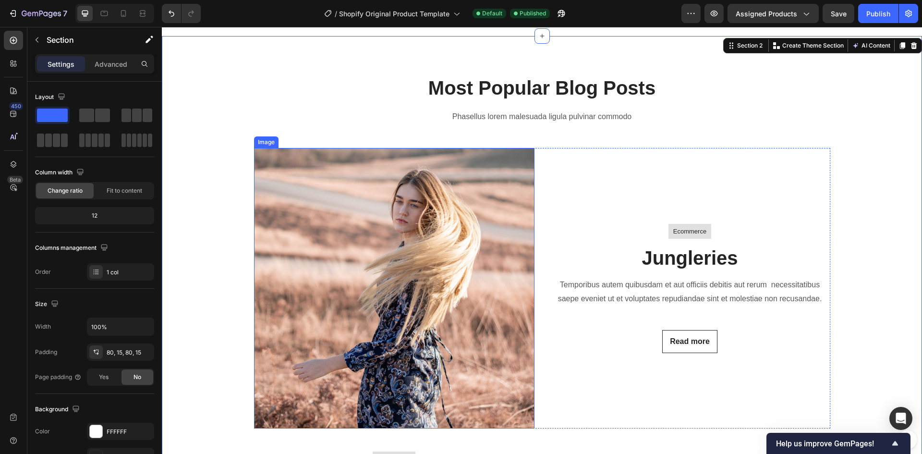
scroll to position [324, 0]
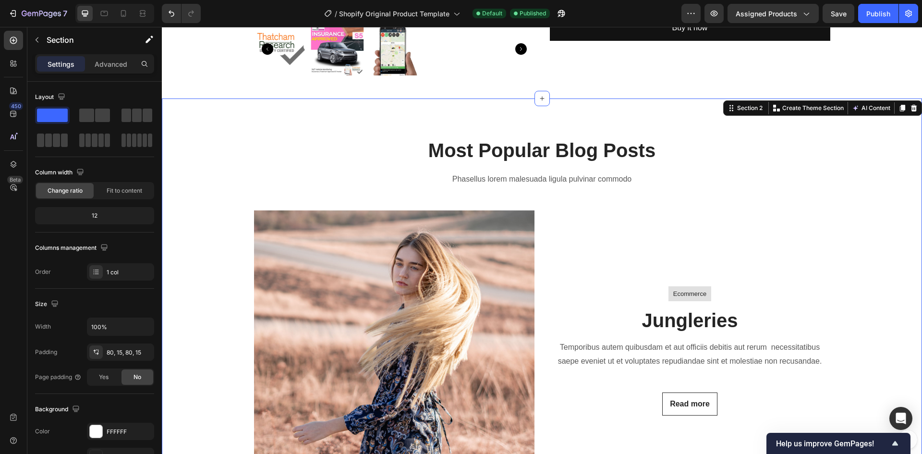
drag, startPoint x: 620, startPoint y: 146, endPoint x: 638, endPoint y: 154, distance: 20.2
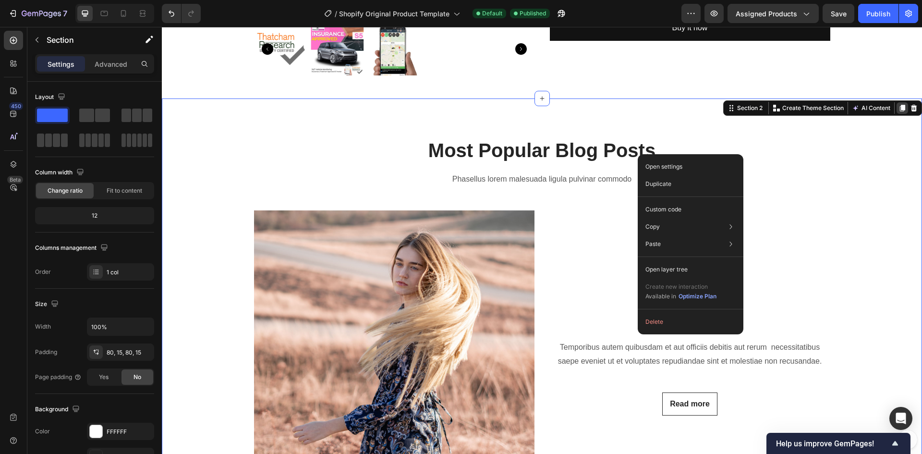
click at [900, 107] on icon at bounding box center [902, 108] width 5 height 7
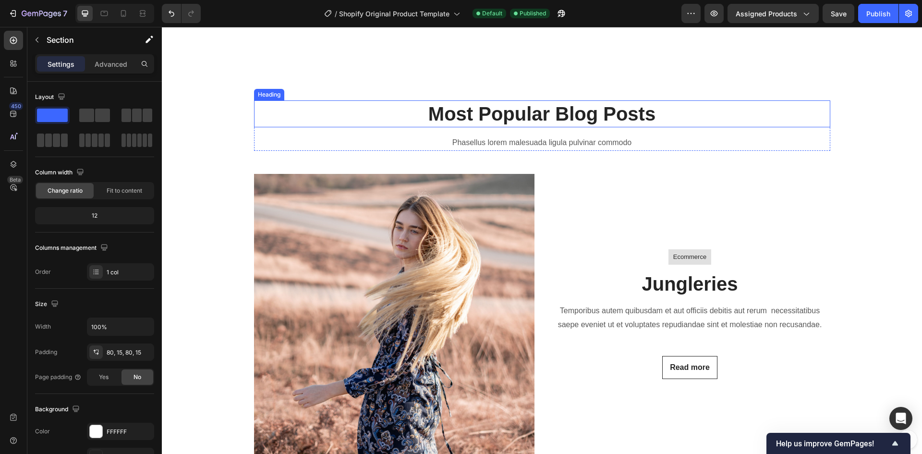
scroll to position [1096, 0]
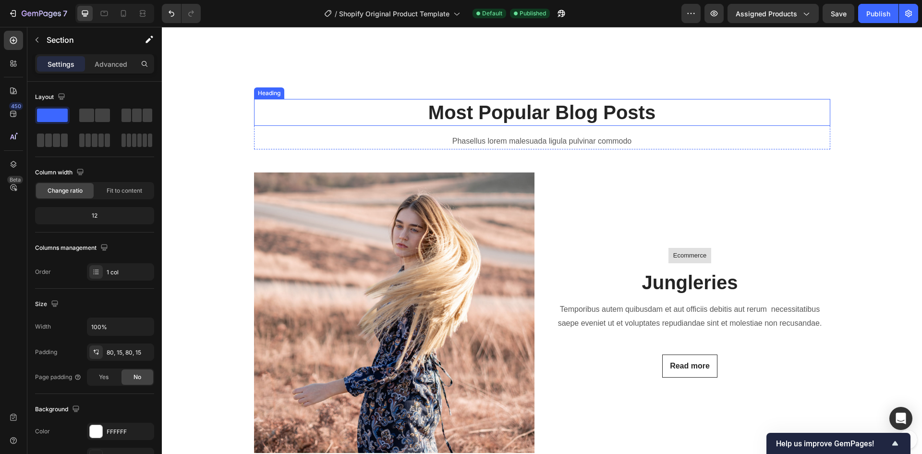
click at [393, 109] on p "Most Popular Blog Posts" at bounding box center [542, 112] width 575 height 25
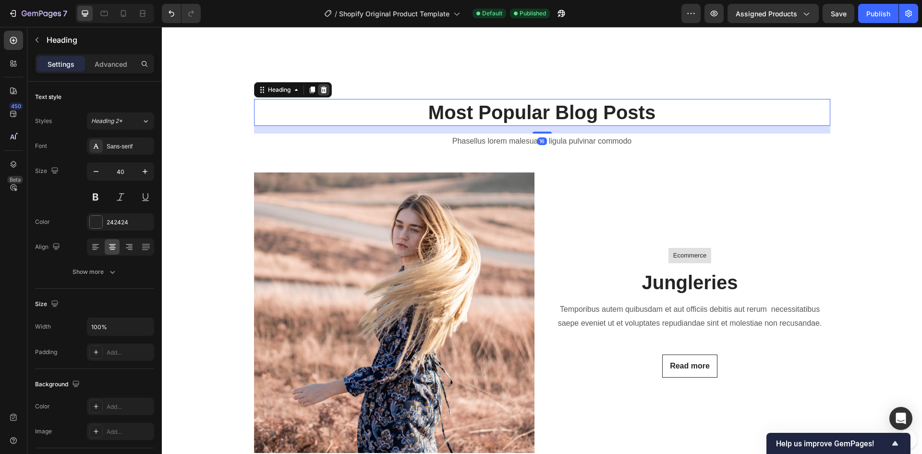
click at [320, 89] on icon at bounding box center [323, 89] width 6 height 7
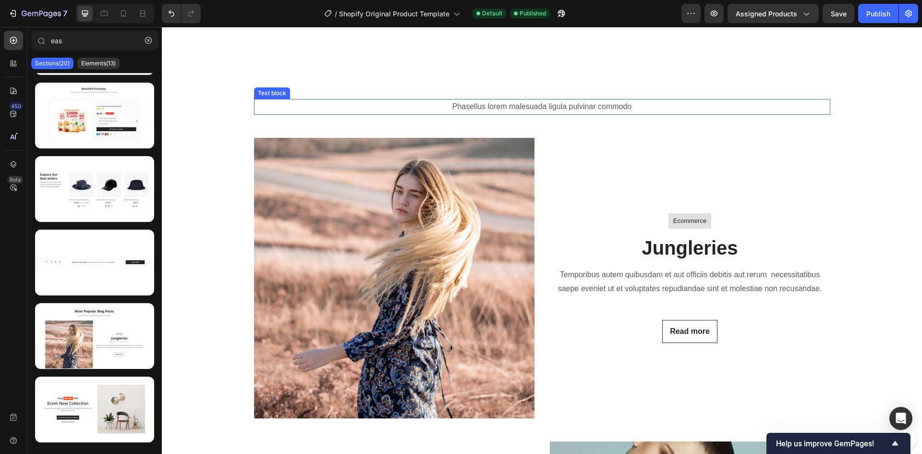
click at [475, 105] on p "Phasellus lorem malesuada ligula pulvinar commodo" at bounding box center [542, 107] width 575 height 14
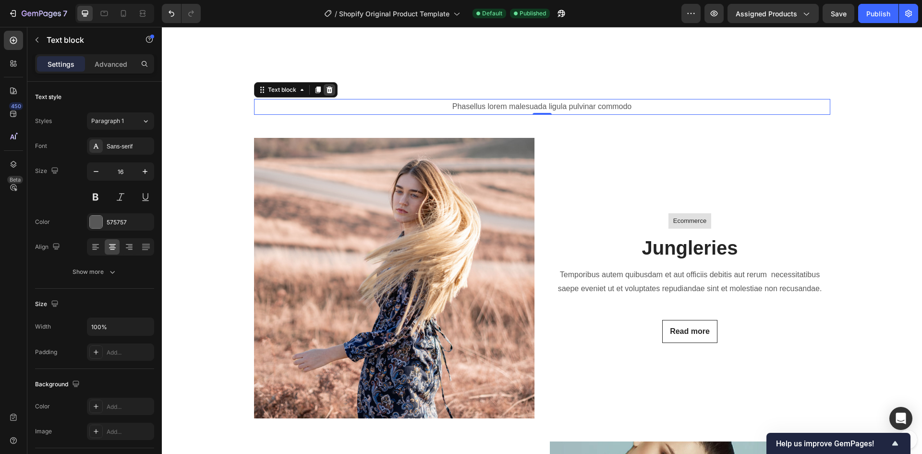
click at [328, 92] on icon at bounding box center [329, 89] width 6 height 7
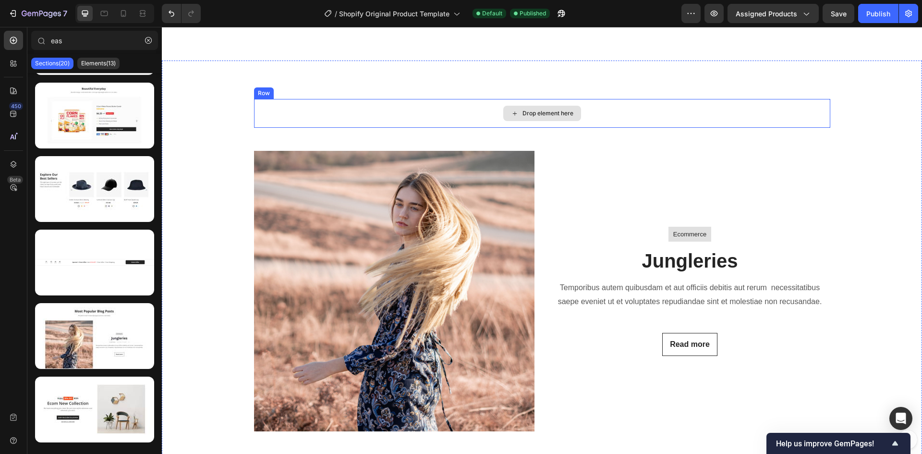
click at [323, 111] on div "Drop element here" at bounding box center [542, 113] width 576 height 29
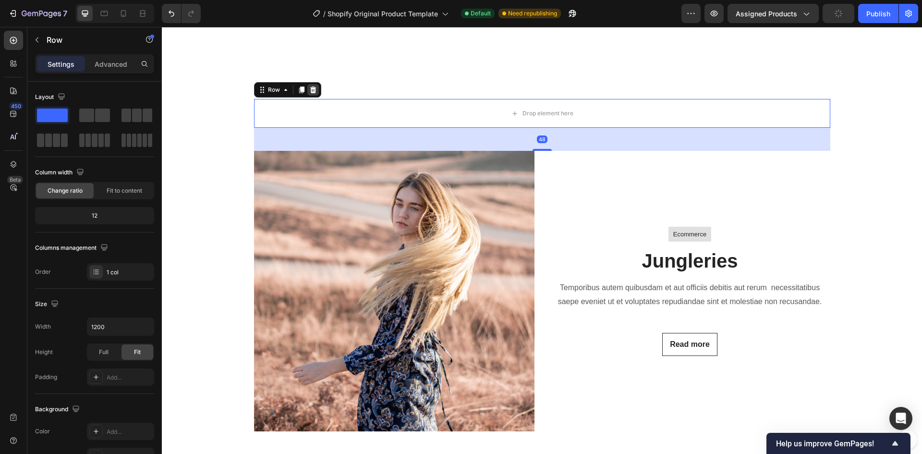
click at [312, 93] on icon at bounding box center [313, 90] width 8 height 8
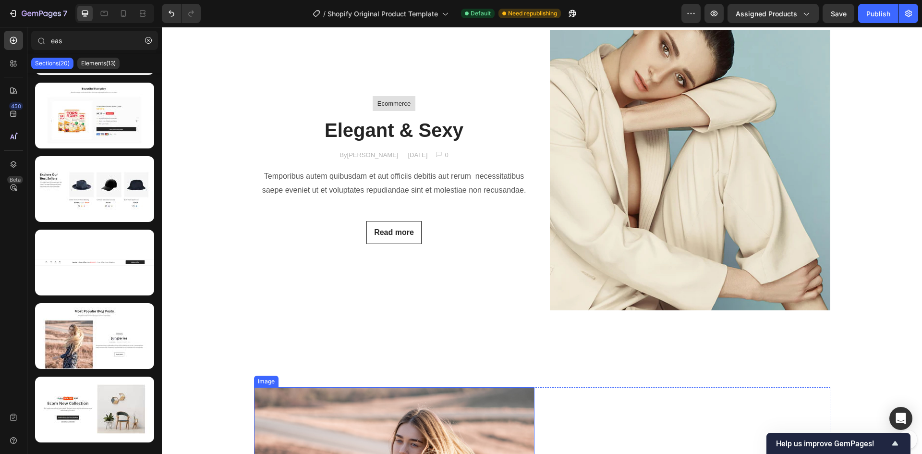
scroll to position [856, 0]
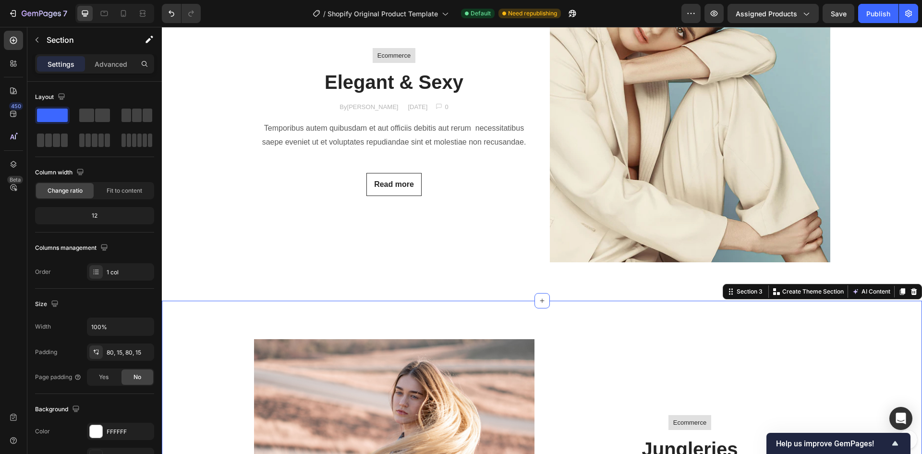
click at [109, 350] on div "80, 15, 80, 15" at bounding box center [121, 352] width 28 height 9
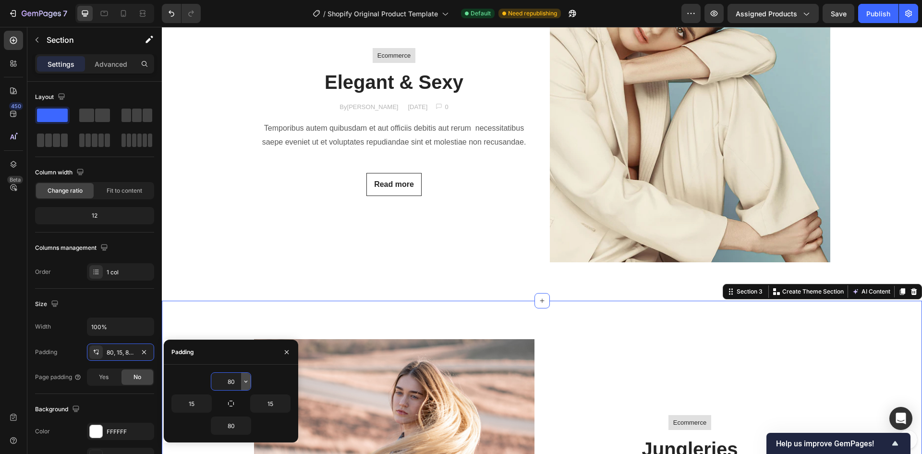
click at [245, 384] on icon "button" at bounding box center [246, 382] width 8 height 8
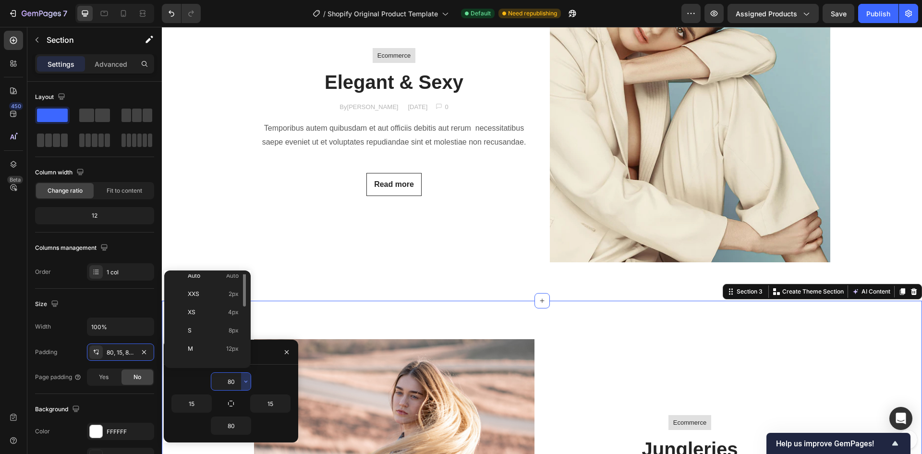
scroll to position [0, 0]
click at [206, 304] on p "XXS 2px" at bounding box center [213, 301] width 51 height 9
type input "2"
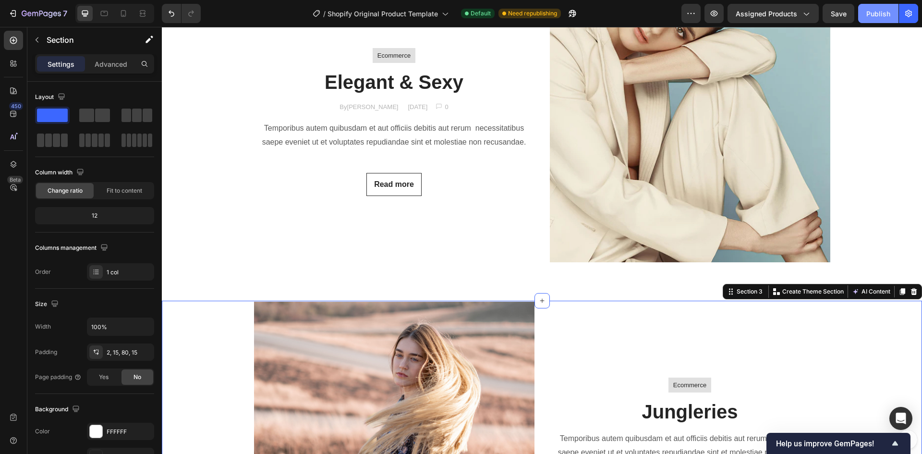
click at [877, 13] on div "Publish" at bounding box center [879, 14] width 24 height 10
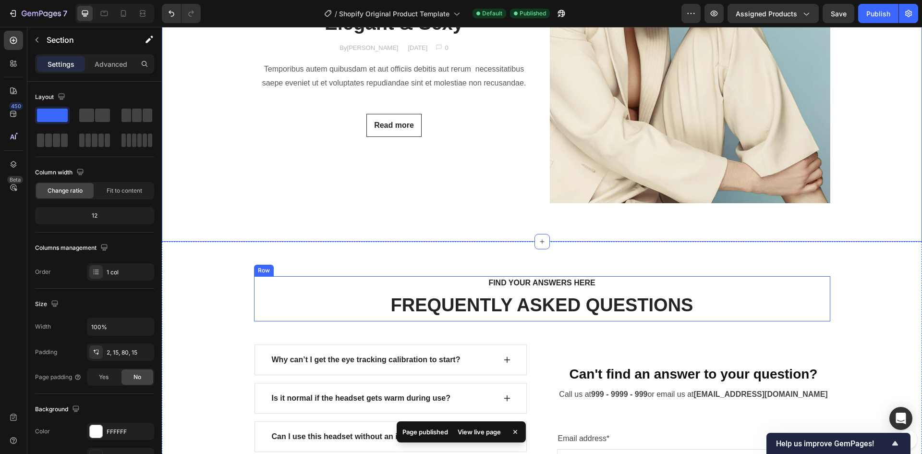
scroll to position [1529, 0]
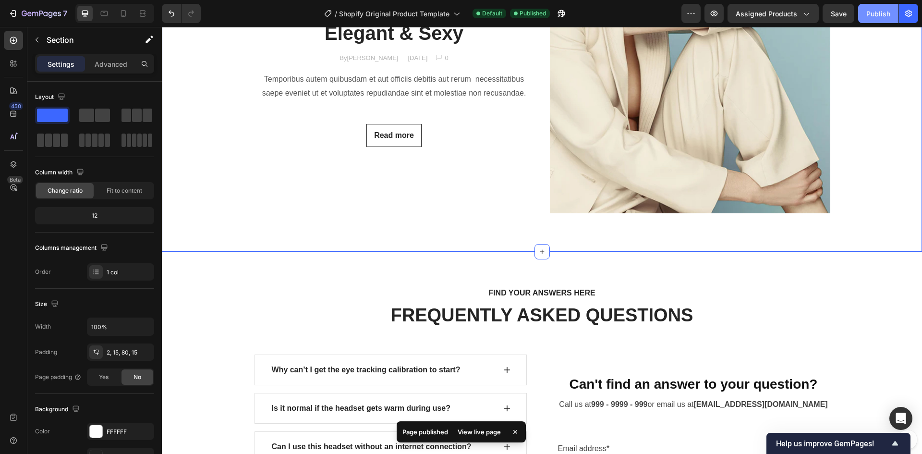
click at [881, 17] on div "Publish" at bounding box center [879, 14] width 24 height 10
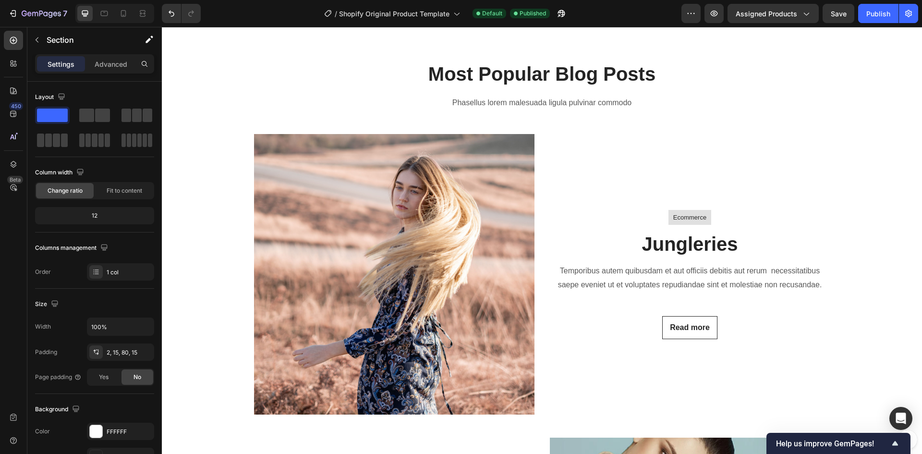
scroll to position [424, 0]
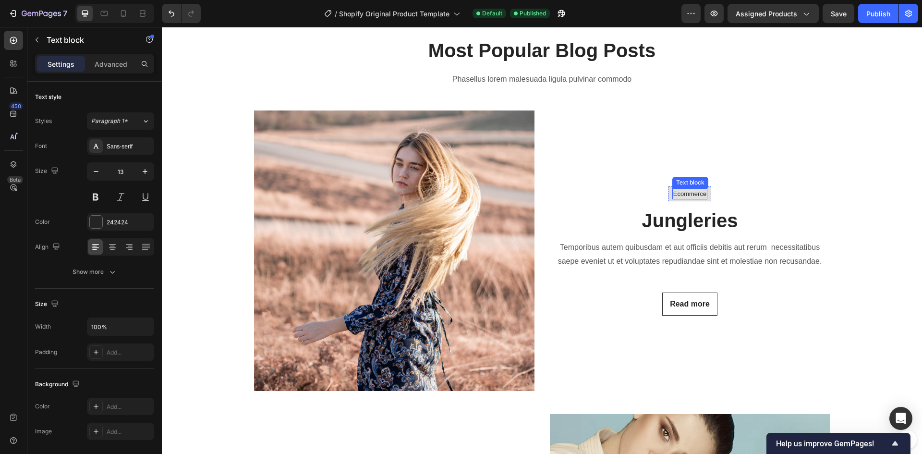
click at [697, 193] on p "Ecommerce" at bounding box center [690, 194] width 33 height 10
click at [93, 249] on icon at bounding box center [96, 247] width 10 height 10
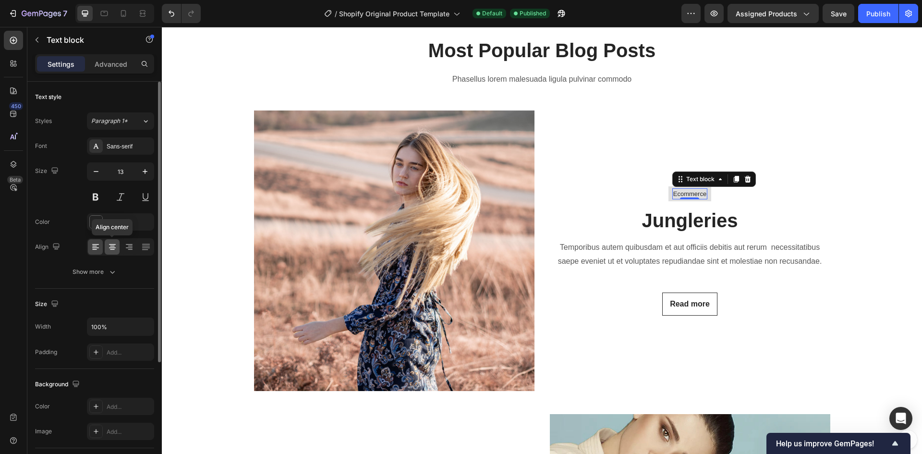
click at [109, 250] on icon at bounding box center [113, 247] width 10 height 10
click at [125, 248] on icon at bounding box center [129, 247] width 10 height 10
click at [94, 247] on icon at bounding box center [95, 247] width 7 height 1
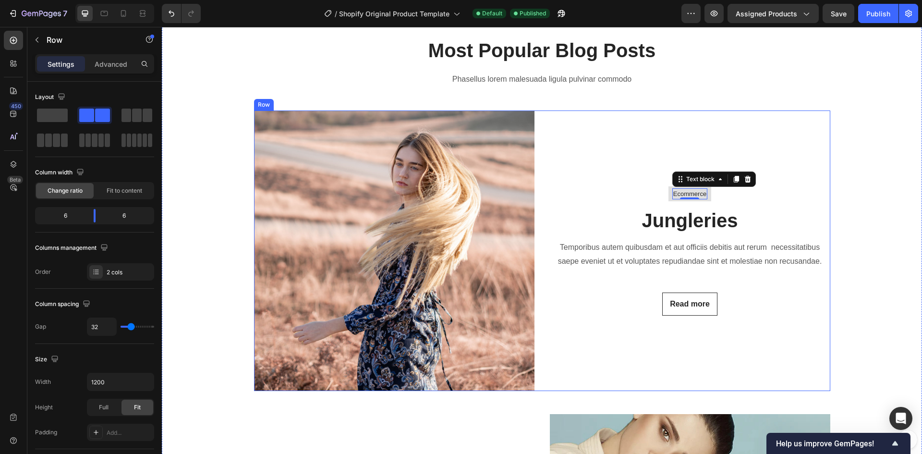
click at [617, 190] on div "Ecommerce Text block 0 Row Jungleries Heading Temporibus autem quibusdam et aut…" at bounding box center [690, 250] width 281 height 281
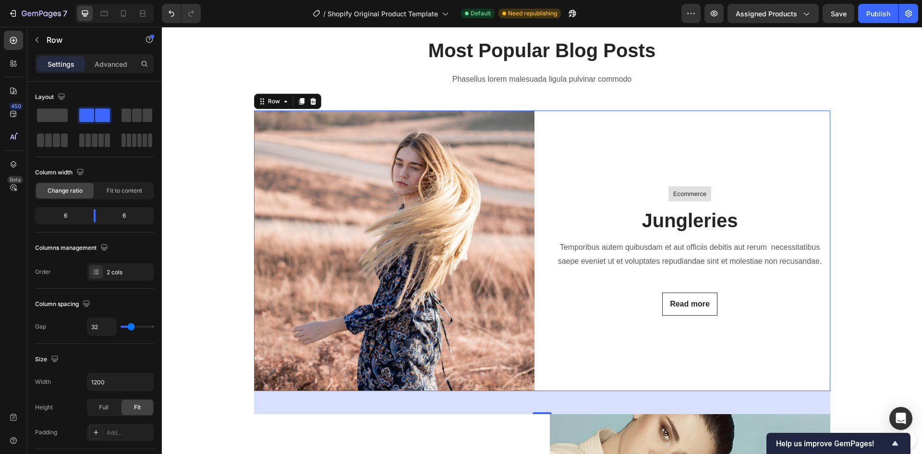
click at [625, 145] on div "Ecommerce Text block Row Jungleries Heading Temporibus autem quibusdam et aut o…" at bounding box center [690, 250] width 281 height 281
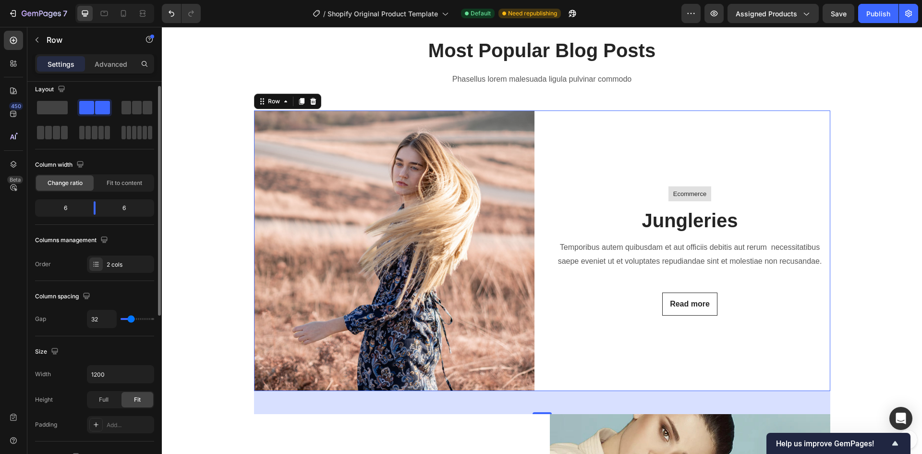
scroll to position [0, 0]
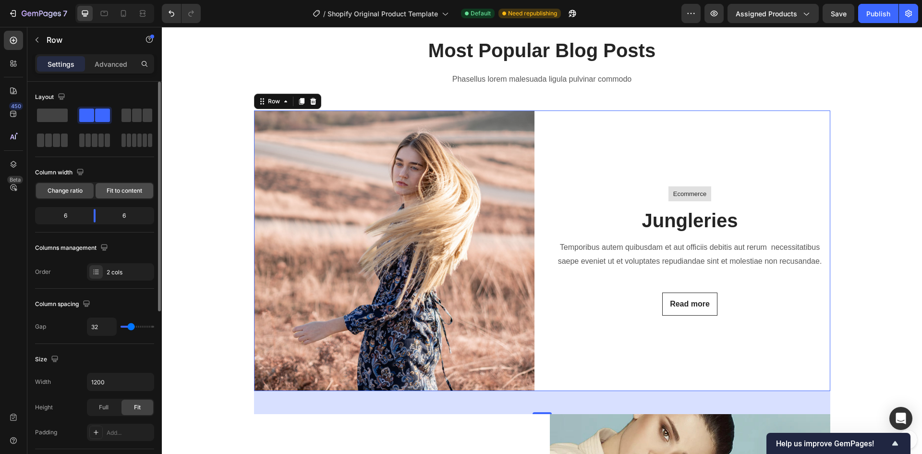
click at [124, 191] on span "Fit to content" at bounding box center [125, 190] width 36 height 9
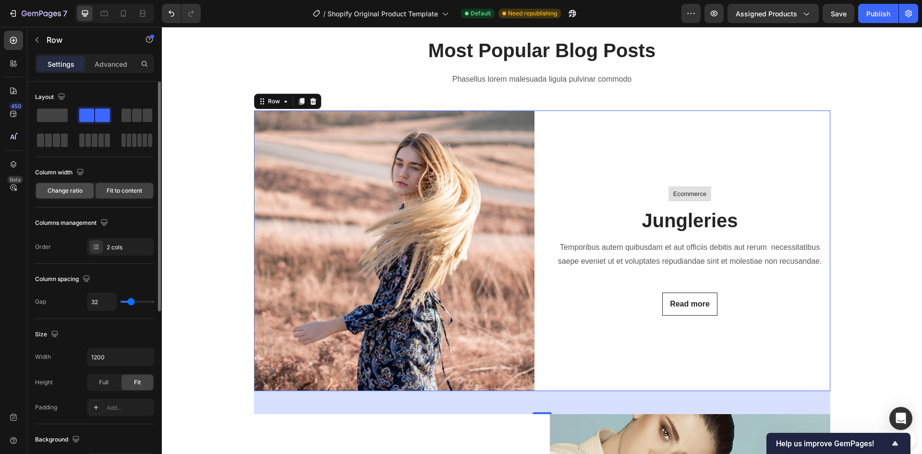
click at [59, 191] on span "Change ratio" at bounding box center [65, 190] width 35 height 9
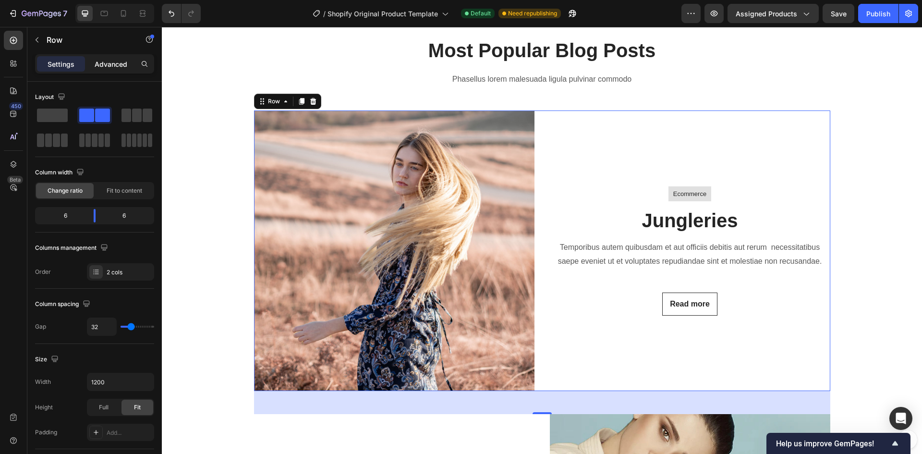
click at [106, 67] on p "Advanced" at bounding box center [111, 64] width 33 height 10
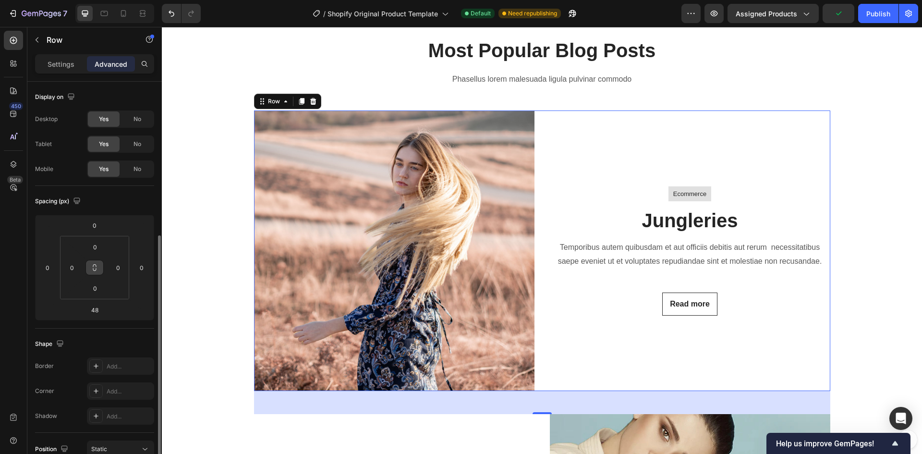
scroll to position [144, 0]
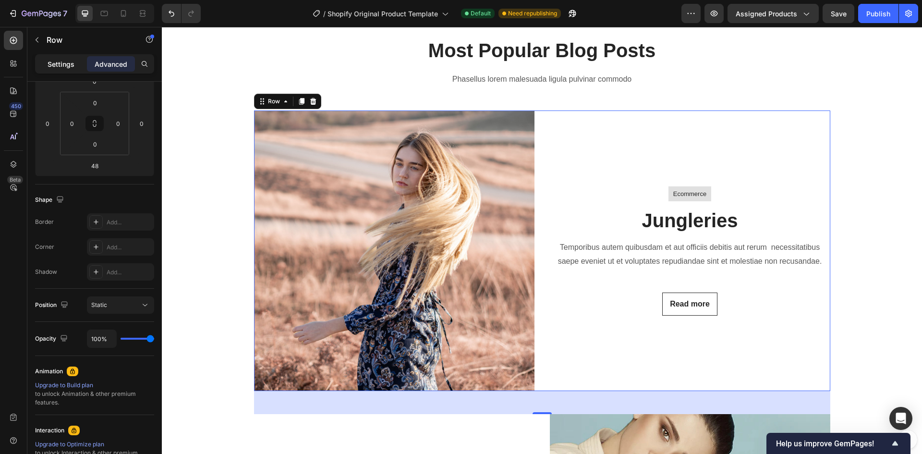
click at [60, 69] on p "Settings" at bounding box center [61, 64] width 27 height 10
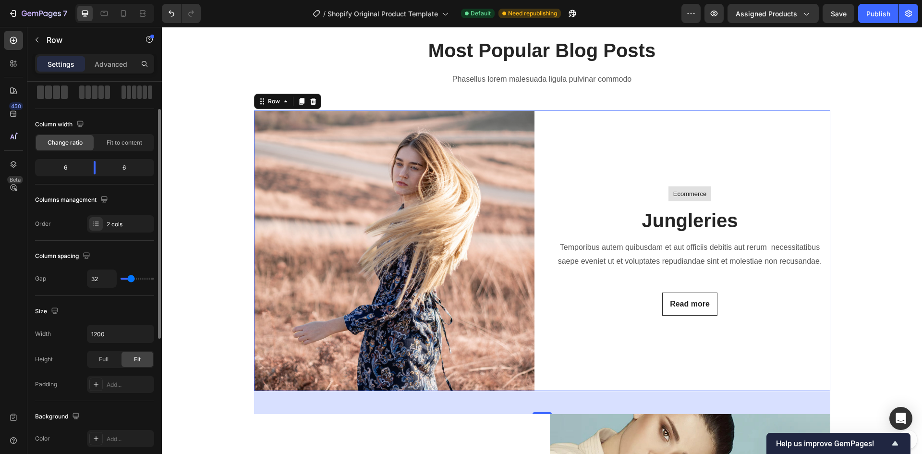
scroll to position [0, 0]
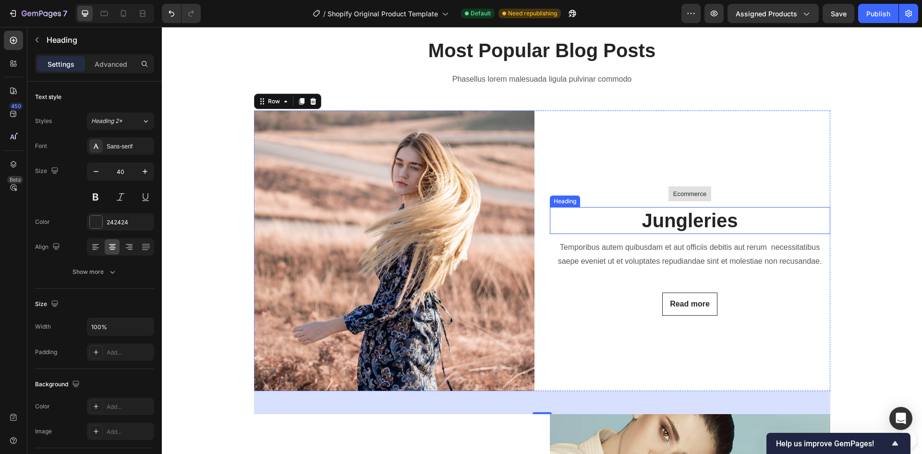
click at [570, 227] on p "Jungleries" at bounding box center [690, 220] width 279 height 25
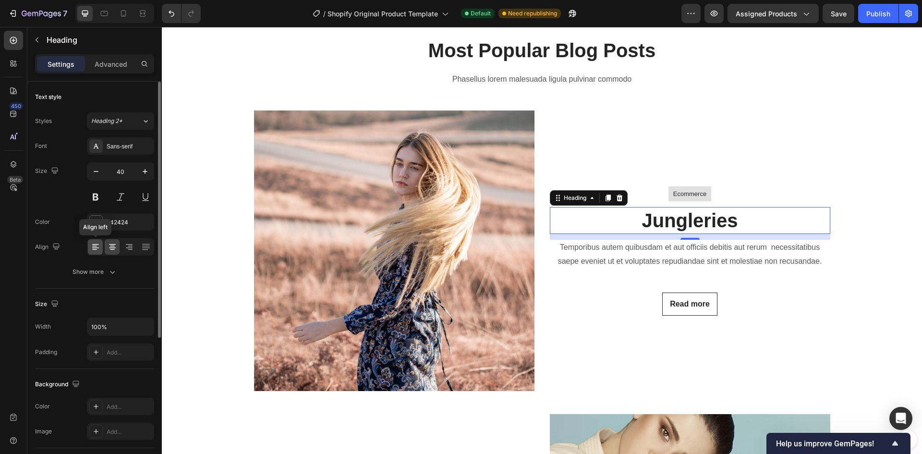
click at [91, 247] on icon at bounding box center [96, 247] width 10 height 10
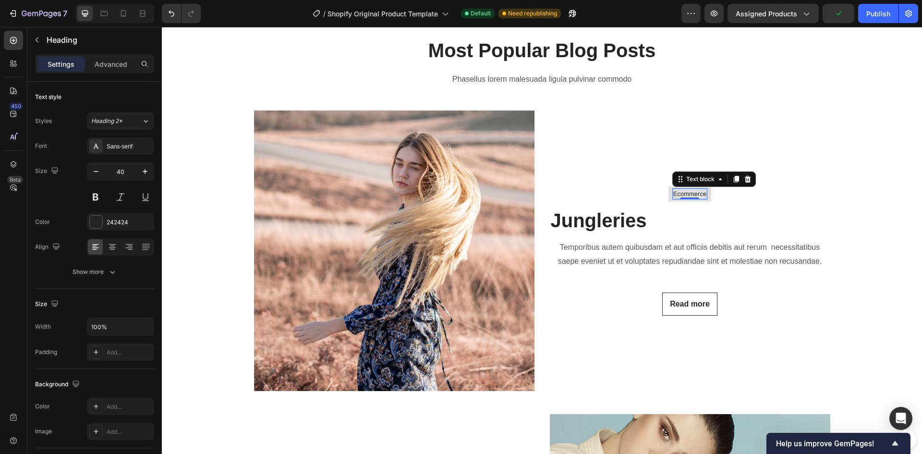
click at [680, 196] on p "Ecommerce" at bounding box center [690, 194] width 33 height 10
click at [745, 181] on icon at bounding box center [748, 179] width 6 height 7
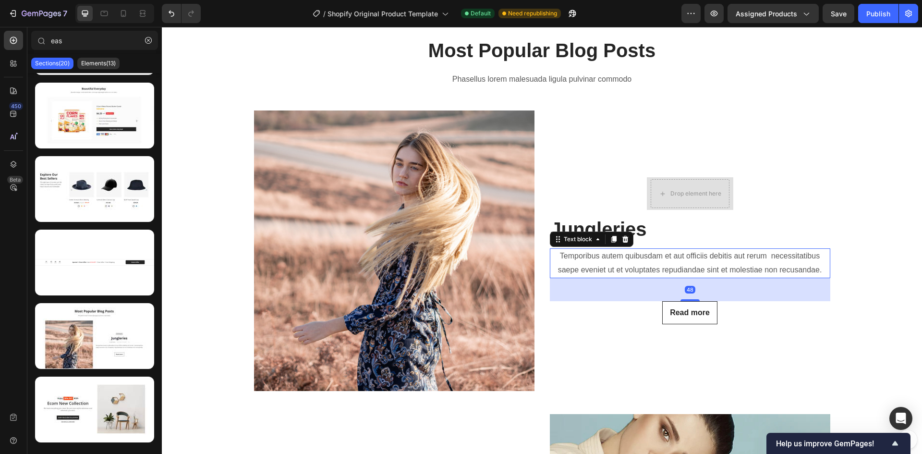
click at [664, 266] on p "Temporibus autem quibusdam et aut officiis debitis aut rerum necessitatibus sae…" at bounding box center [690, 263] width 279 height 28
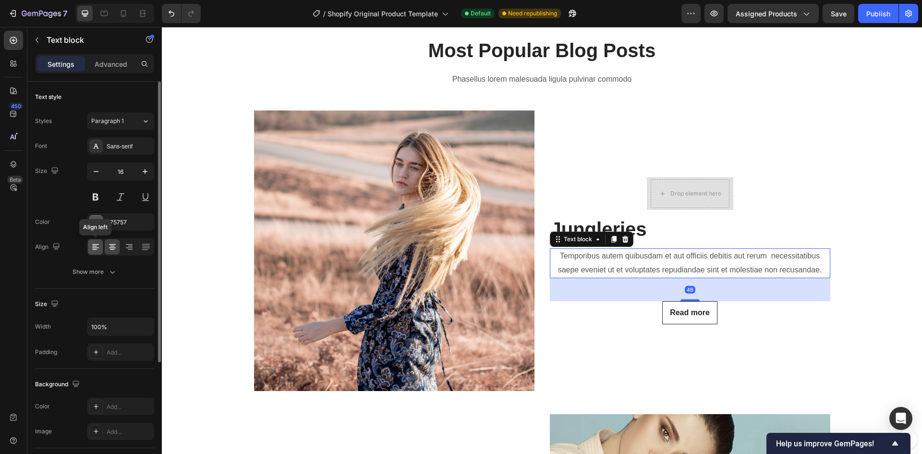
click at [97, 246] on icon at bounding box center [96, 247] width 10 height 10
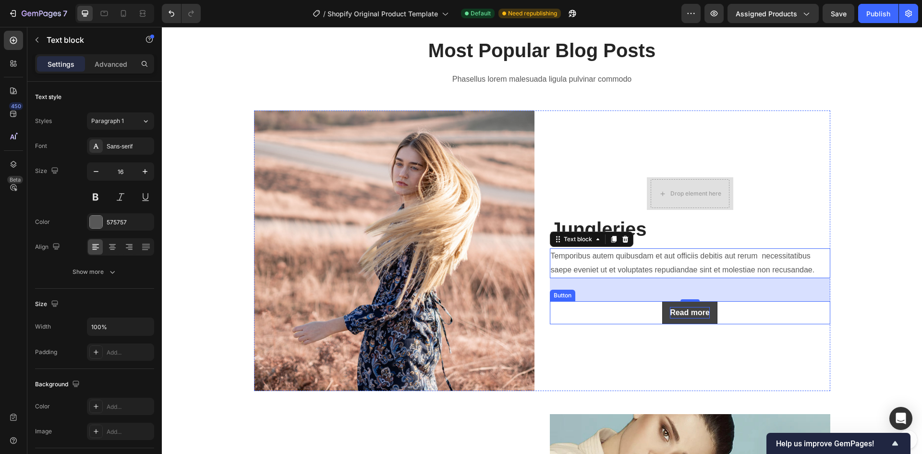
click at [686, 311] on div "Read more" at bounding box center [690, 313] width 40 height 12
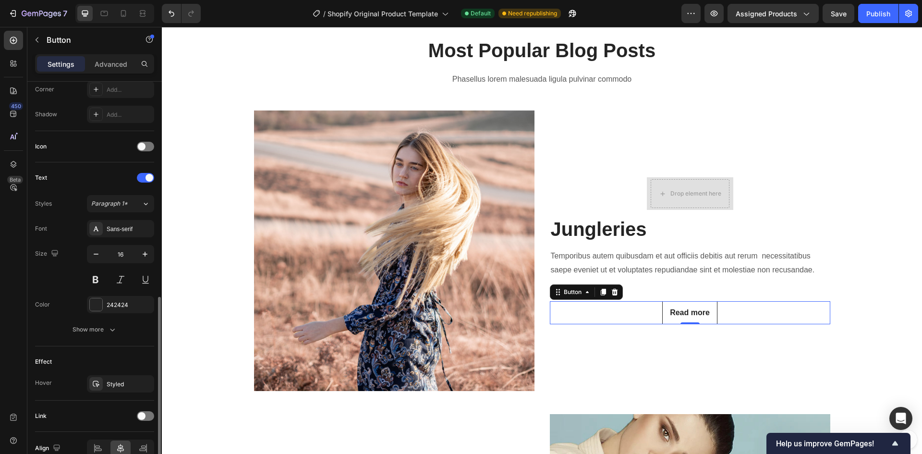
scroll to position [288, 0]
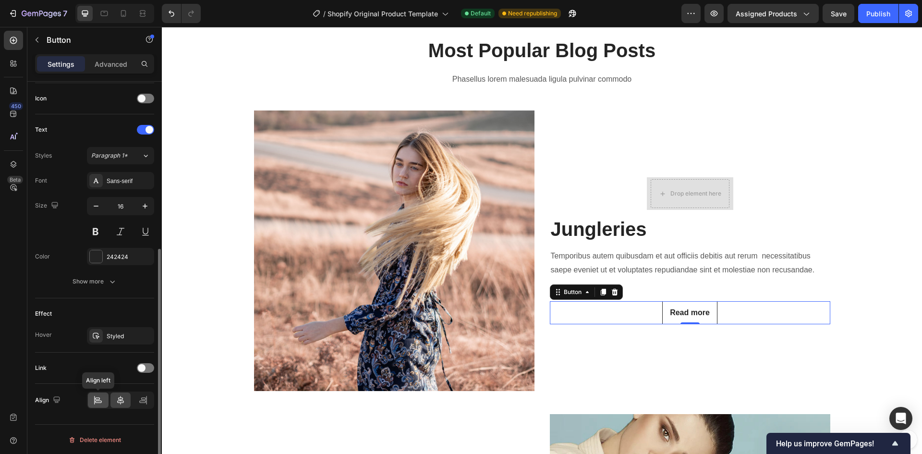
click at [98, 395] on icon at bounding box center [98, 400] width 10 height 10
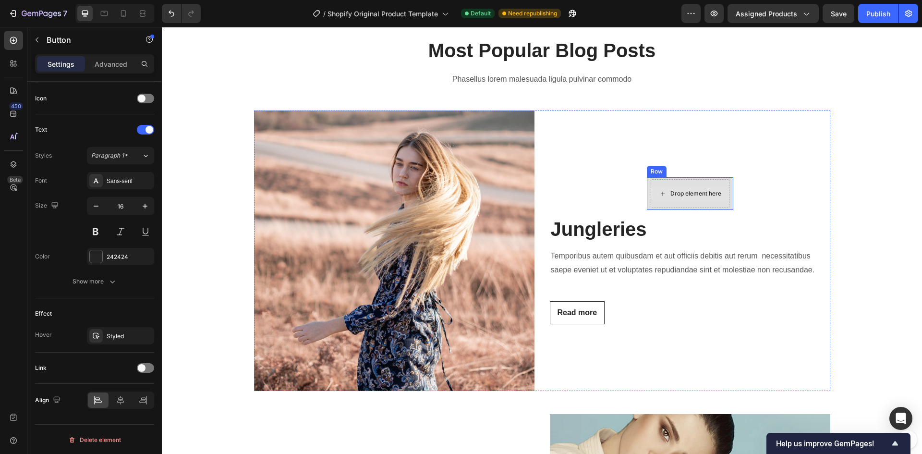
click at [689, 195] on div "Drop element here" at bounding box center [696, 194] width 51 height 8
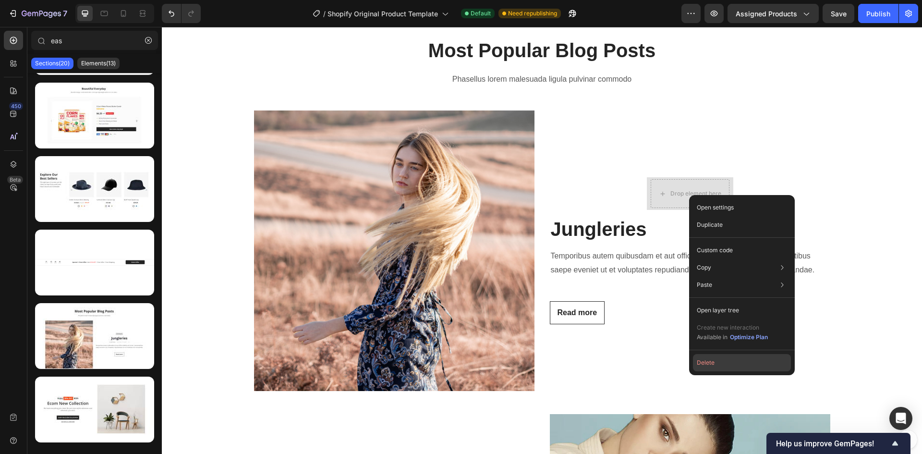
click at [710, 364] on button "Delete" at bounding box center [742, 362] width 98 height 17
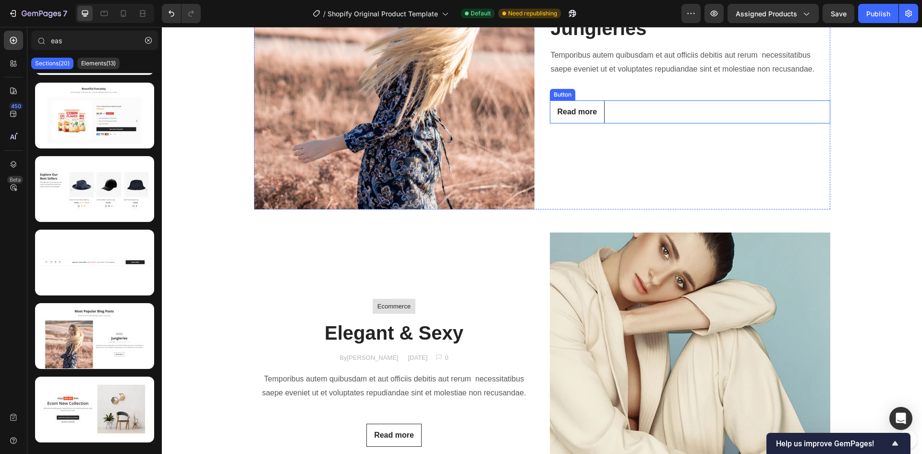
scroll to position [616, 0]
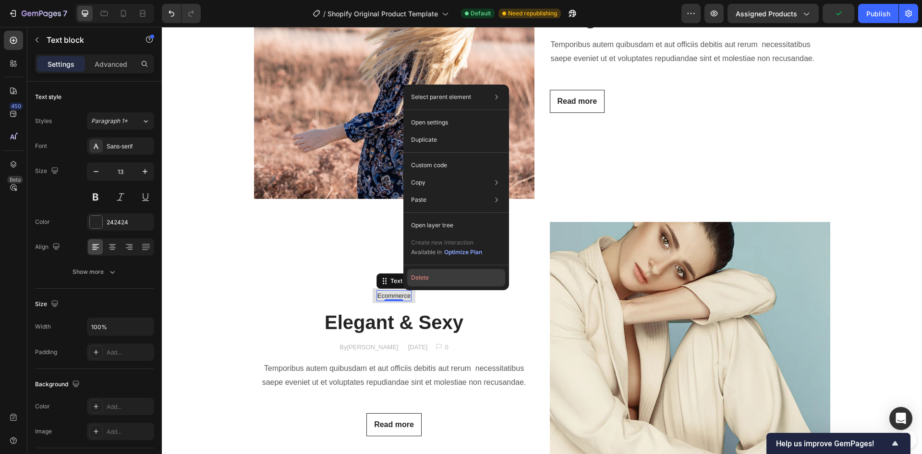
click at [417, 280] on button "Delete" at bounding box center [456, 277] width 98 height 17
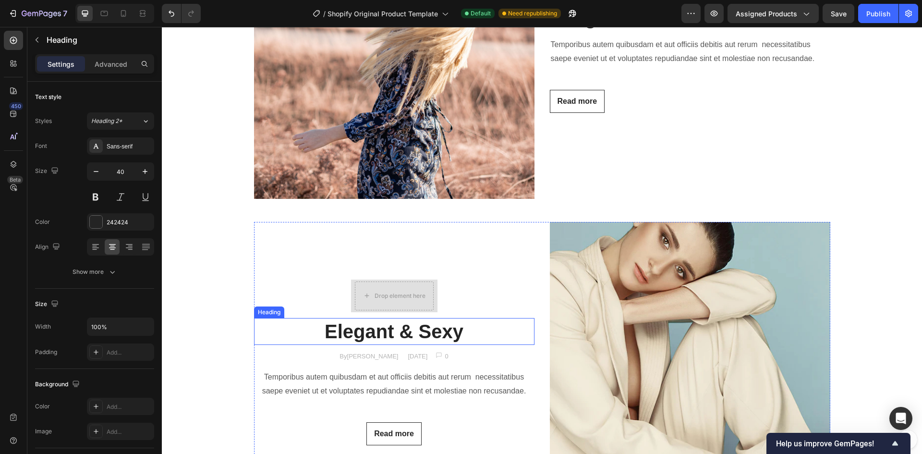
click at [455, 334] on p "Elegant & Sexy" at bounding box center [394, 331] width 279 height 25
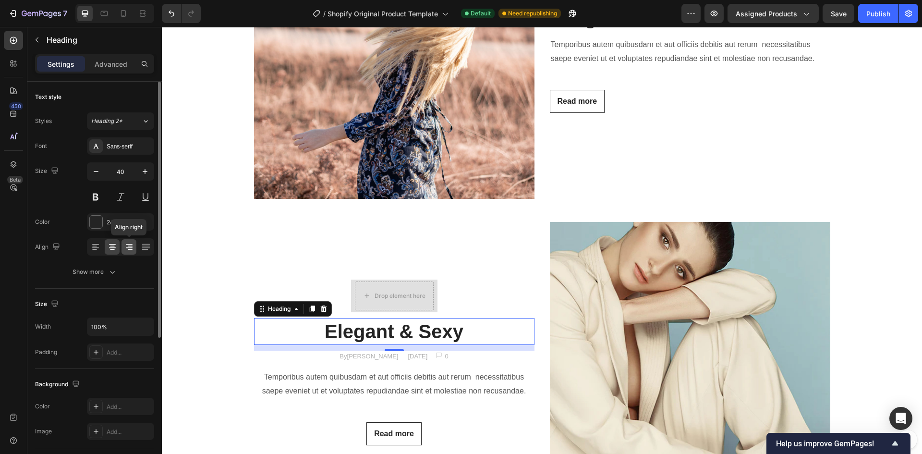
click at [132, 246] on icon at bounding box center [130, 246] width 5 height 1
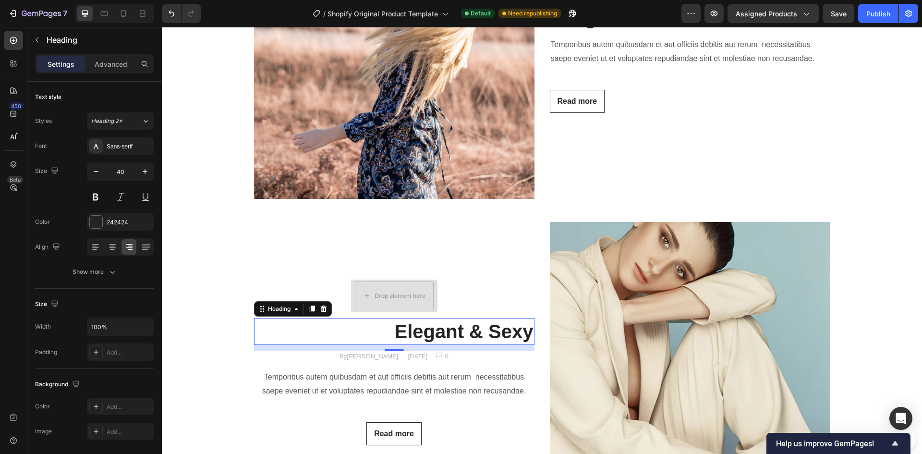
click at [394, 357] on div "12" at bounding box center [395, 359] width 10 height 8
click at [408, 353] on p "[DATE]" at bounding box center [418, 357] width 20 height 10
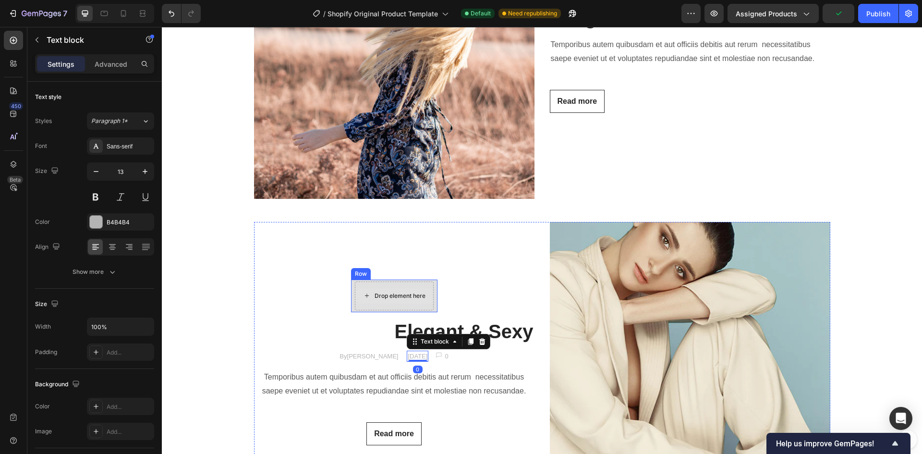
click at [396, 294] on div "Drop element here" at bounding box center [400, 296] width 51 height 8
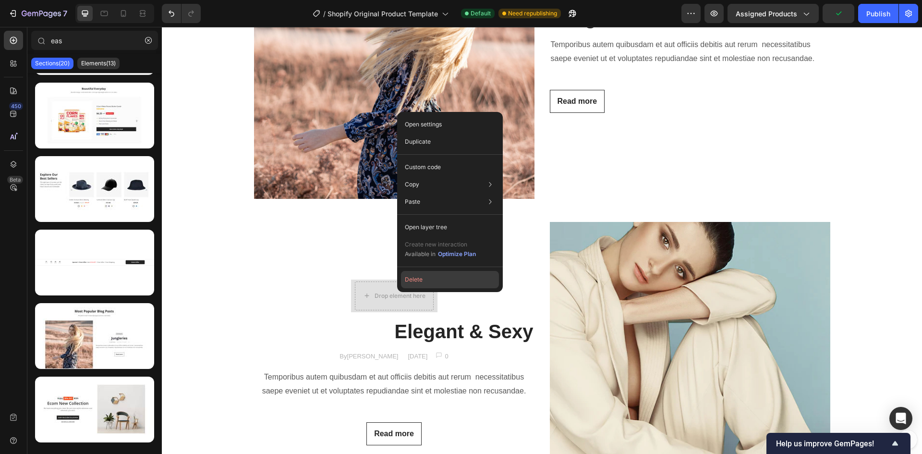
click at [421, 278] on button "Delete" at bounding box center [450, 279] width 98 height 17
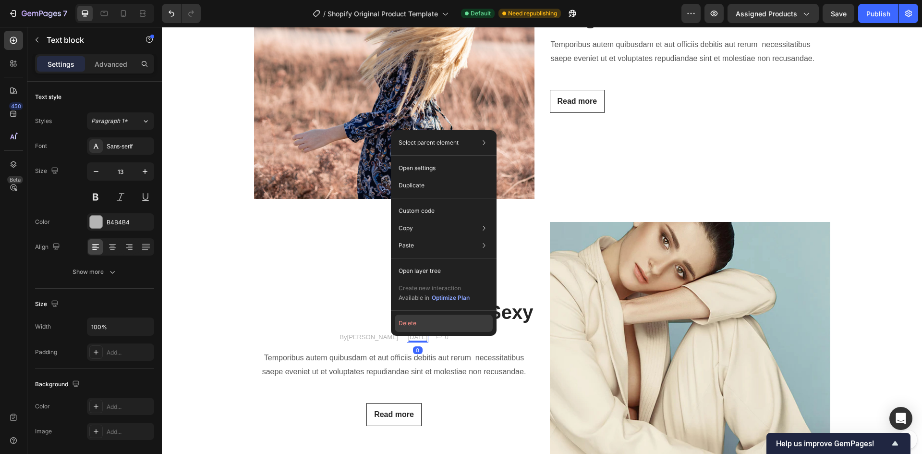
click at [403, 320] on button "Delete" at bounding box center [444, 323] width 98 height 17
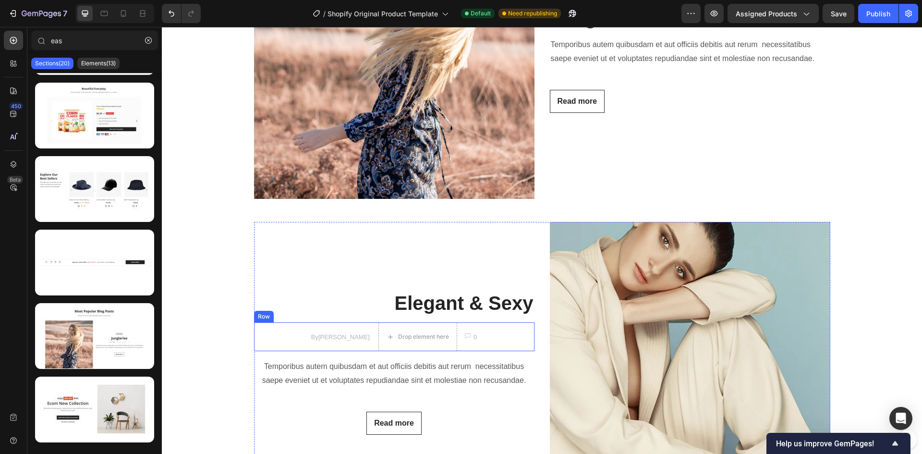
click at [282, 327] on div "By [PERSON_NAME] Text block Drop element here Image 0 Text block Row Row" at bounding box center [394, 336] width 281 height 29
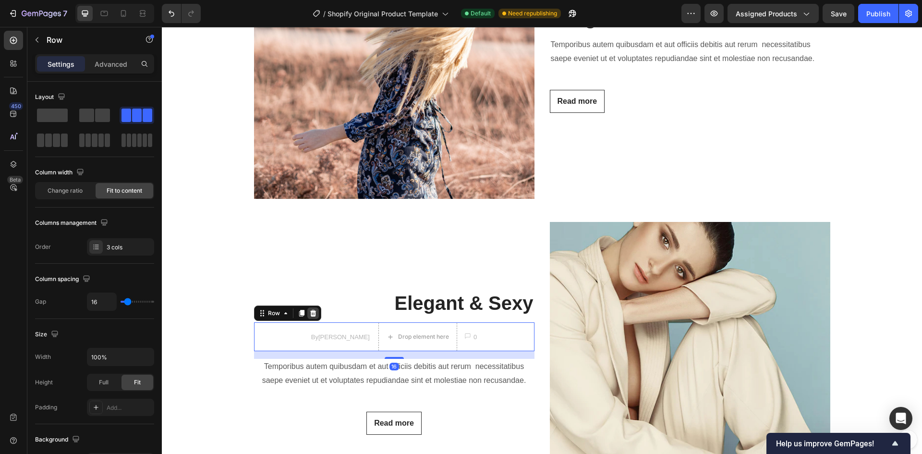
click at [310, 315] on icon at bounding box center [313, 313] width 8 height 8
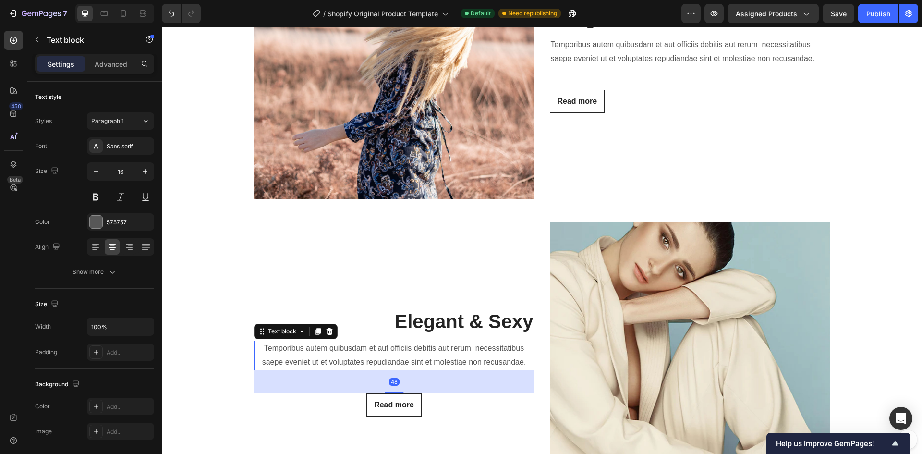
click at [361, 365] on p "Temporibus autem quibusdam et aut officiis debitis aut rerum necessitatibus sae…" at bounding box center [394, 356] width 279 height 28
click at [135, 246] on div at bounding box center [129, 246] width 15 height 15
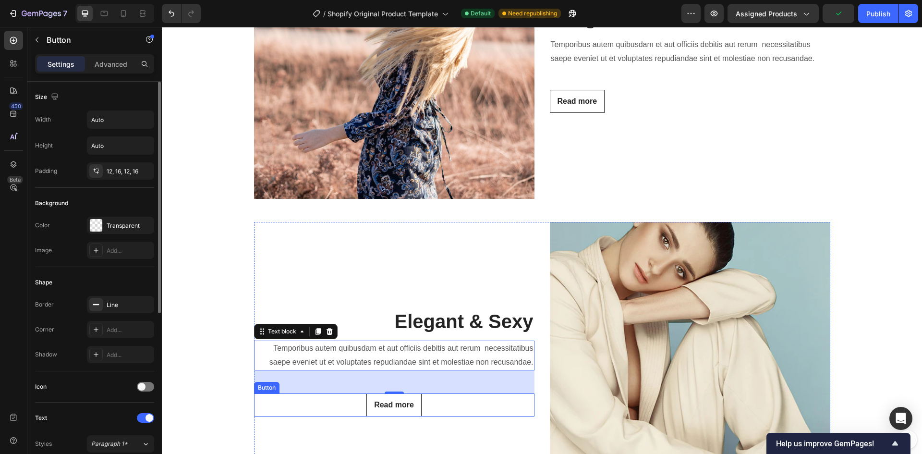
click at [434, 410] on div "Read more Button" at bounding box center [394, 404] width 281 height 23
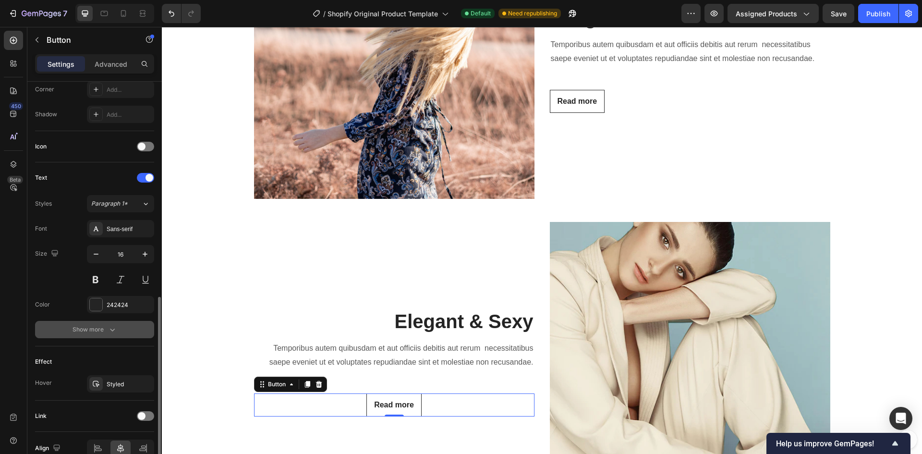
scroll to position [289, 0]
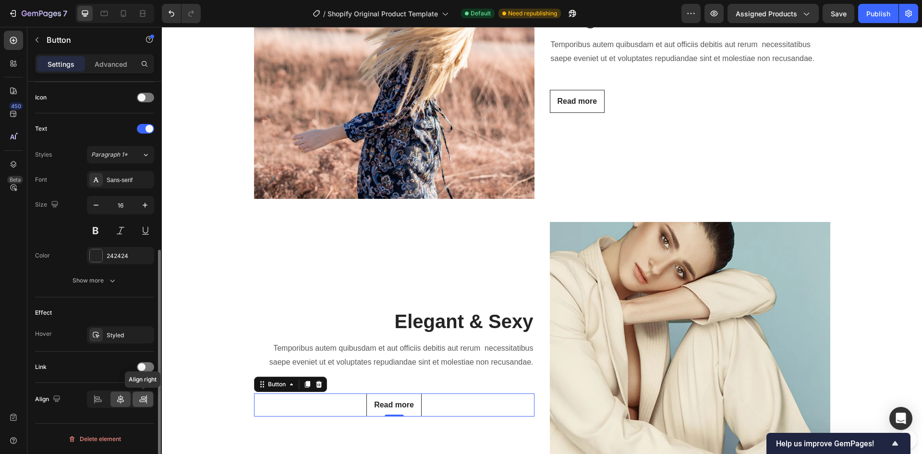
click at [138, 398] on icon at bounding box center [143, 399] width 10 height 10
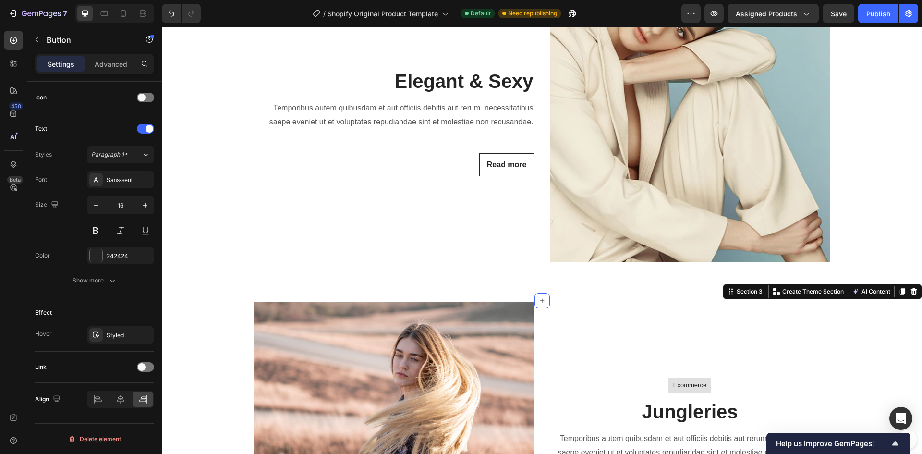
scroll to position [0, 0]
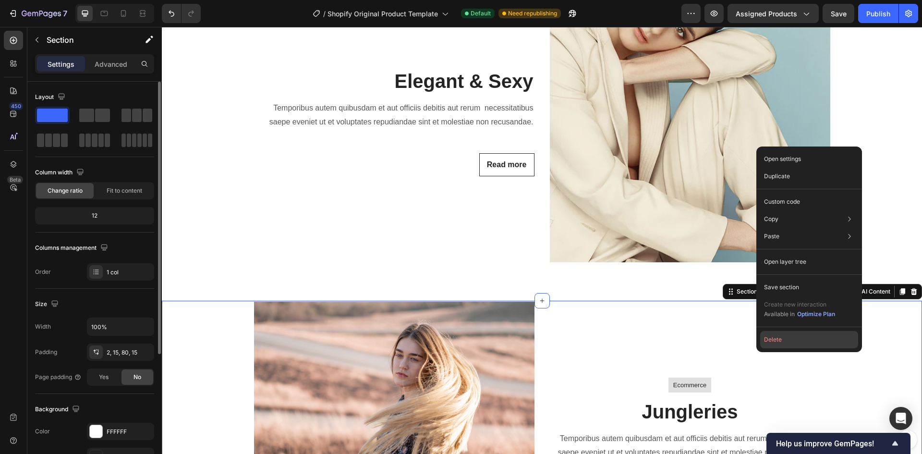
click at [827, 341] on button "Delete" at bounding box center [809, 339] width 98 height 17
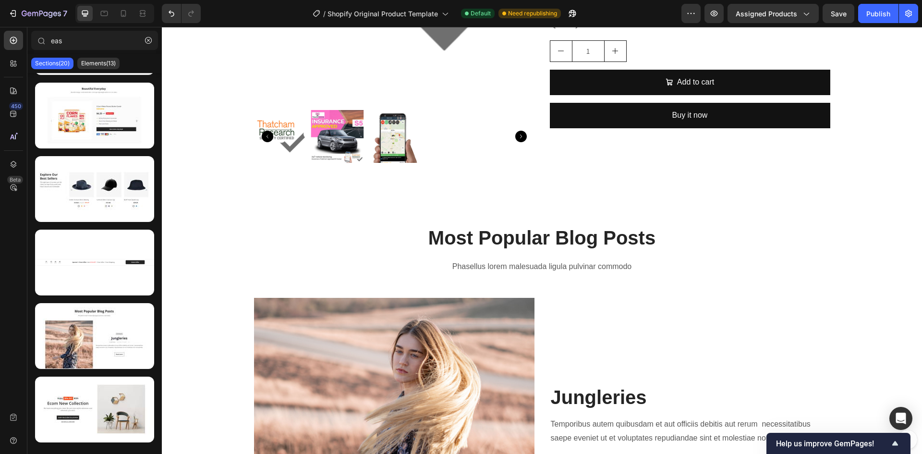
scroll to position [232, 0]
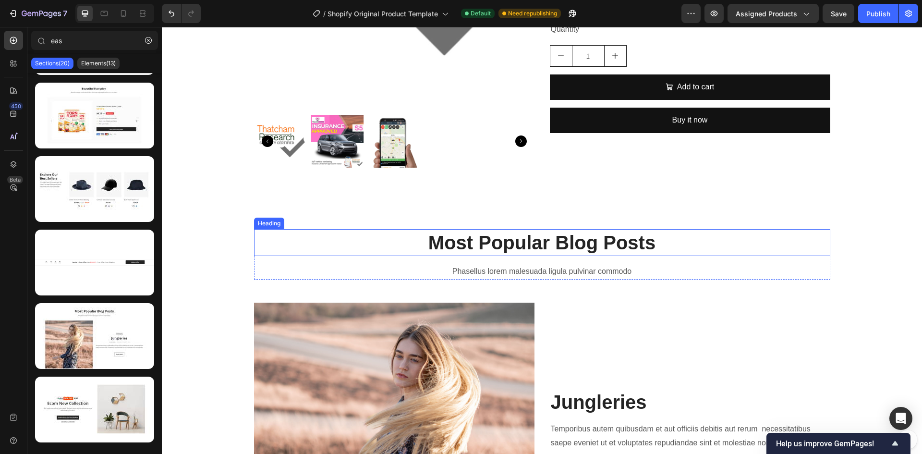
click at [512, 244] on p "Most Popular Blog Posts" at bounding box center [542, 242] width 575 height 25
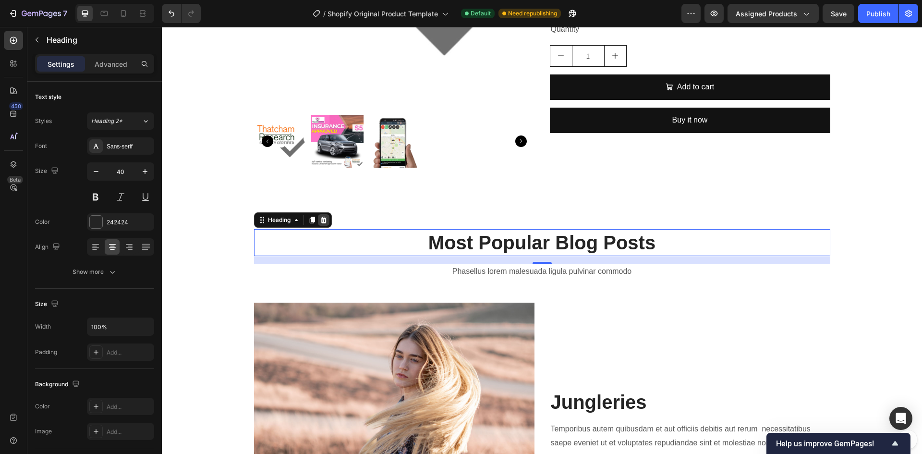
click at [321, 219] on icon at bounding box center [323, 220] width 6 height 7
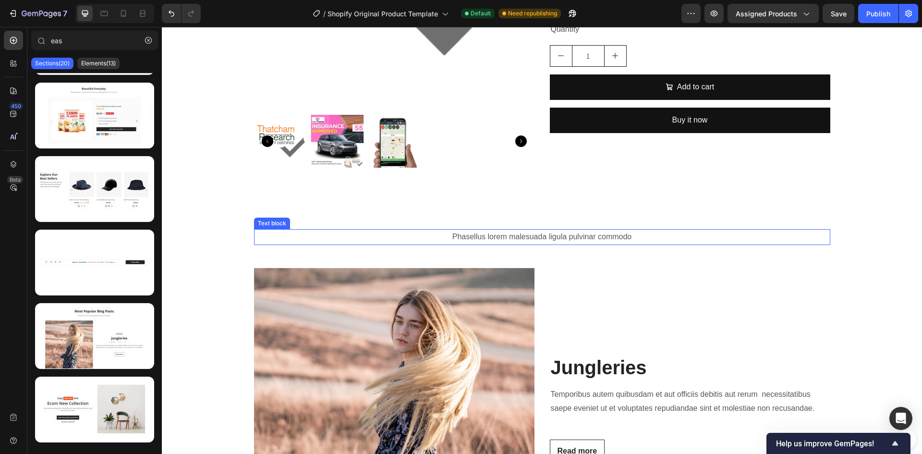
click at [528, 238] on p "Phasellus lorem malesuada ligula pulvinar commodo" at bounding box center [542, 237] width 575 height 14
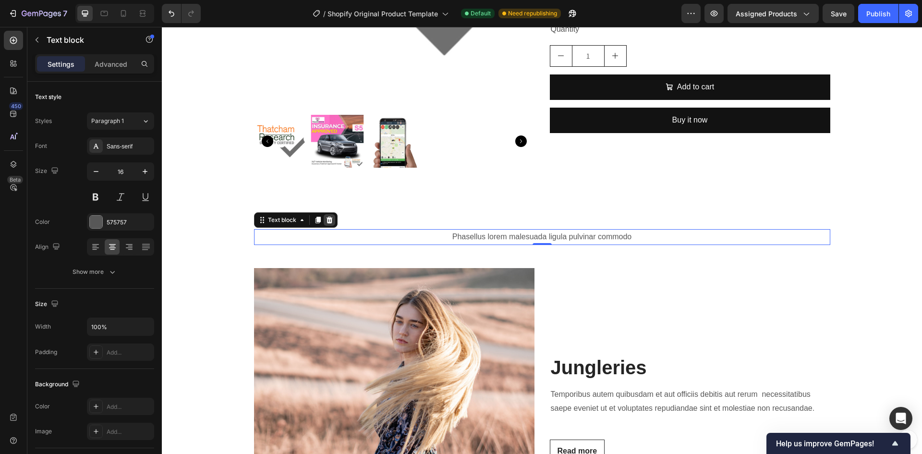
click at [327, 220] on icon at bounding box center [329, 220] width 6 height 7
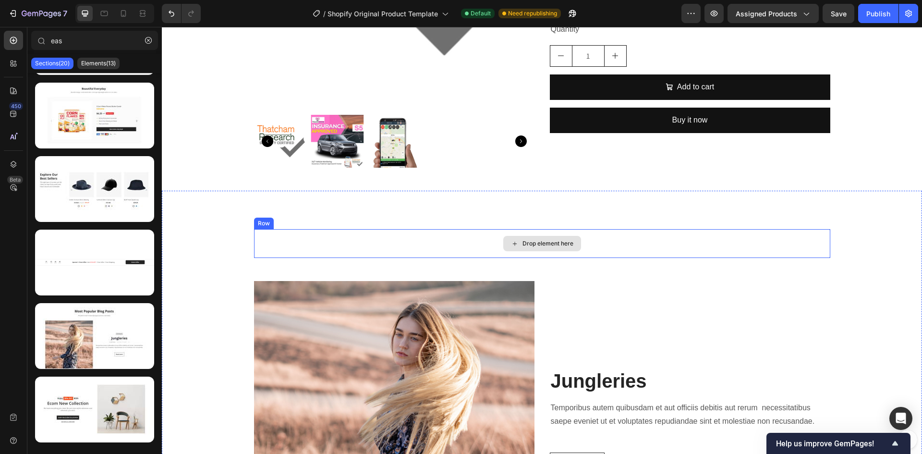
click at [516, 244] on div "Drop element here" at bounding box center [542, 243] width 78 height 15
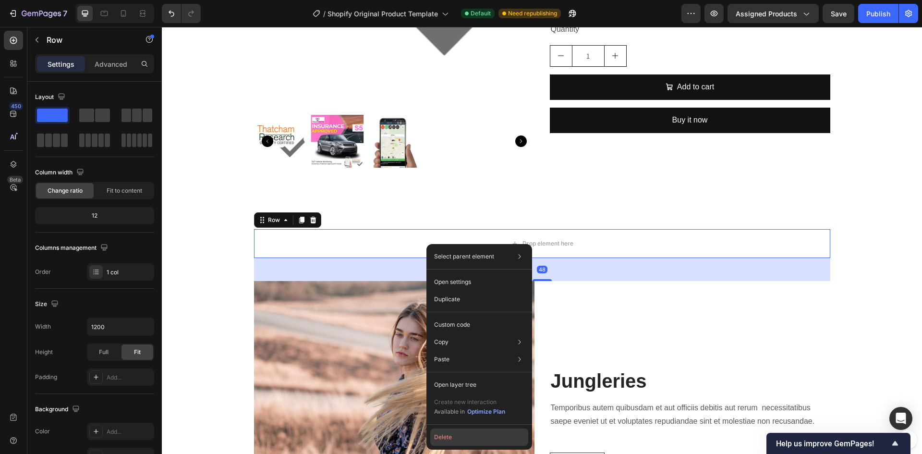
click at [471, 437] on button "Delete" at bounding box center [479, 437] width 98 height 17
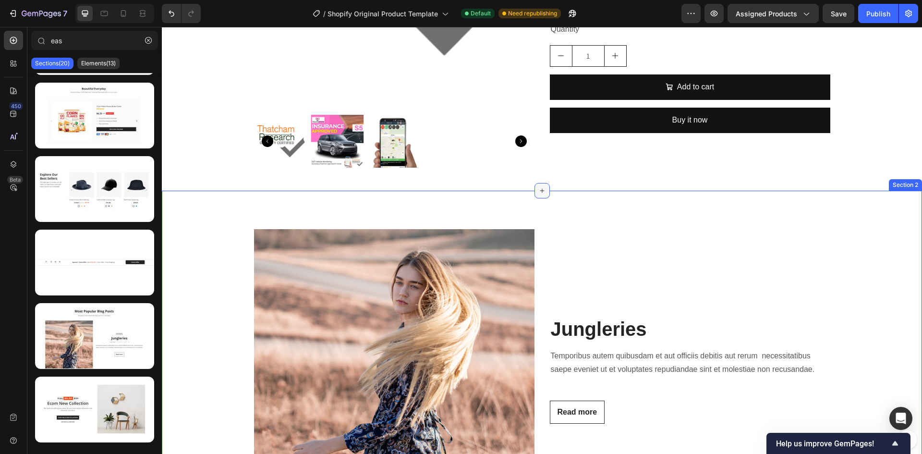
click at [539, 190] on icon at bounding box center [543, 191] width 8 height 8
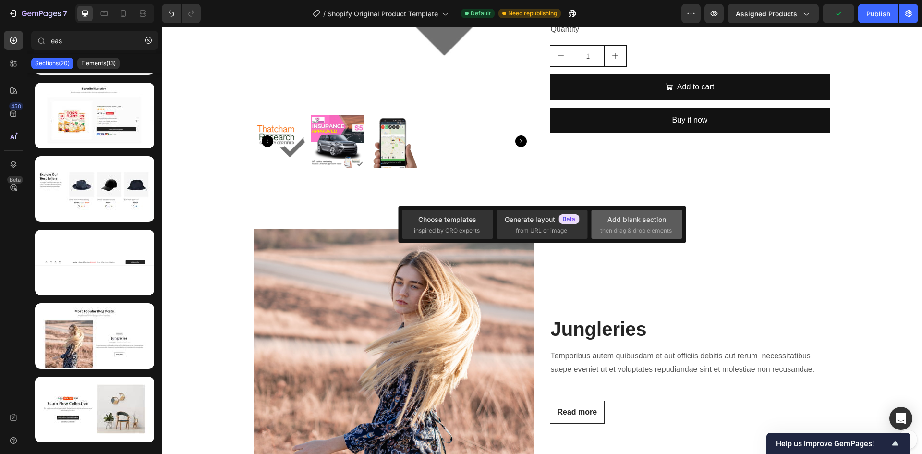
click at [646, 224] on div "Add blank section" at bounding box center [637, 219] width 59 height 10
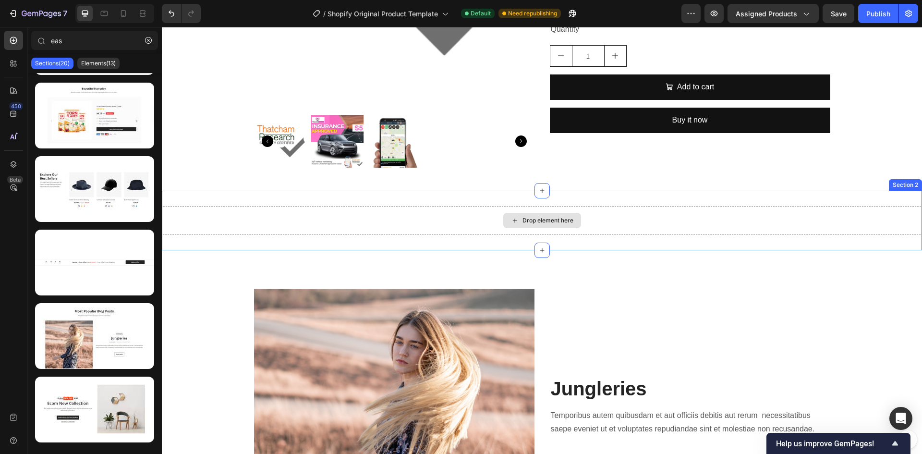
click at [523, 221] on div "Drop element here" at bounding box center [548, 221] width 51 height 8
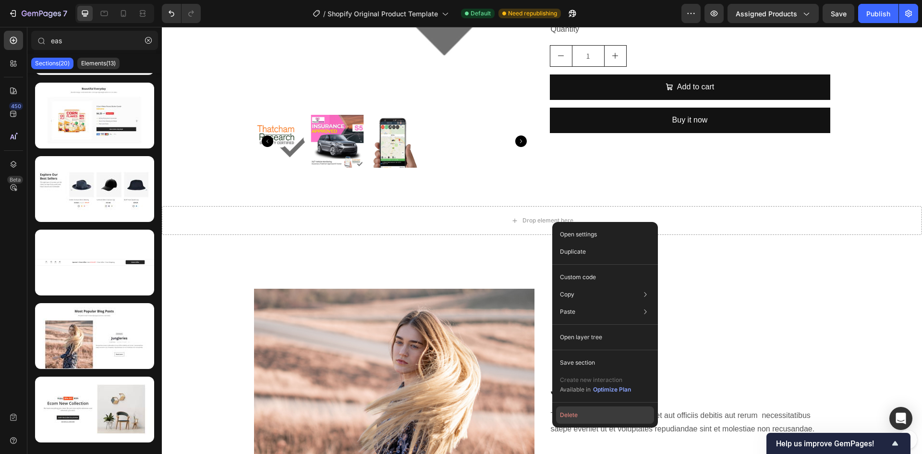
click at [580, 413] on button "Delete" at bounding box center [605, 414] width 98 height 17
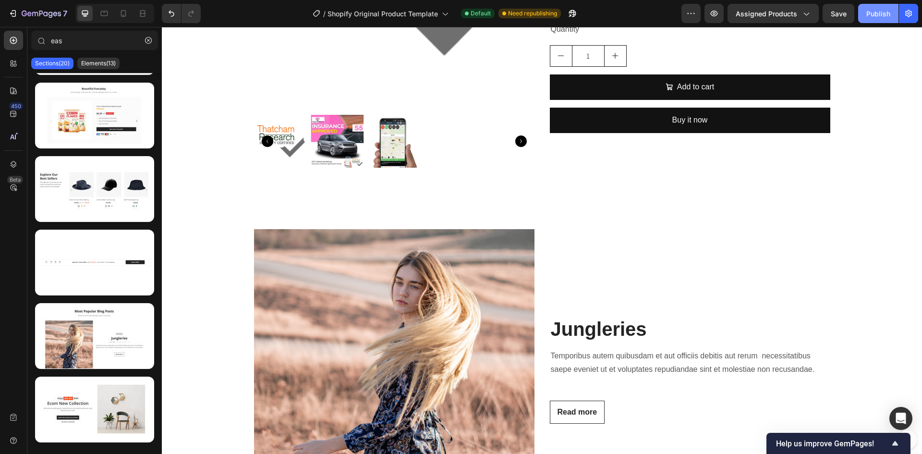
click at [879, 13] on div "Publish" at bounding box center [879, 14] width 24 height 10
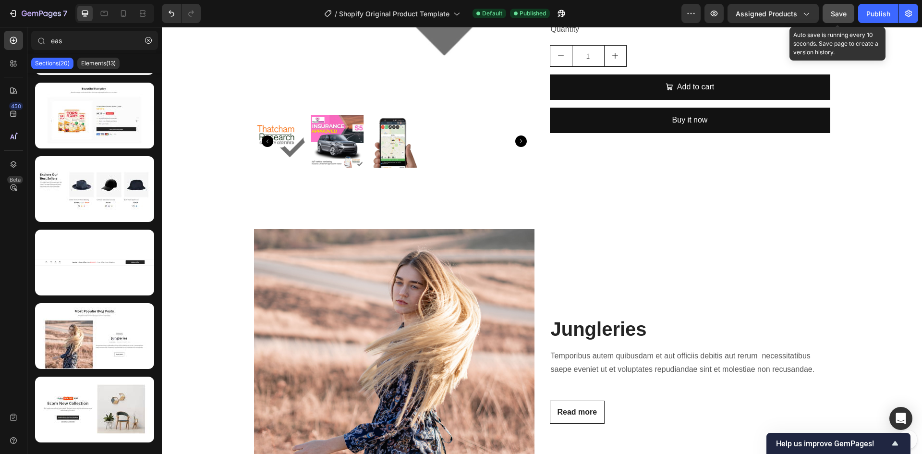
click at [839, 14] on span "Save" at bounding box center [839, 14] width 16 height 8
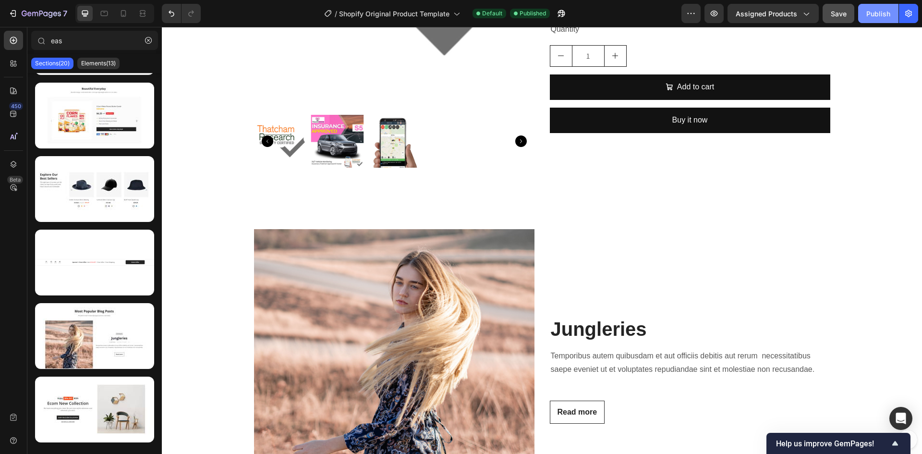
click at [873, 11] on div "Publish" at bounding box center [879, 14] width 24 height 10
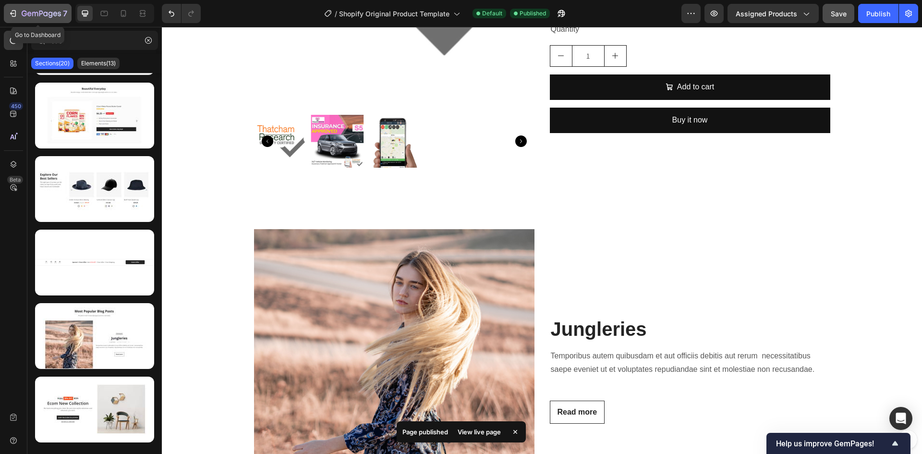
click at [12, 12] on icon "button" at bounding box center [12, 13] width 4 height 3
